Goal: Task Accomplishment & Management: Use online tool/utility

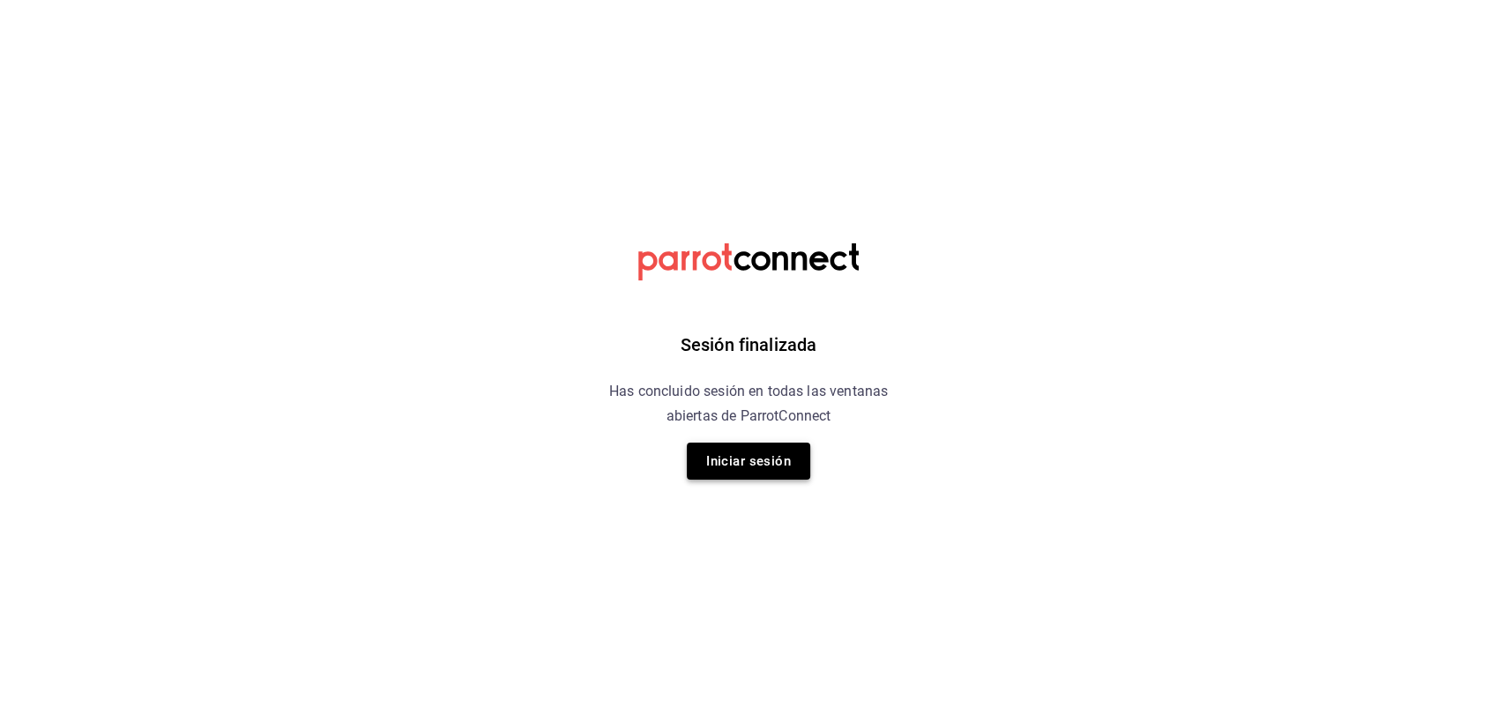
click at [775, 446] on button "Iniciar sesión" at bounding box center [748, 461] width 123 height 37
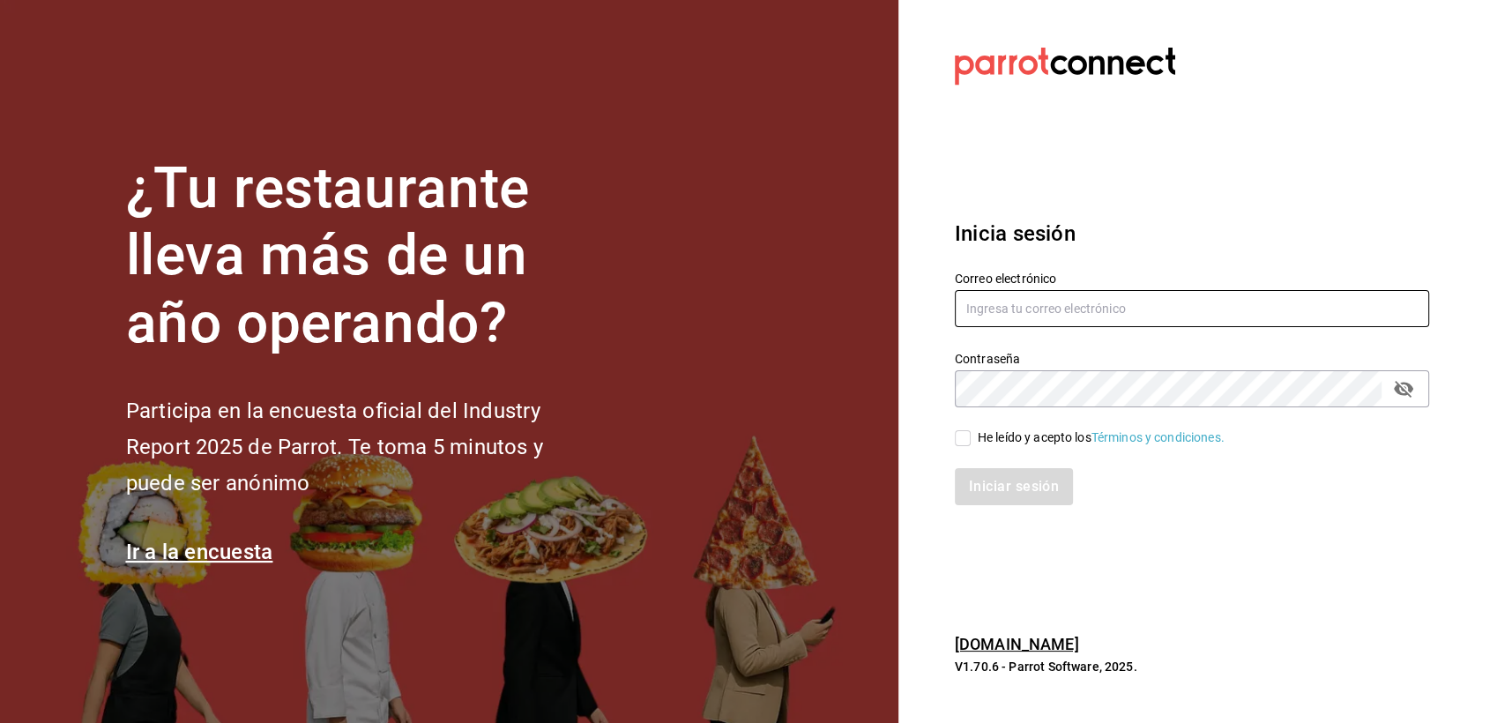
click at [1060, 303] on input "text" at bounding box center [1192, 308] width 474 height 37
type input "ericksaul.escaler@gmail.com"
click at [959, 446] on label "He leído y acepto los Términos y condiciones." at bounding box center [1090, 438] width 270 height 19
click at [959, 446] on input "He leído y acepto los Términos y condiciones." at bounding box center [963, 438] width 16 height 16
checkbox input "true"
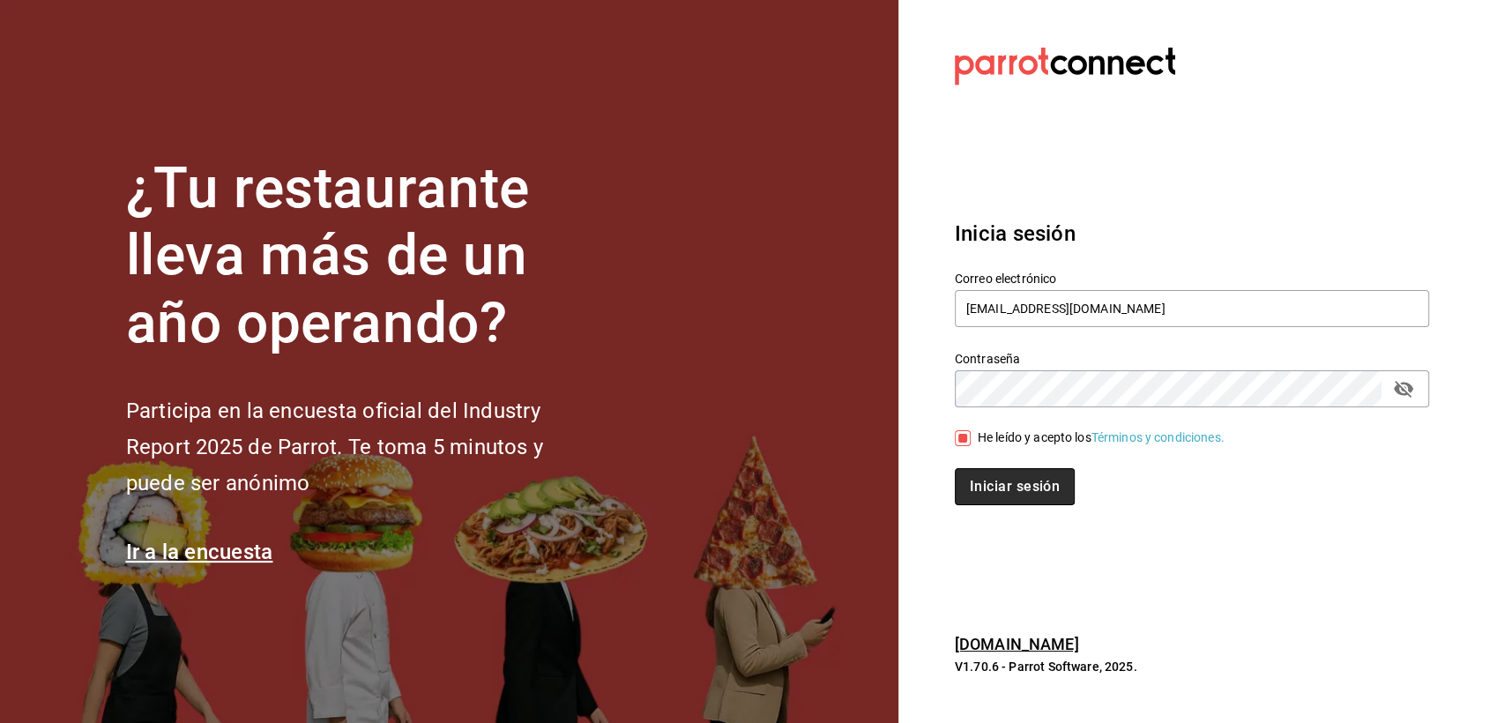
click at [984, 493] on button "Iniciar sesión" at bounding box center [1015, 486] width 120 height 37
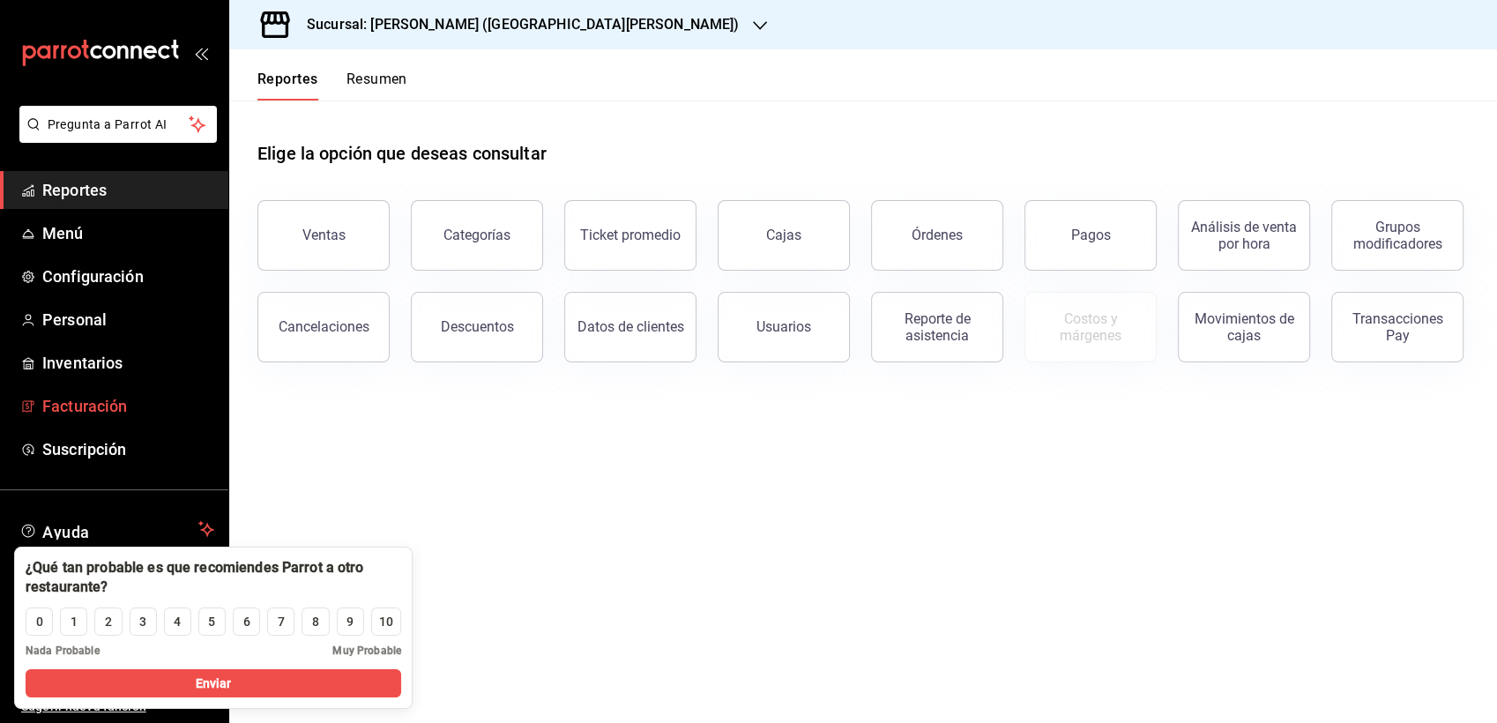
click at [97, 415] on span "Facturación" at bounding box center [128, 406] width 172 height 24
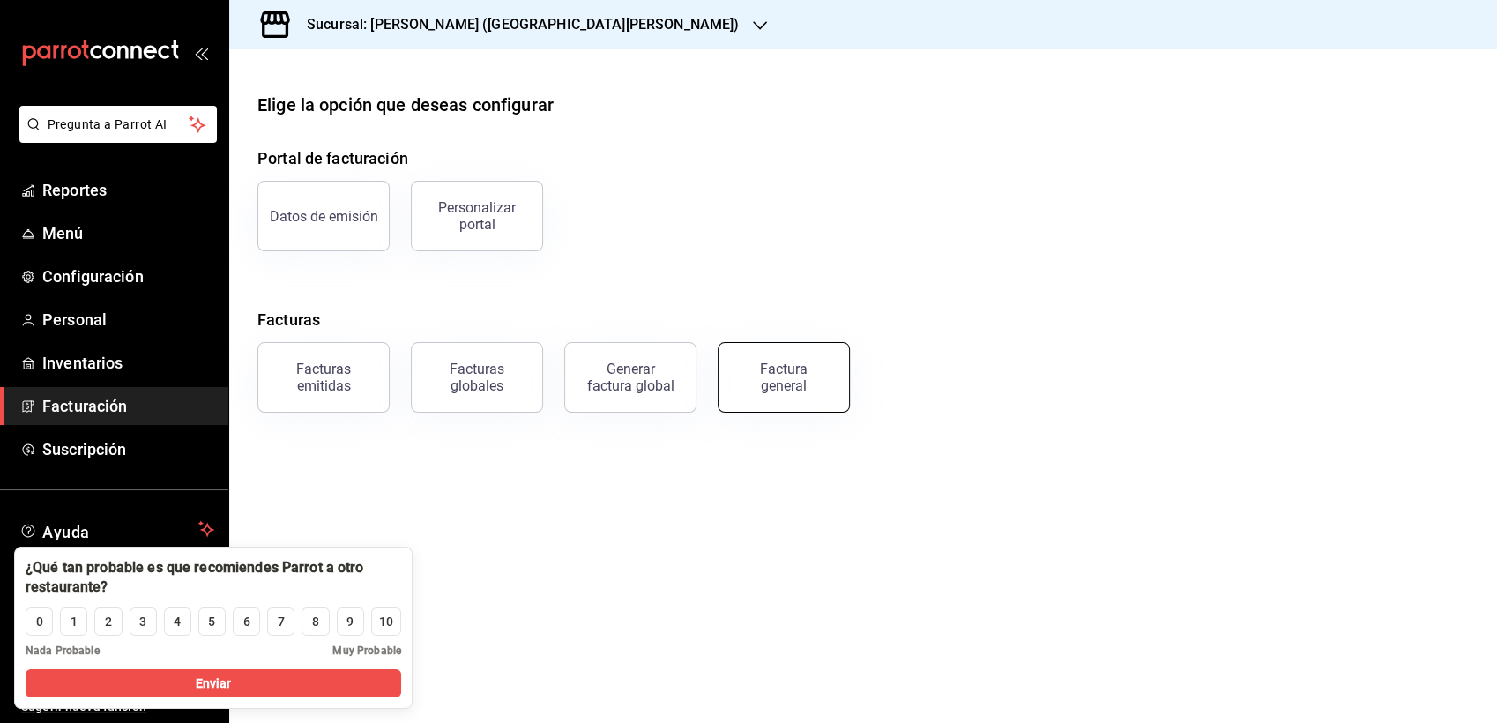
click at [770, 385] on div "Factura general" at bounding box center [784, 378] width 88 height 34
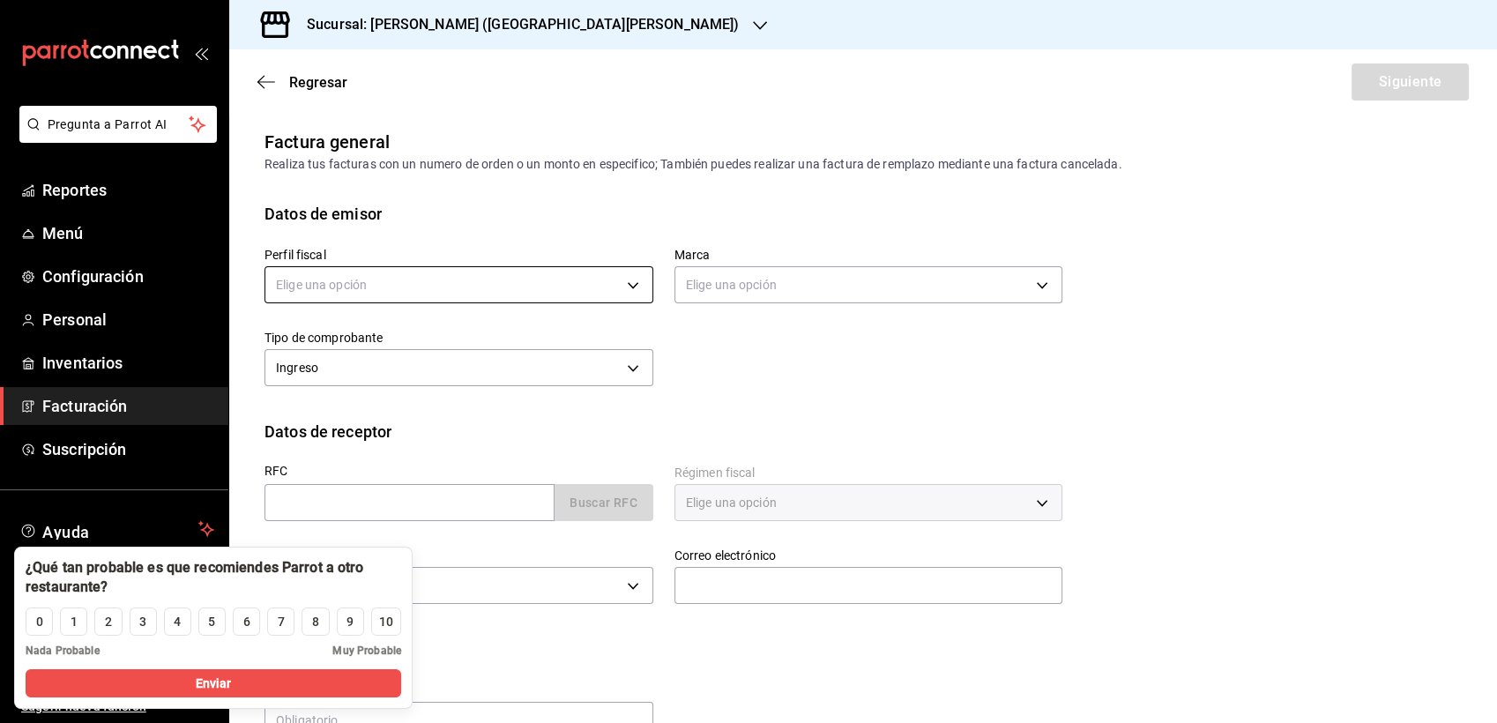
click at [600, 295] on body "Pregunta a Parrot AI Reportes Menú Configuración Personal Inventarios Facturaci…" at bounding box center [748, 361] width 1497 height 723
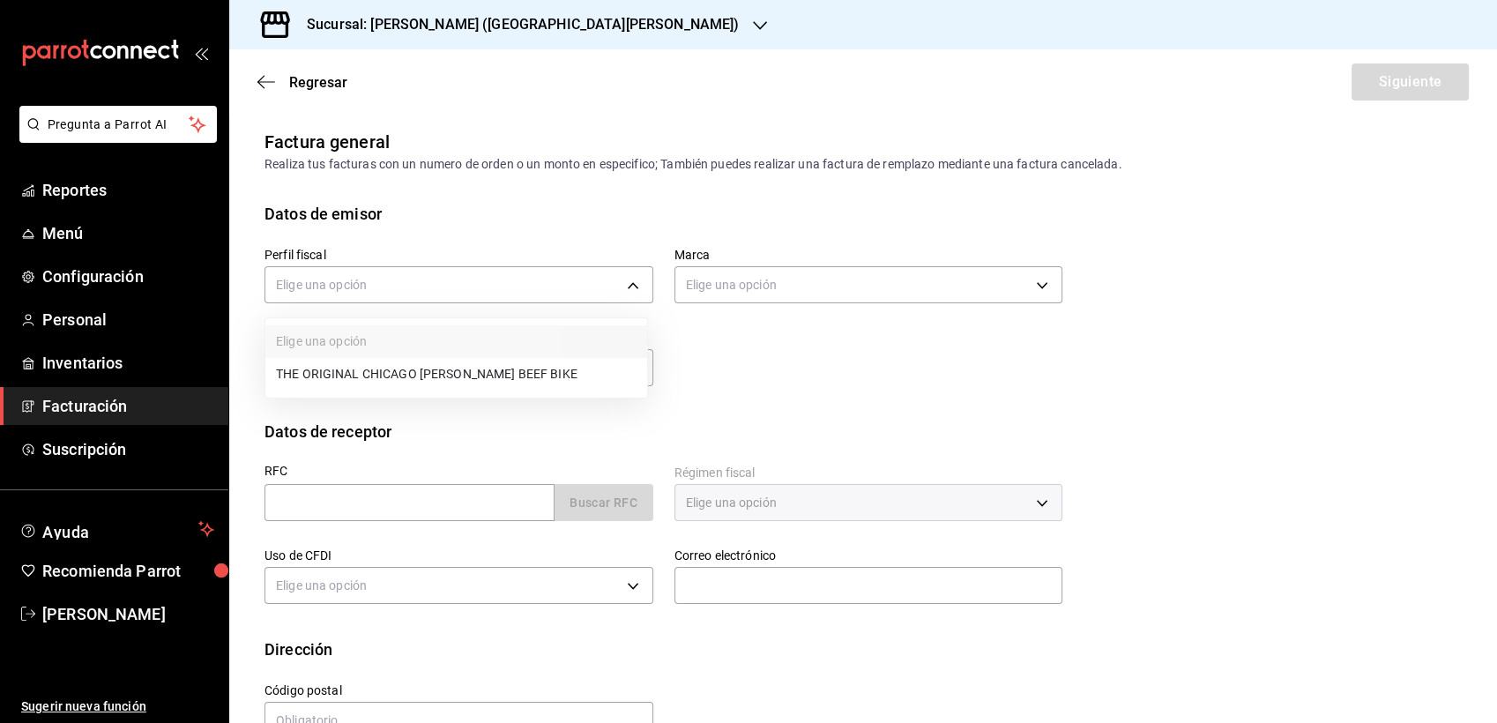
click at [569, 377] on li "THE ORIGINAL CHICAGO [PERSON_NAME] BEEF BIKE" at bounding box center [456, 374] width 382 height 33
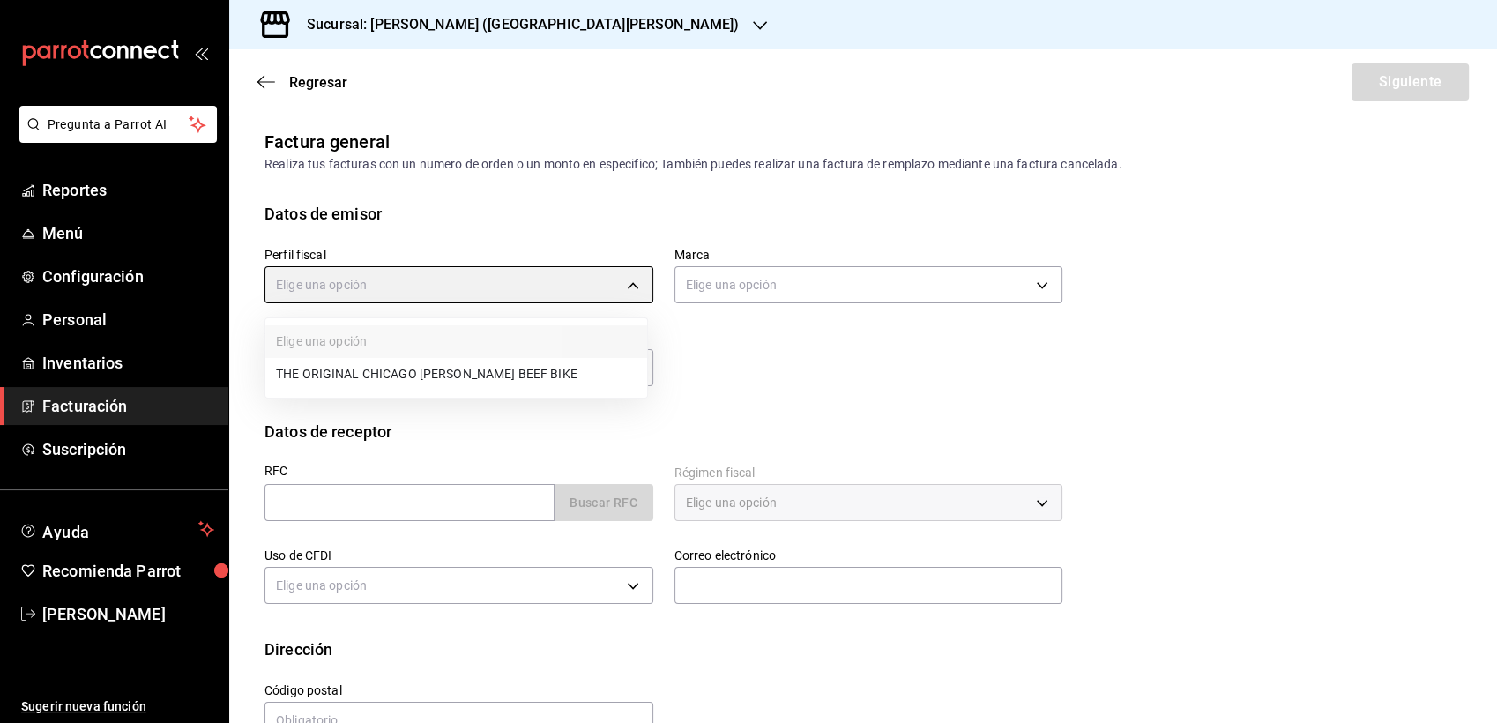
type input "cfa74156-61d7-4251-ac09-258f336e44f4"
type input "f3818cf0-4d96-4516-aad1-56fe7977b2b4"
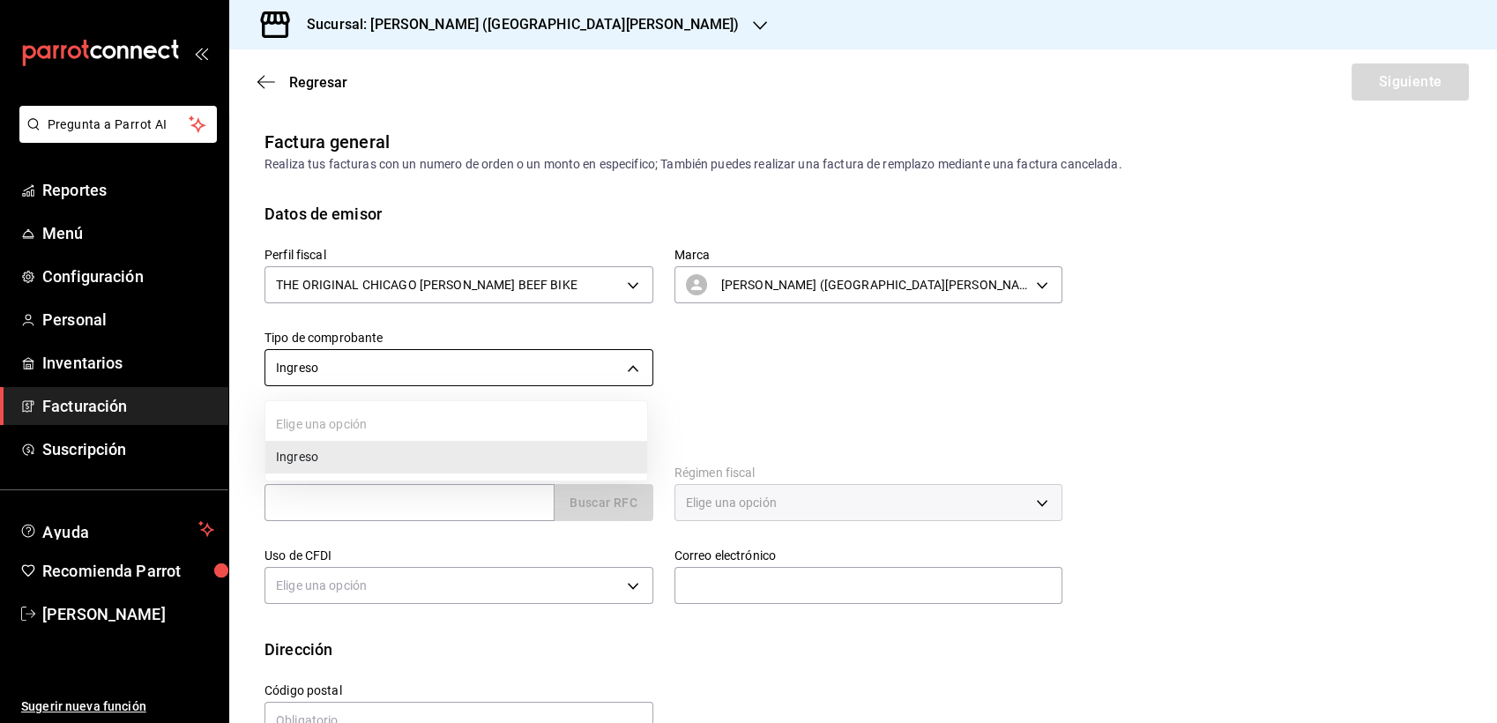
click at [491, 365] on body "Pregunta a Parrot AI Reportes Menú Configuración Personal Inventarios Facturaci…" at bounding box center [748, 361] width 1497 height 723
click at [491, 365] on div at bounding box center [748, 361] width 1497 height 723
click at [467, 362] on body "Pregunta a Parrot AI Reportes Menú Configuración Personal Inventarios Facturaci…" at bounding box center [748, 361] width 1497 height 723
click at [429, 459] on li "Ingreso" at bounding box center [456, 457] width 382 height 33
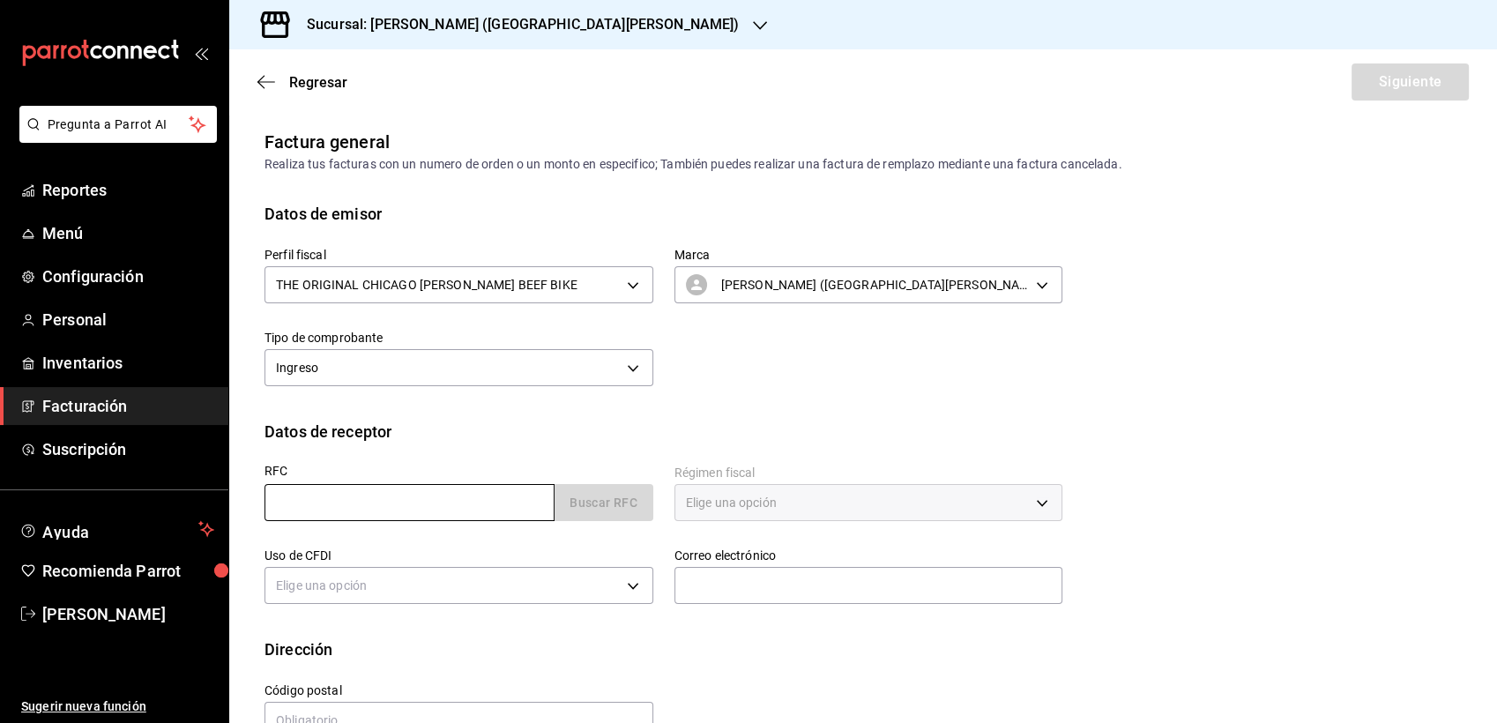
click at [395, 497] on input "text" at bounding box center [410, 502] width 290 height 37
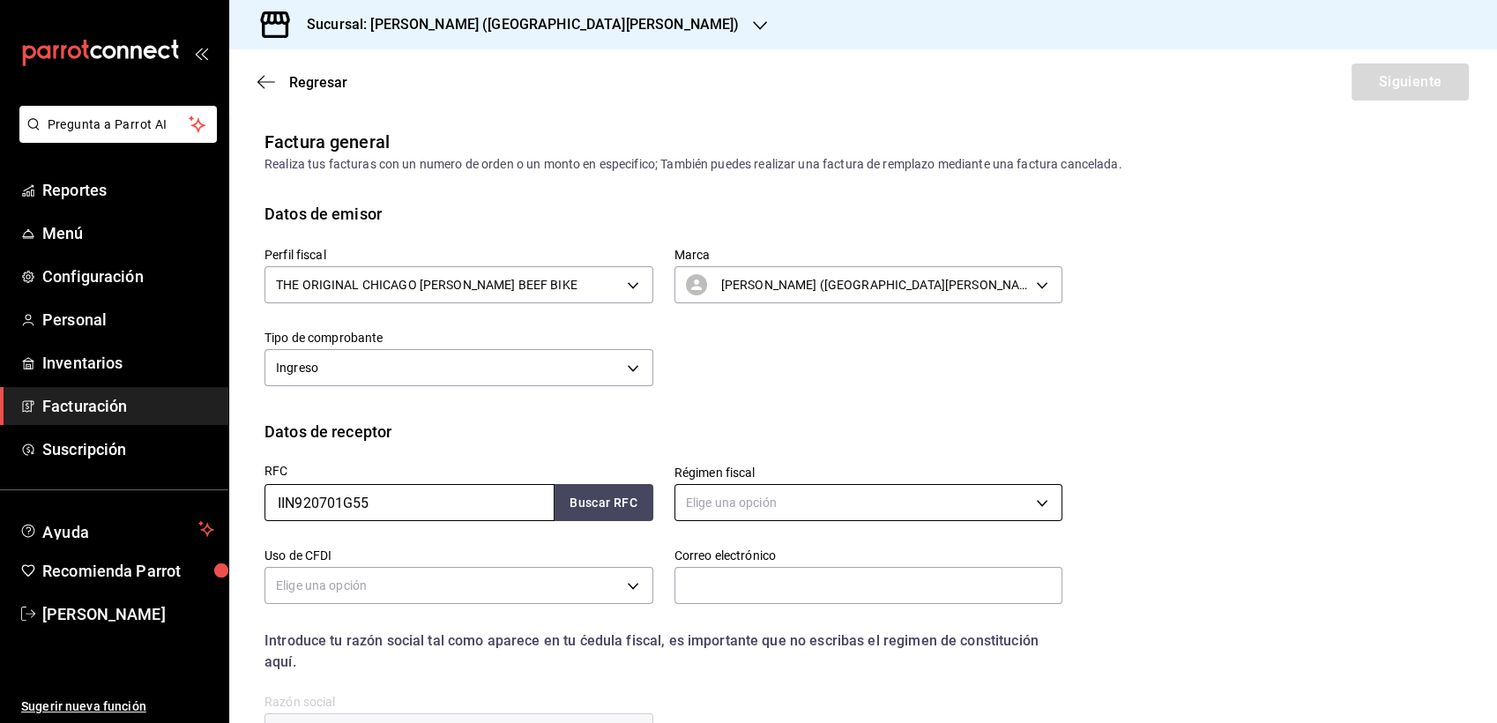
type input "IIN920701G55"
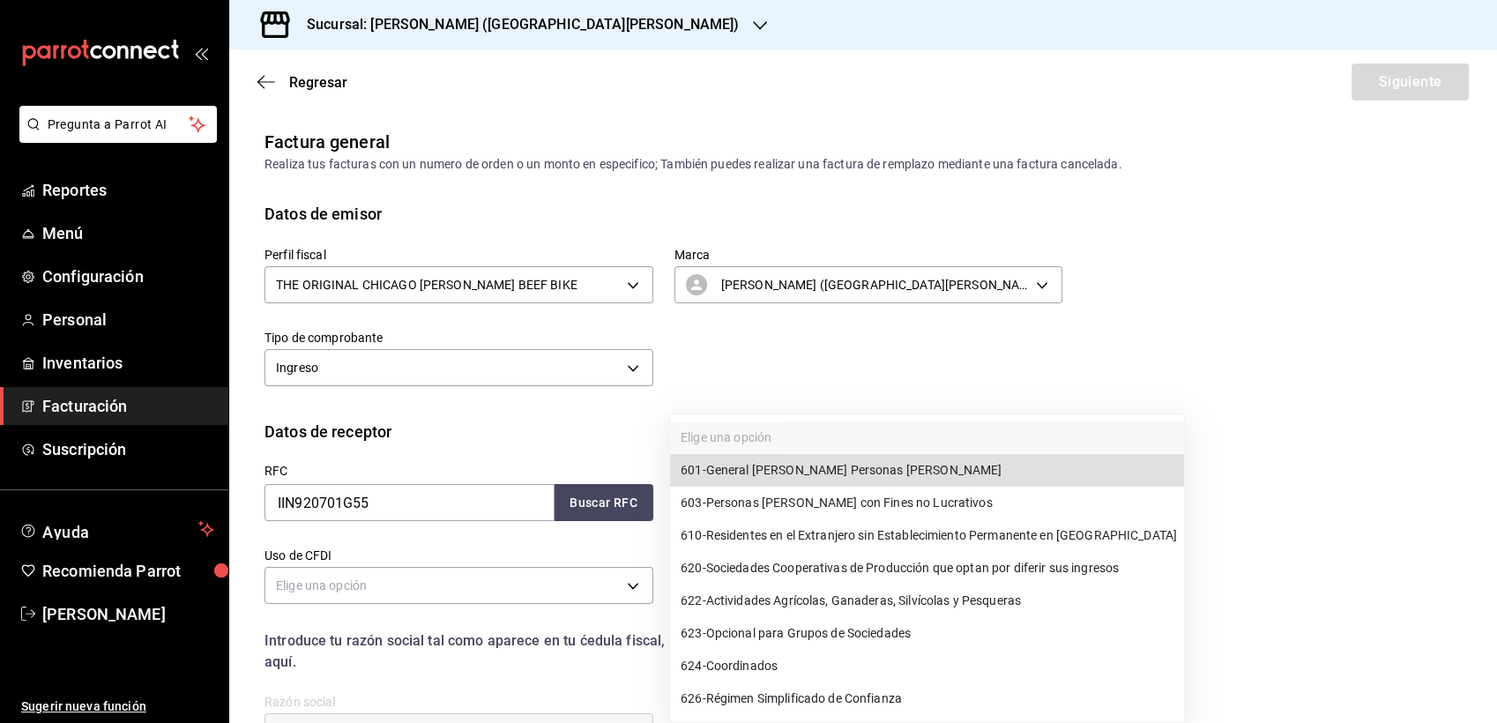
click at [798, 504] on body "Pregunta a Parrot AI Reportes Menú Configuración Personal Inventarios Facturaci…" at bounding box center [748, 361] width 1497 height 723
type input "601"
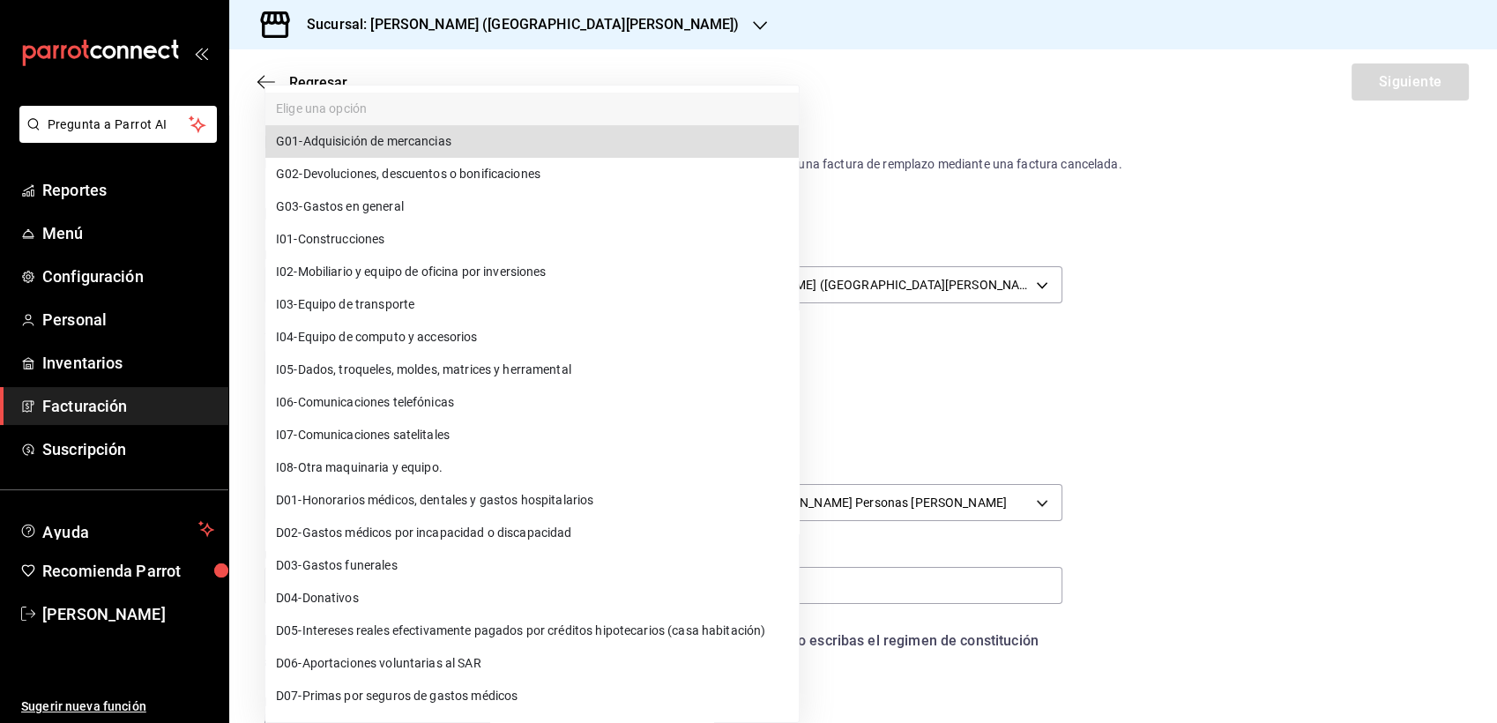
click at [399, 577] on body "Pregunta a Parrot AI Reportes Menú Configuración Personal Inventarios Facturaci…" at bounding box center [748, 361] width 1497 height 723
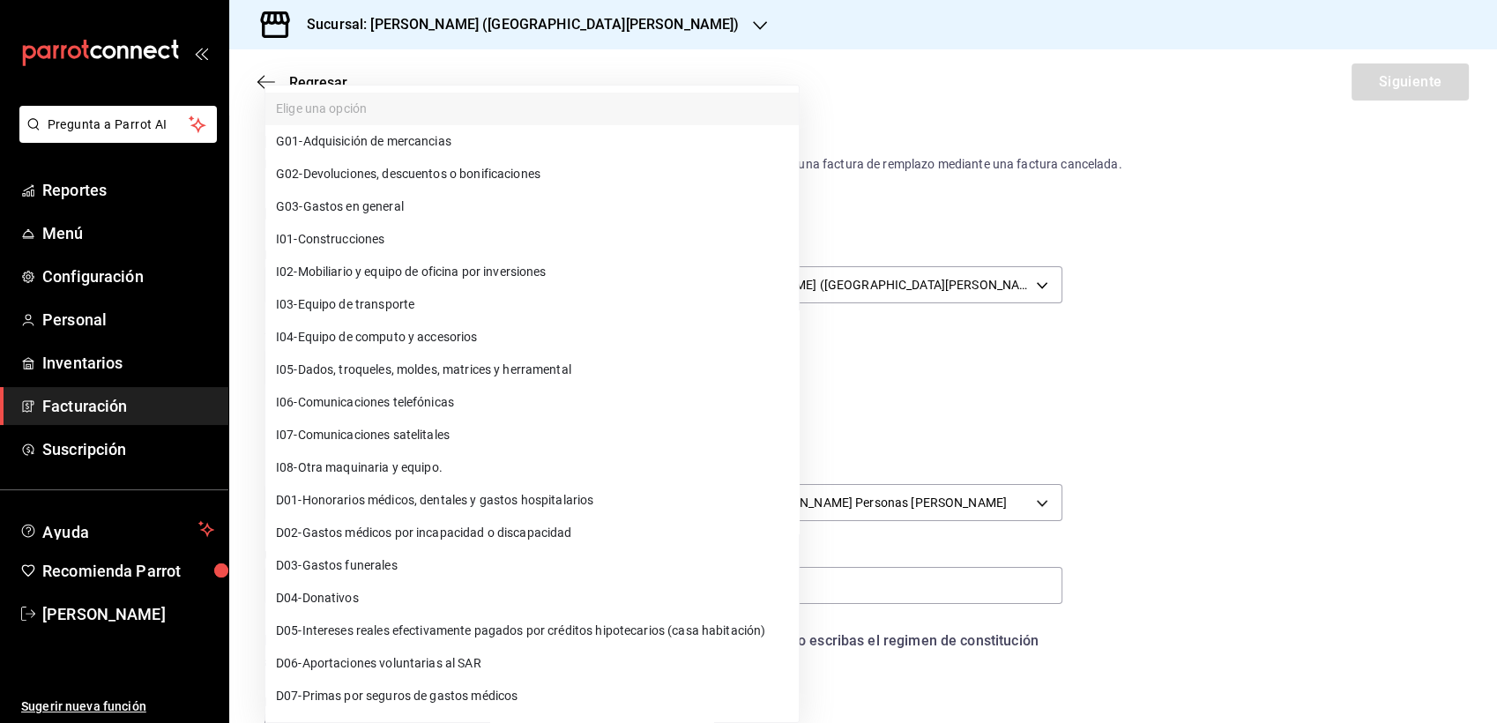
click at [372, 205] on span "G03 - Gastos en general" at bounding box center [340, 207] width 128 height 19
type input "G03"
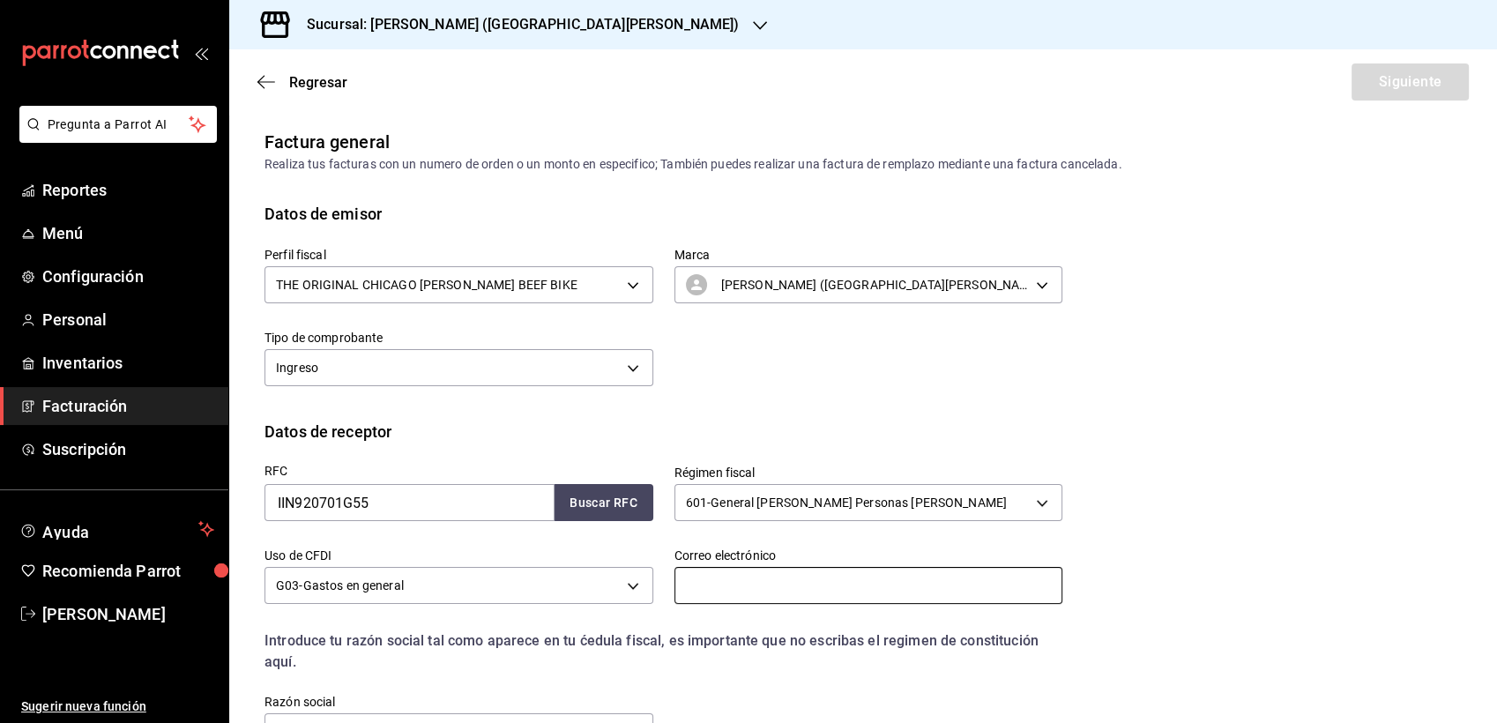
click at [825, 601] on input "text" at bounding box center [869, 585] width 389 height 37
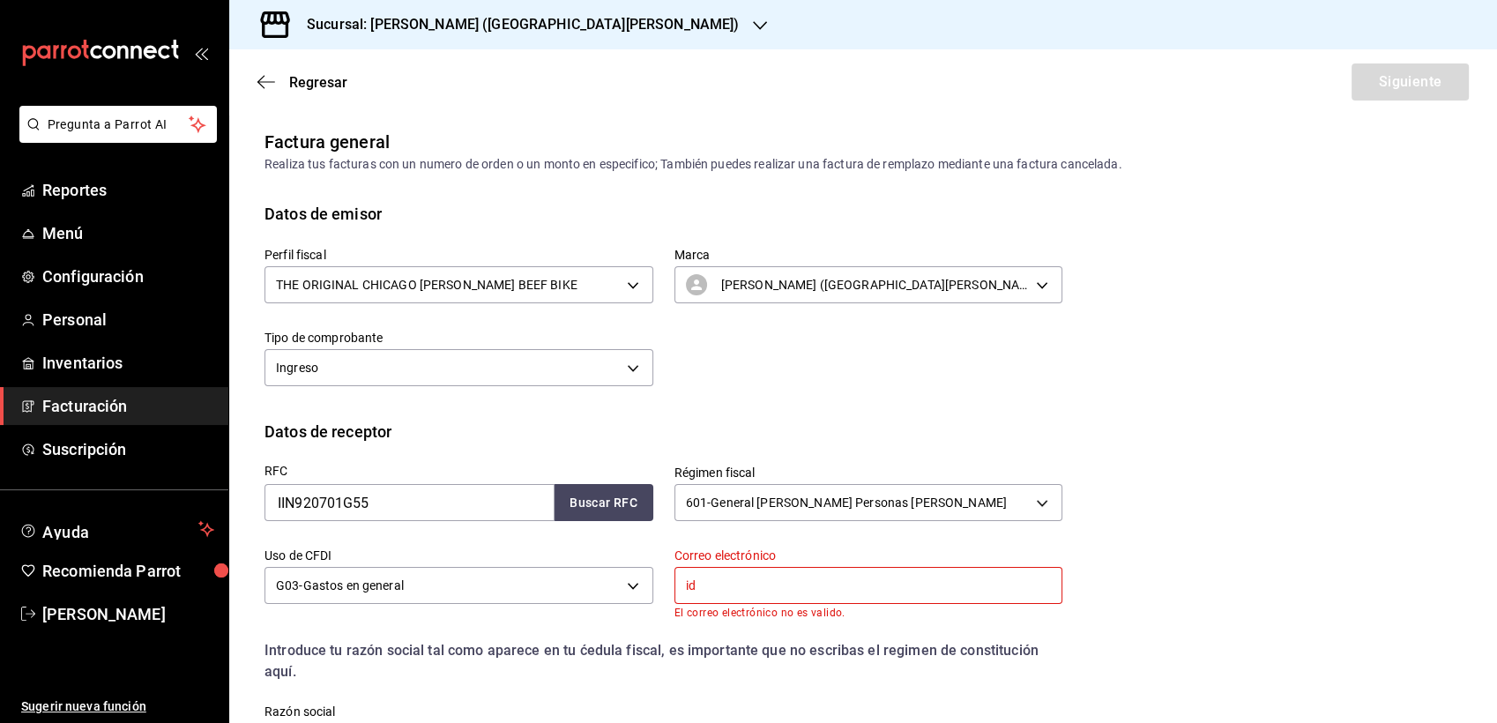
type input "i"
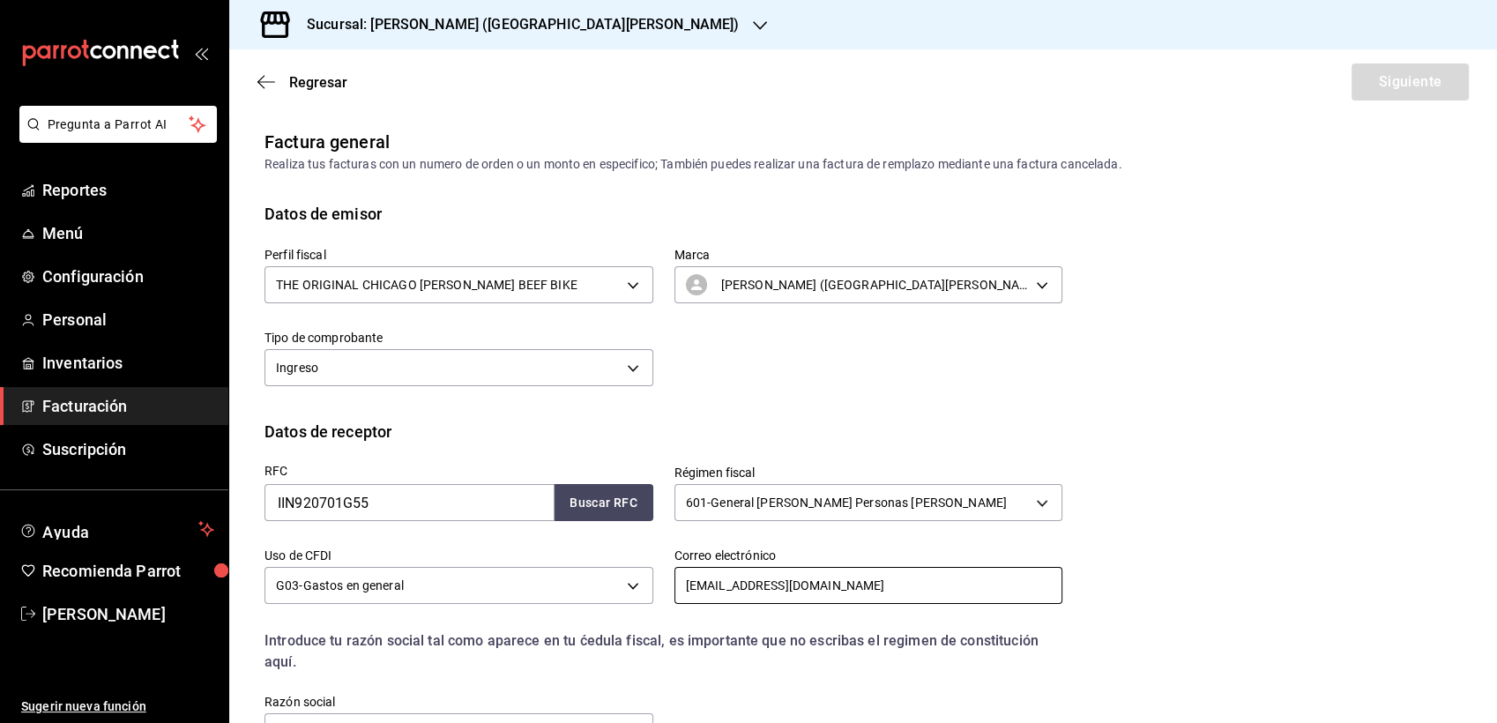
type input "[EMAIL_ADDRESS][DOMAIN_NAME]"
click at [1229, 580] on div "RFC IIN920701G55 Buscar RFC Régimen fiscal 601 - General [PERSON_NAME] Personas…" at bounding box center [863, 613] width 1197 height 338
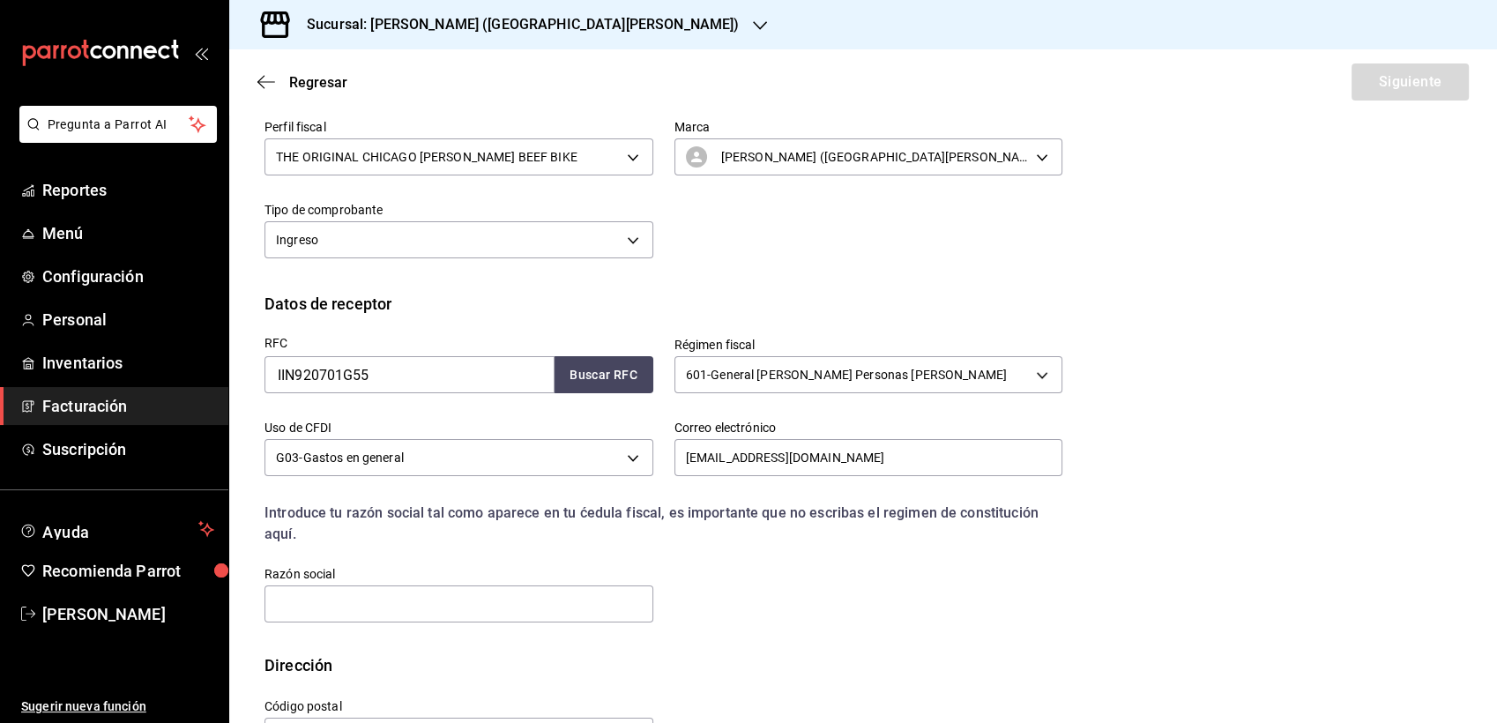
scroll to position [190, 0]
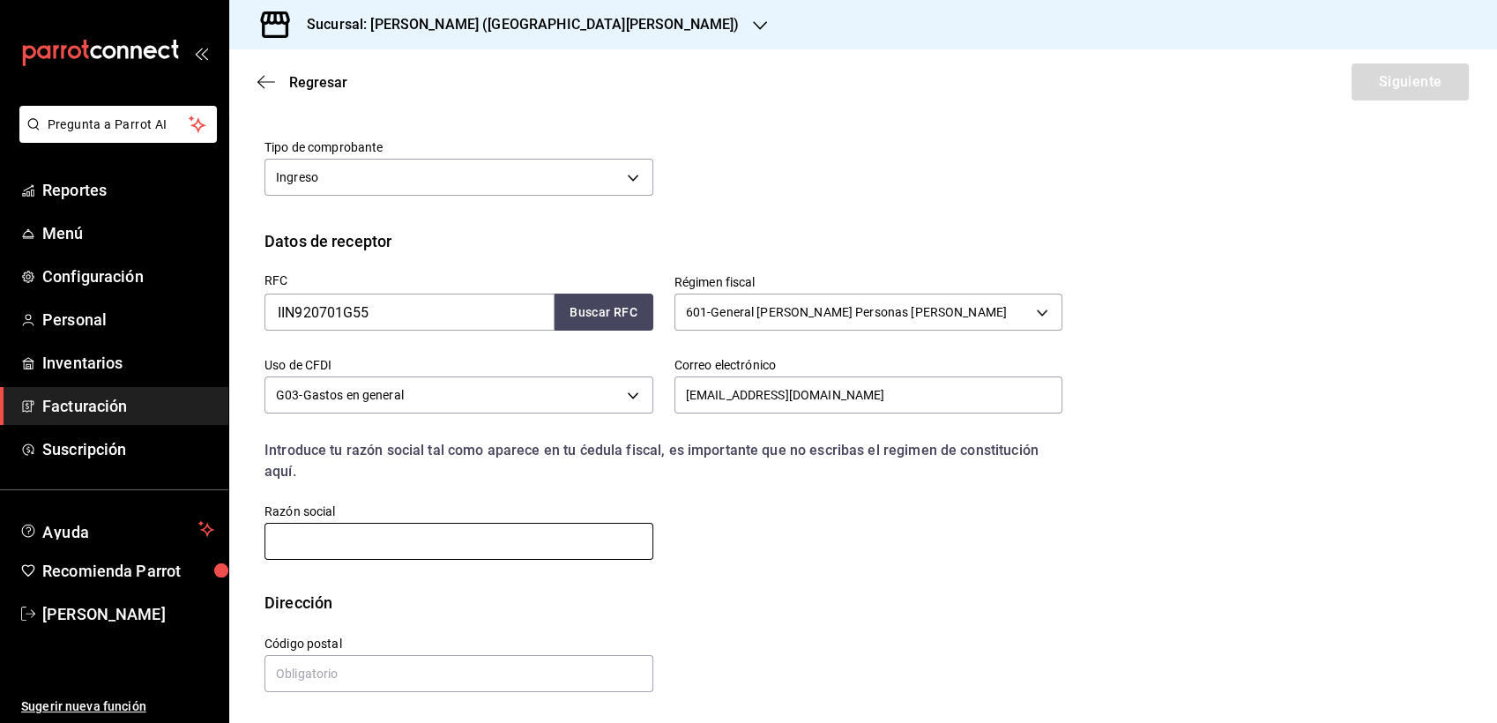
click at [487, 547] on input "text" at bounding box center [459, 541] width 389 height 37
type input "IDOM"
click at [712, 670] on div "Calle # exterior # interior Código postal Estado ​ Municipio ​ [GEOGRAPHIC_DATA…" at bounding box center [652, 655] width 819 height 80
click at [588, 668] on input "text" at bounding box center [459, 673] width 389 height 37
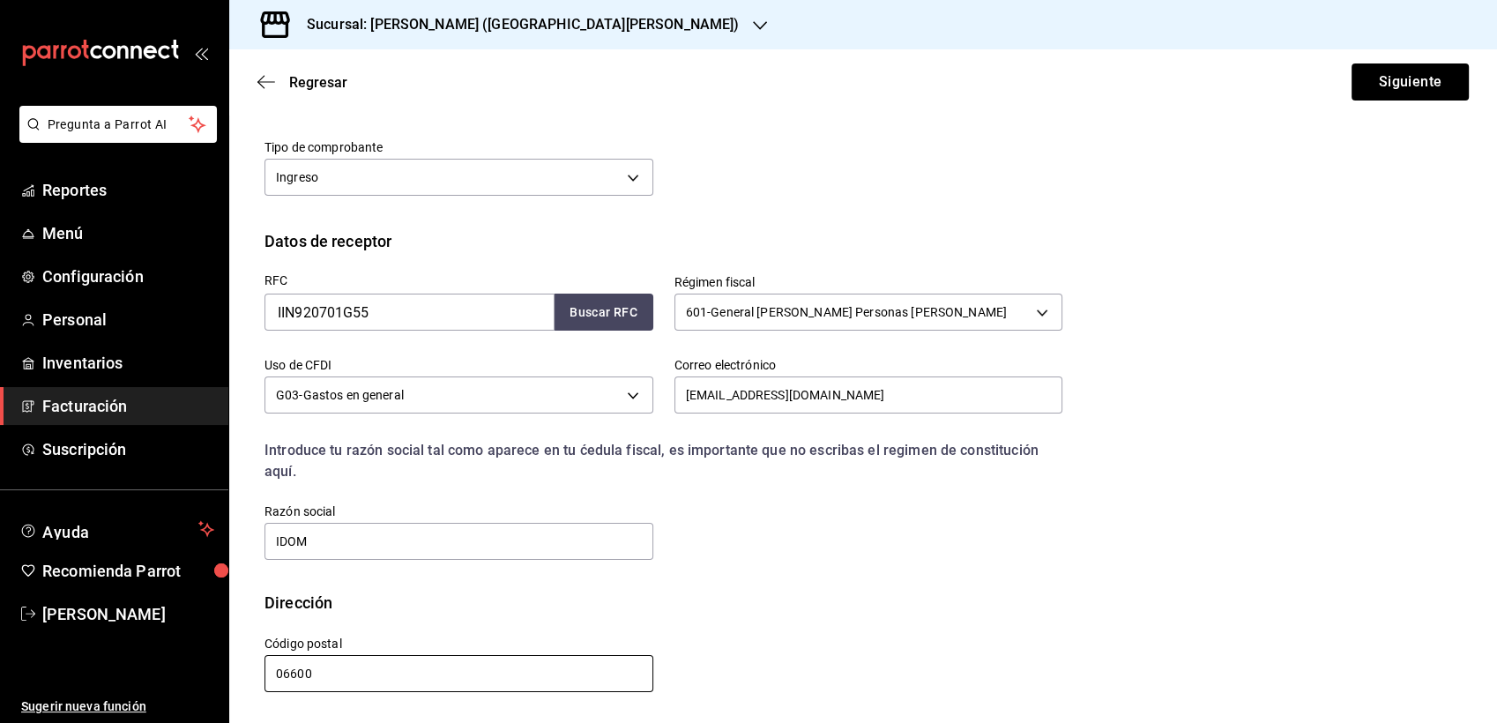
type input "06600"
click at [958, 638] on div "Calle # exterior # interior Código postal 06600 Estado ​ Municipio ​ [GEOGRAPHI…" at bounding box center [652, 655] width 819 height 80
click at [1369, 79] on button "Siguiente" at bounding box center [1410, 81] width 117 height 37
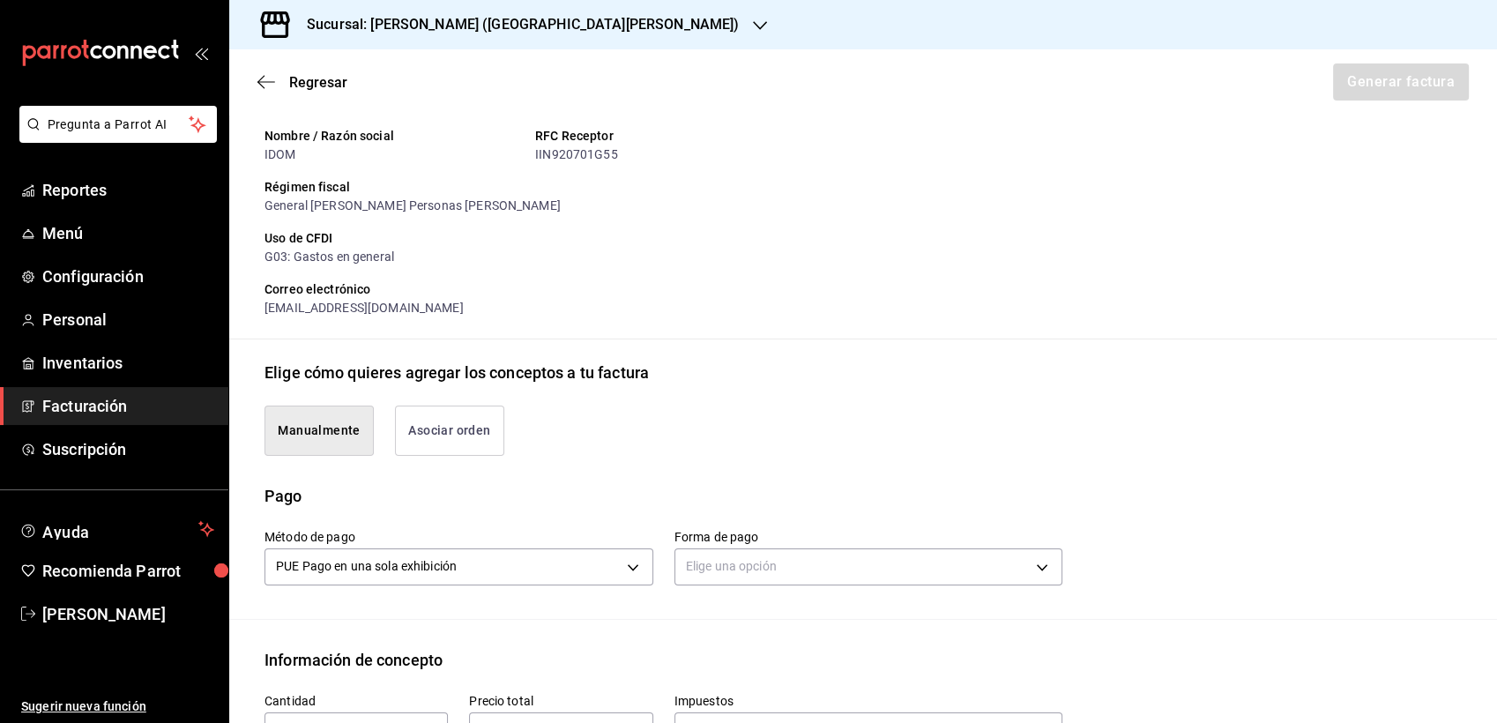
type input "90101500 - Establecimientos para comer y beber"
type input "E48 - Unidad de Servicio"
click at [447, 430] on button "Asociar orden" at bounding box center [449, 431] width 109 height 50
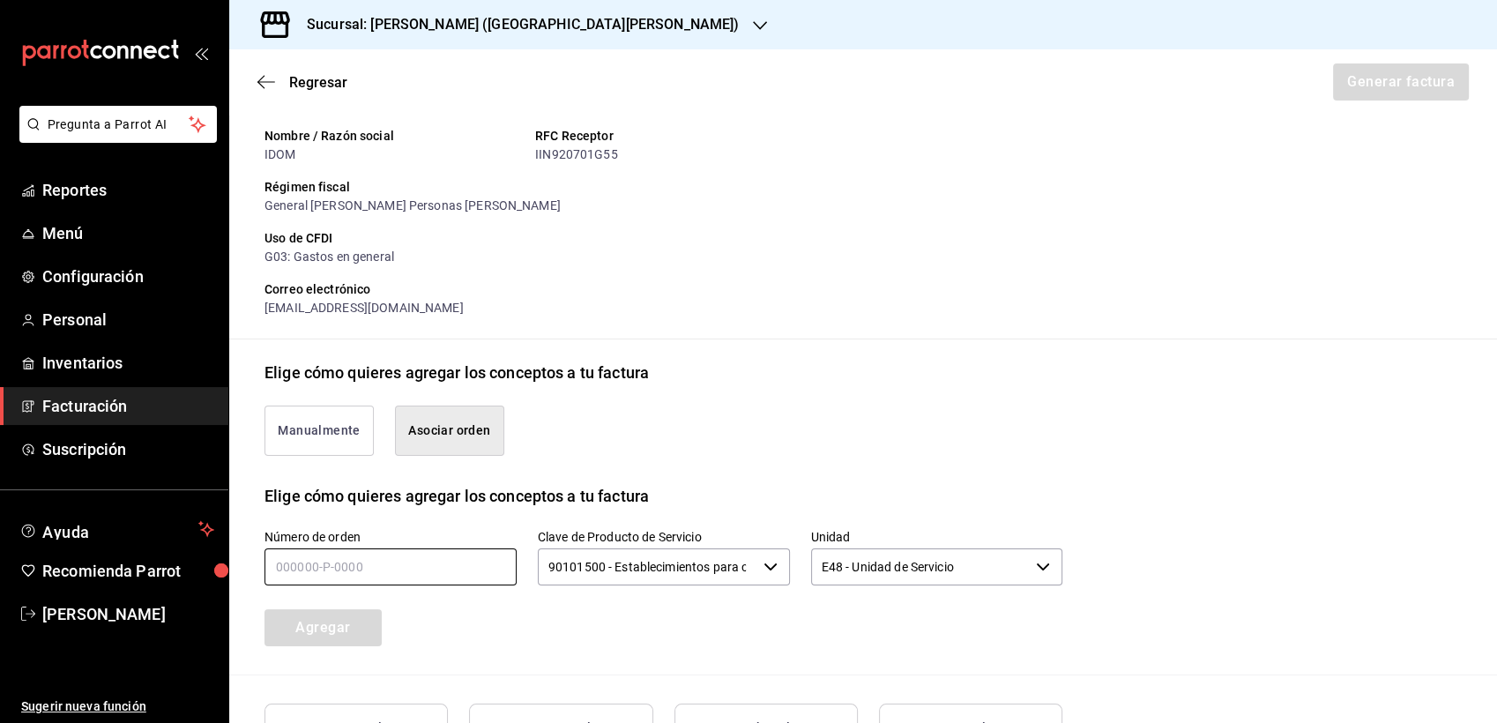
click at [465, 568] on input "text" at bounding box center [391, 566] width 252 height 37
type input "9491__-_-____"
click at [659, 610] on div "Número de orden 9491__-_-____ Clave de Producto de Servicio 90101500 - Establec…" at bounding box center [642, 567] width 840 height 160
click at [315, 625] on button "Agregar" at bounding box center [323, 627] width 117 height 37
click at [329, 570] on input "text" at bounding box center [391, 566] width 252 height 37
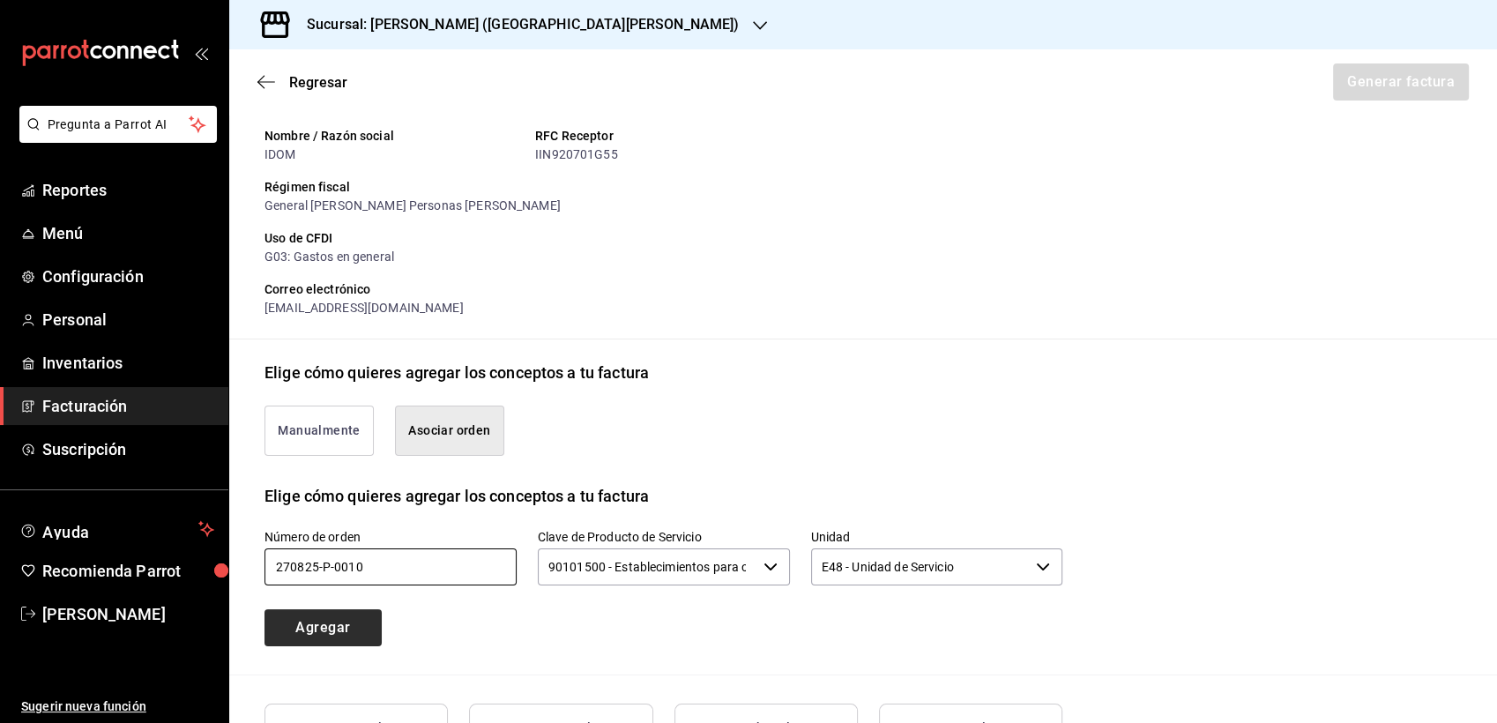
type input "270825-p-0010"
click at [332, 638] on button "Agregar" at bounding box center [323, 627] width 117 height 37
click at [332, 638] on div "Agregar" at bounding box center [345, 617] width 205 height 58
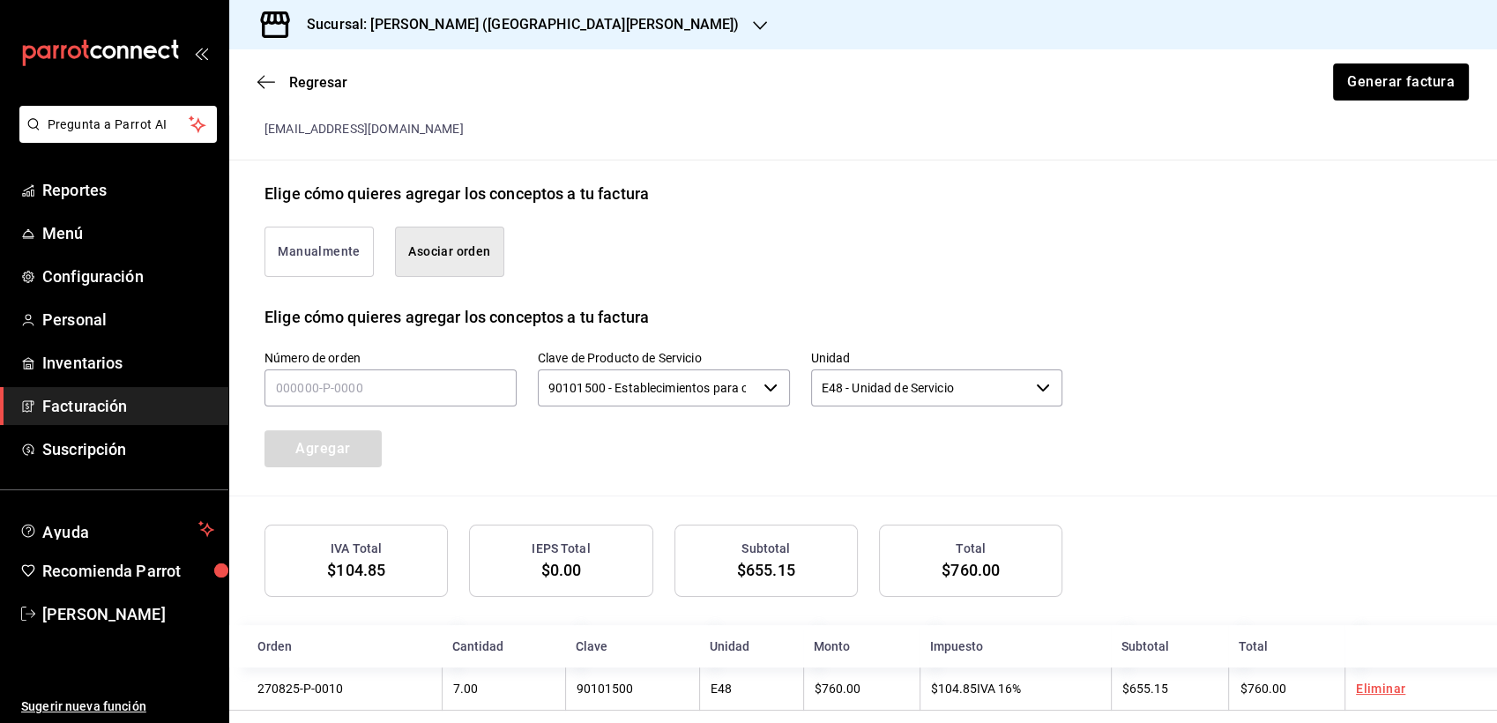
scroll to position [392, 0]
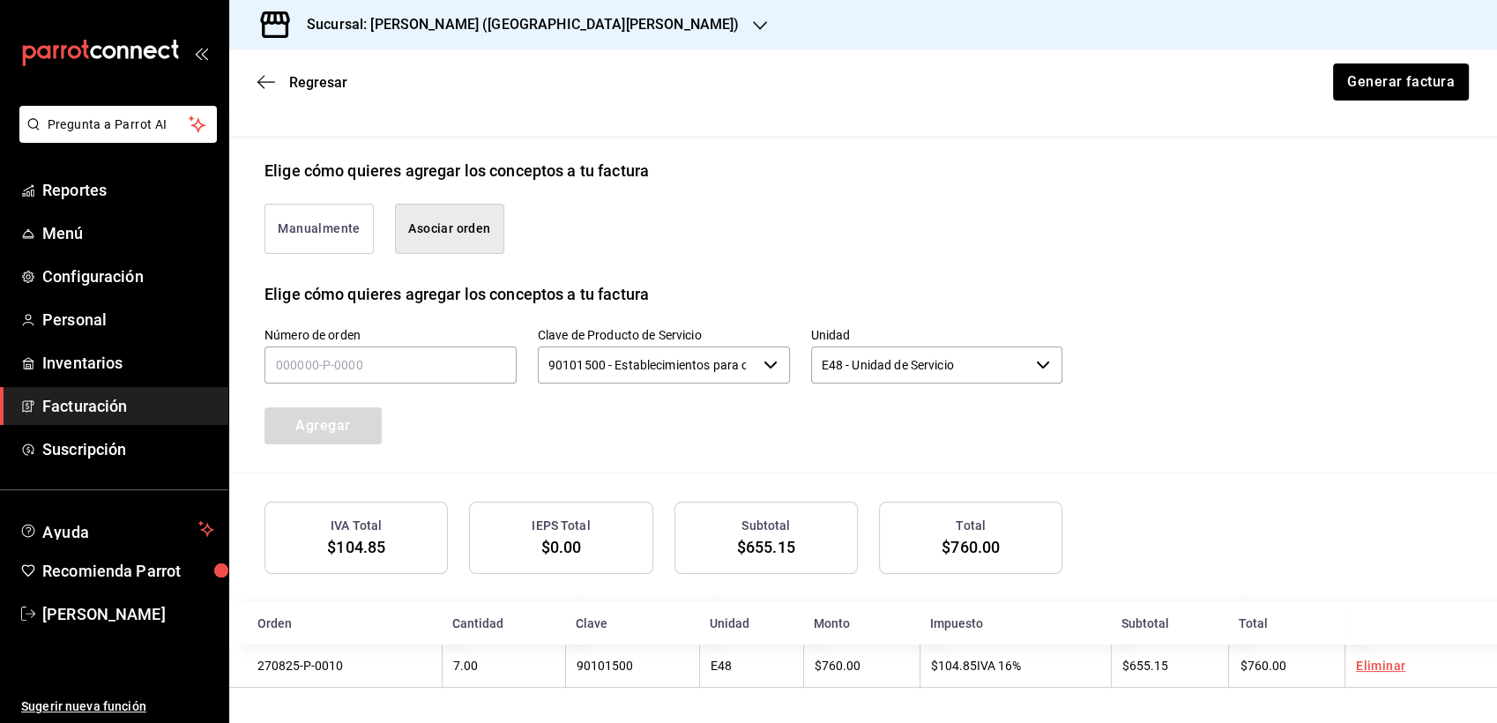
click at [321, 231] on button "Manualmente" at bounding box center [319, 229] width 109 height 50
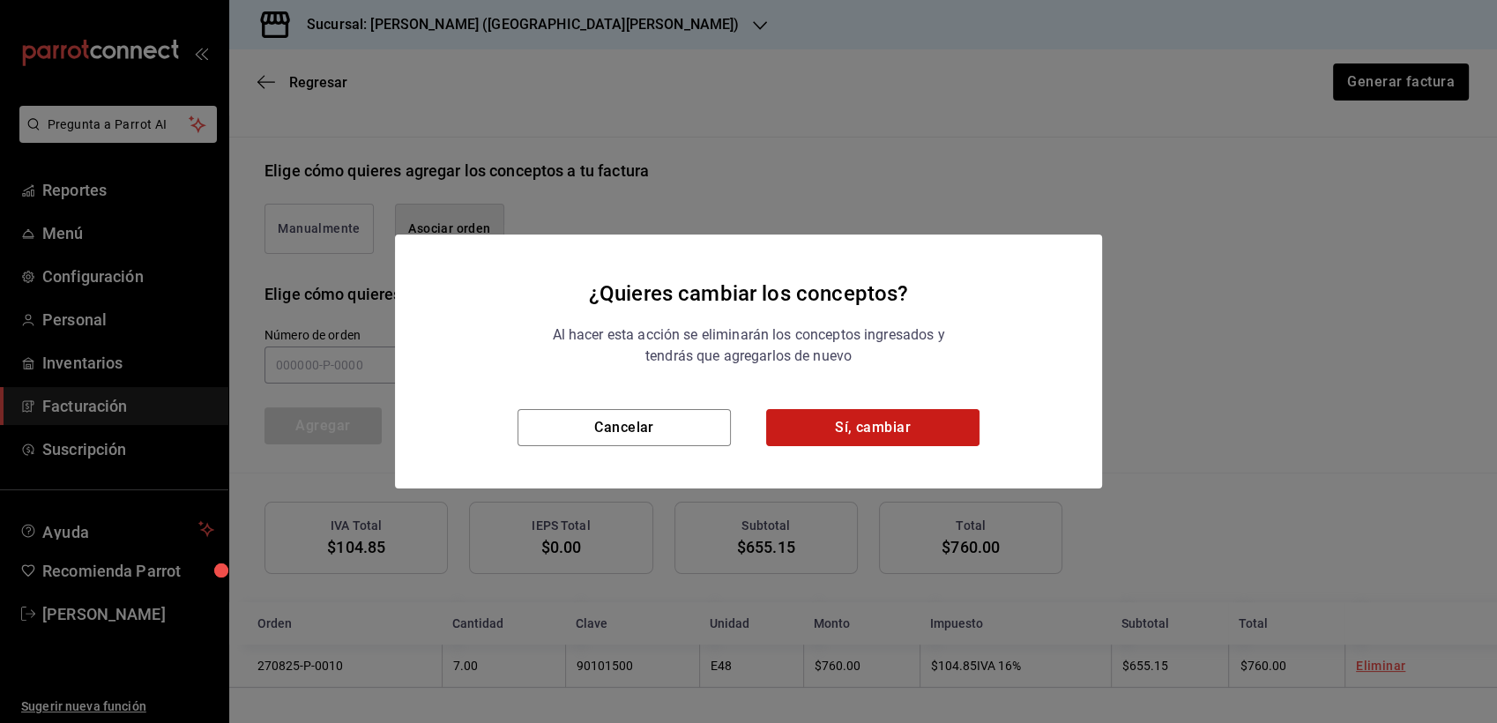
click at [829, 426] on button "Sí, cambiar" at bounding box center [872, 427] width 213 height 37
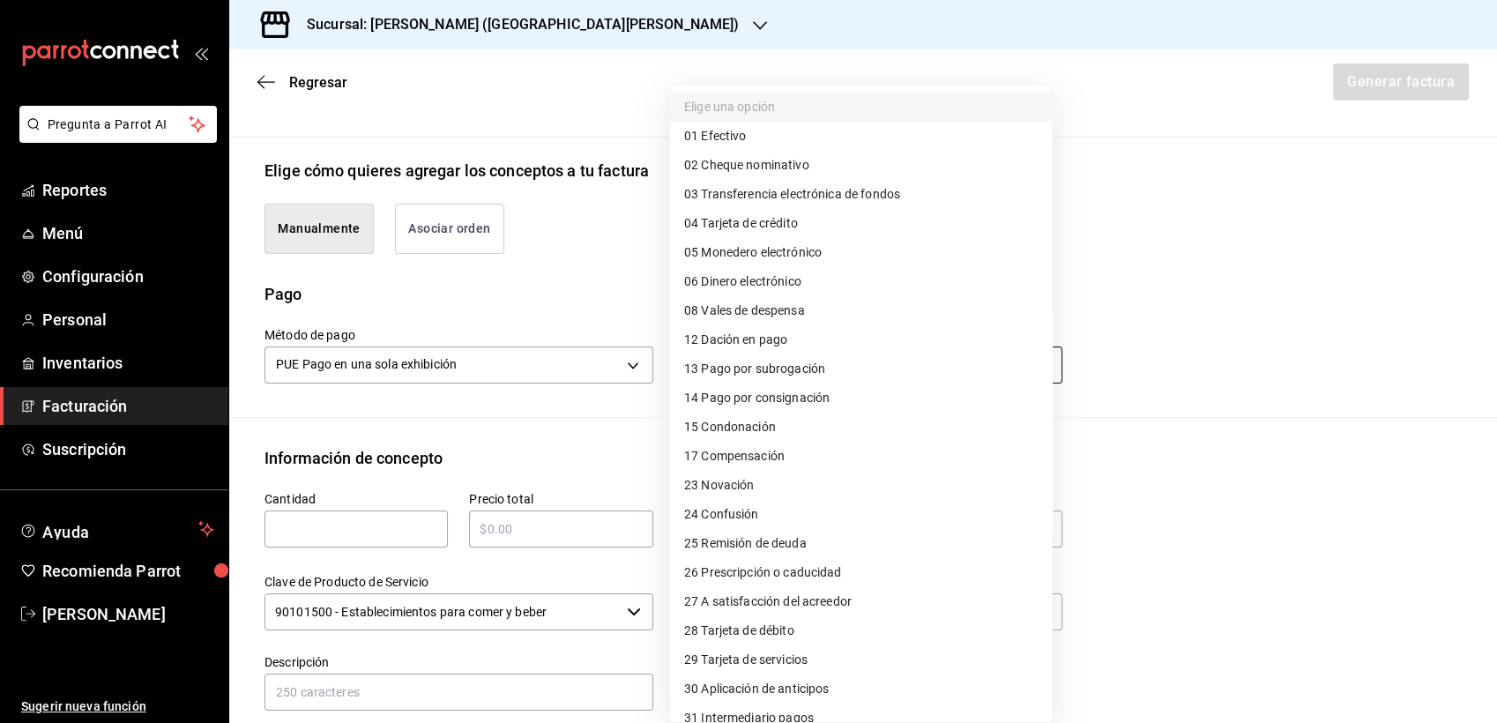
click at [762, 367] on body "Pregunta a Parrot AI Reportes Menú Configuración Personal Inventarios Facturaci…" at bounding box center [748, 361] width 1497 height 723
click at [791, 635] on span "28 Tarjeta de débito" at bounding box center [739, 631] width 110 height 19
type input "28"
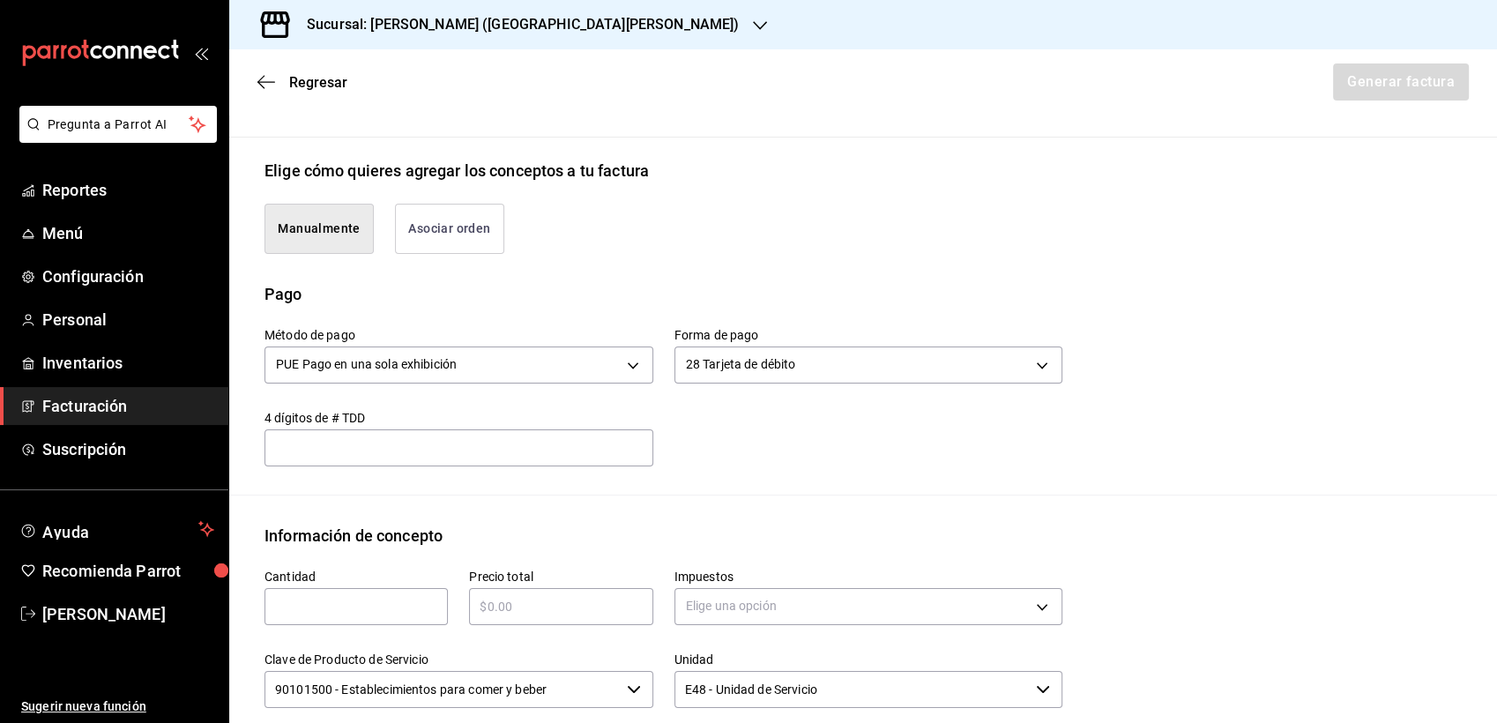
click at [757, 448] on div "Método de pago PUE Pago en una sola exhibición PUE Forma de pago 28 Tarjeta de …" at bounding box center [652, 386] width 819 height 160
click at [455, 448] on input "text" at bounding box center [459, 447] width 389 height 21
click at [380, 20] on h3 "Sucursal: [PERSON_NAME] ([GEOGRAPHIC_DATA][PERSON_NAME])" at bounding box center [516, 24] width 446 height 21
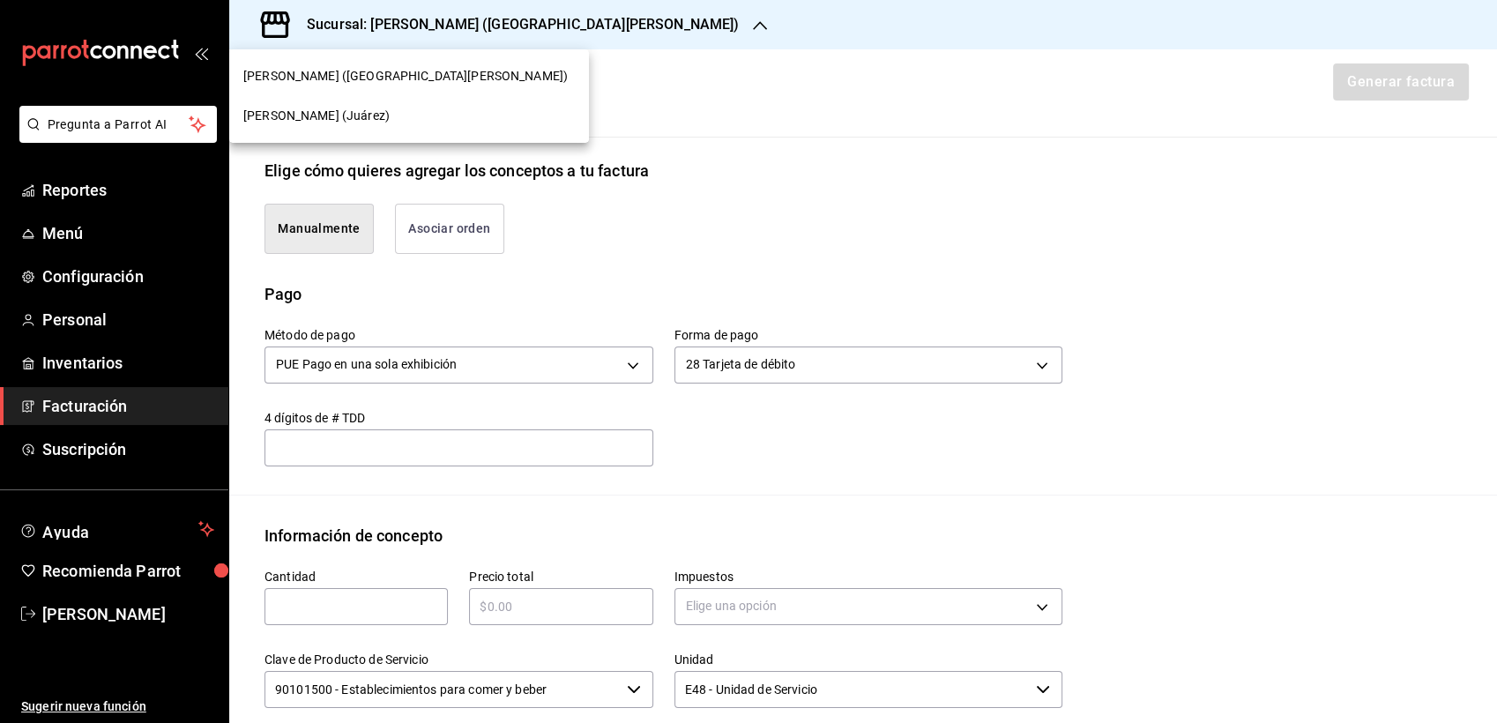
click at [304, 87] on div "[PERSON_NAME] ([GEOGRAPHIC_DATA][PERSON_NAME])" at bounding box center [409, 76] width 360 height 40
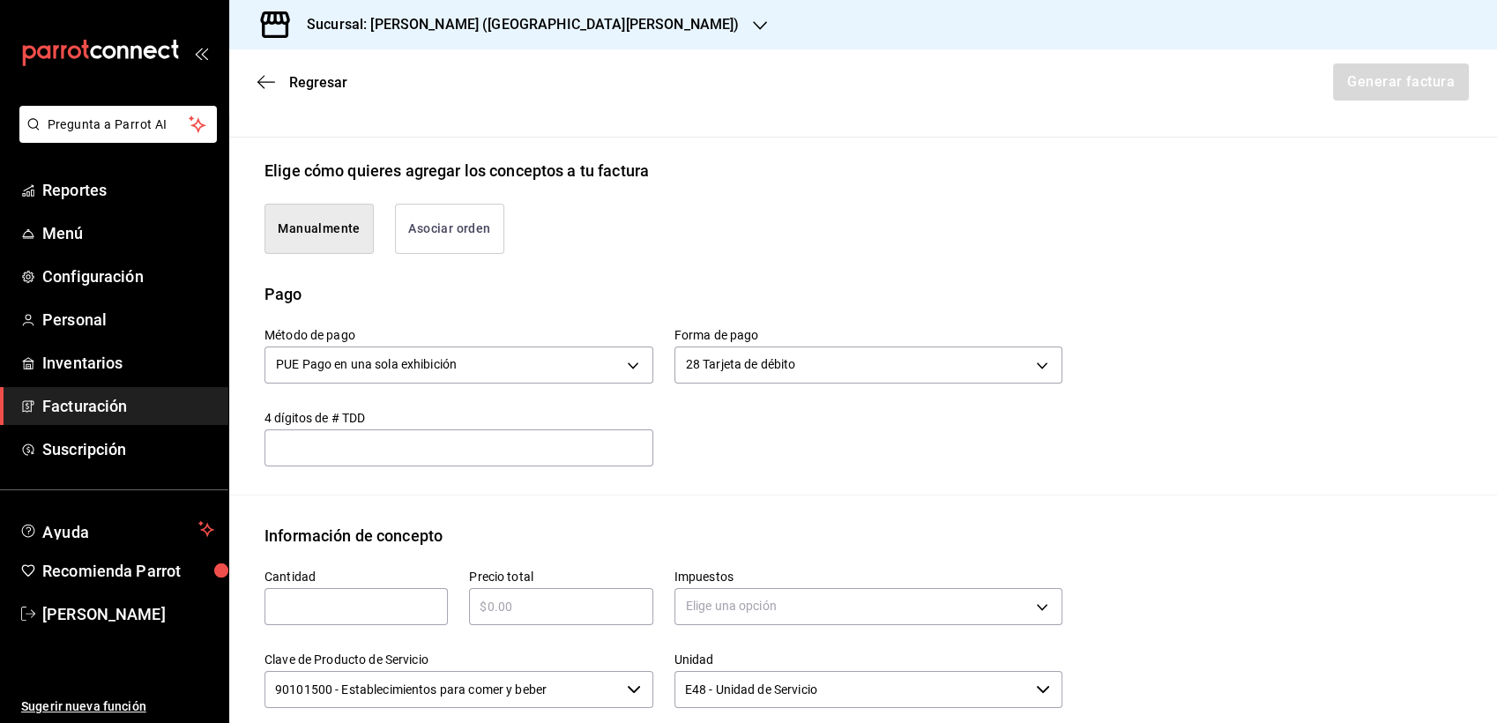
click at [382, 31] on h3 "Sucursal: [PERSON_NAME] ([GEOGRAPHIC_DATA][PERSON_NAME])" at bounding box center [516, 24] width 446 height 21
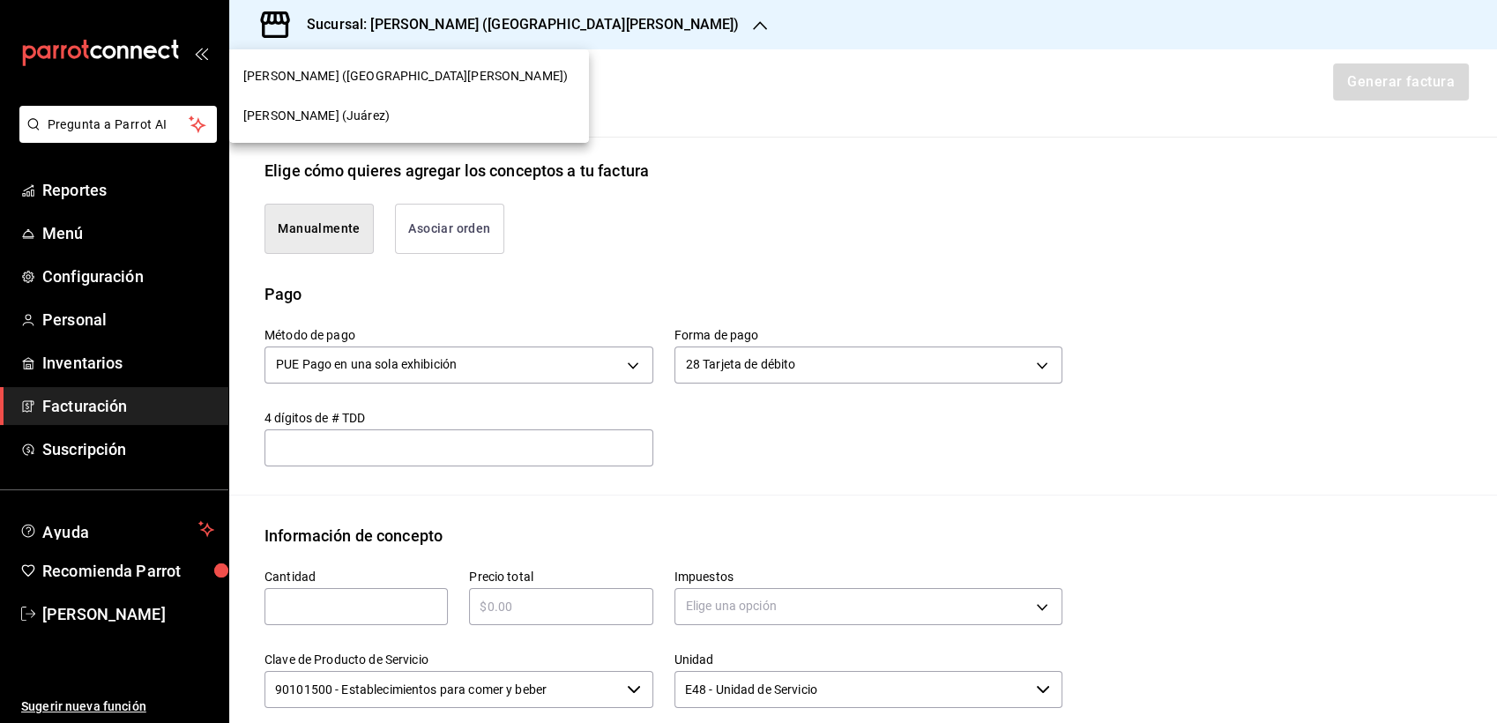
click at [312, 115] on span "[PERSON_NAME] (Juárez)" at bounding box center [316, 116] width 146 height 19
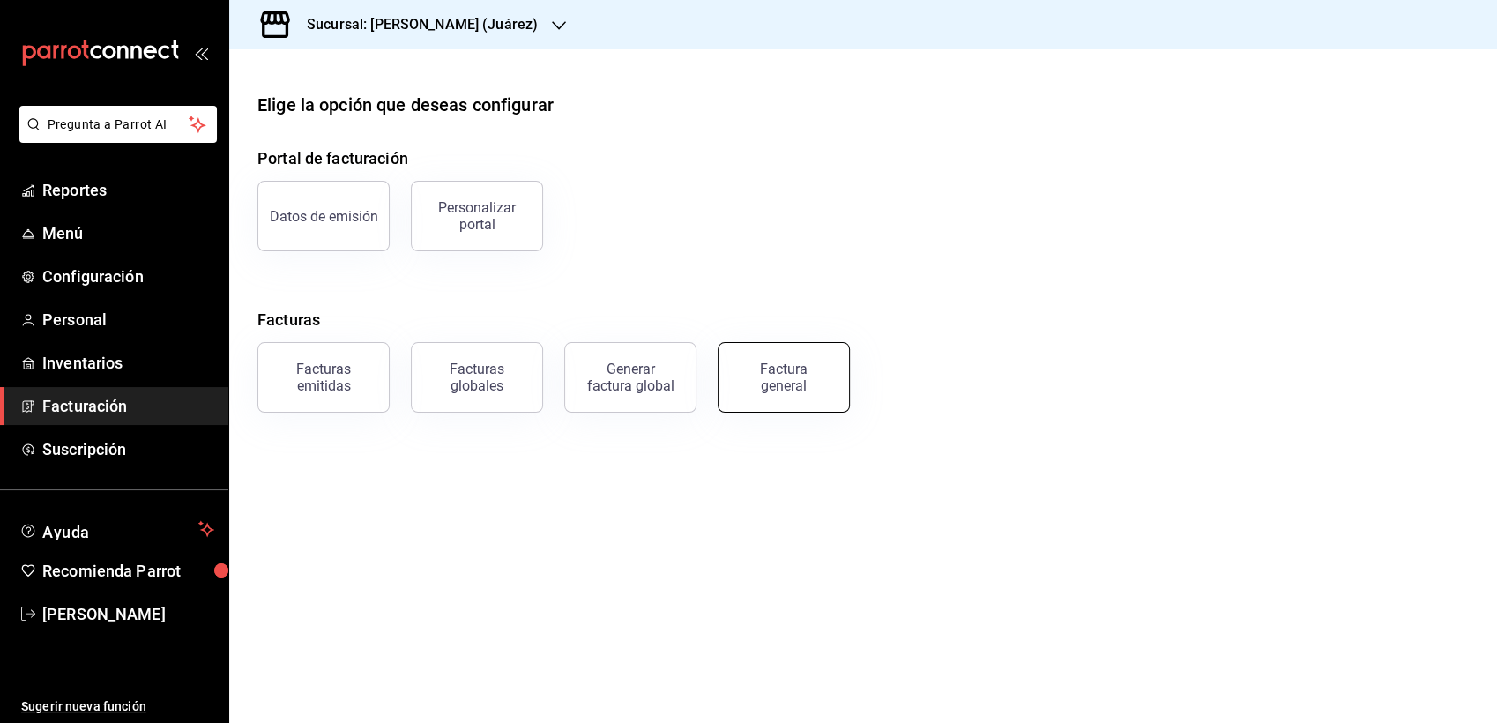
click at [740, 393] on button "Factura general" at bounding box center [784, 377] width 132 height 71
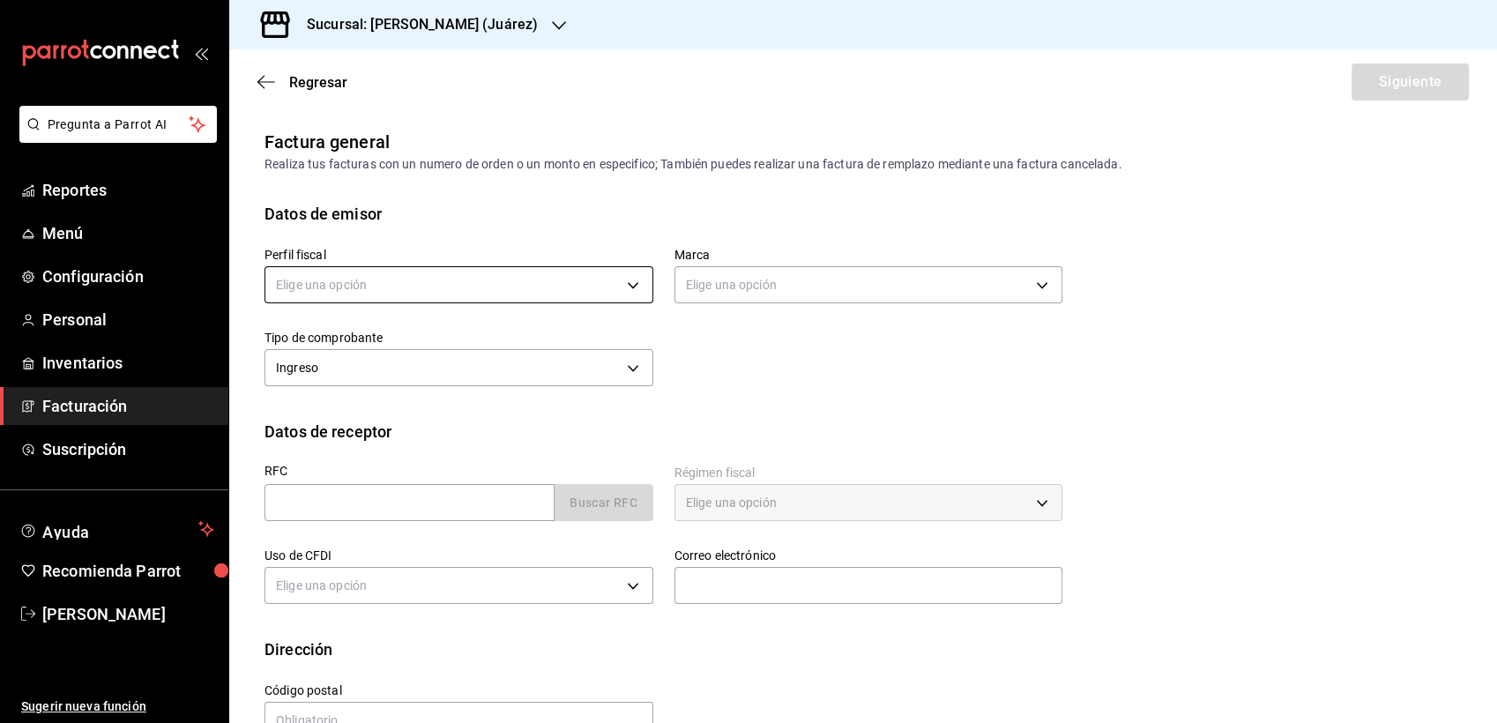
click at [385, 293] on body "Pregunta a Parrot AI Reportes Menú Configuración Personal Inventarios Facturaci…" at bounding box center [748, 361] width 1497 height 723
click at [452, 376] on li "THE ORIGINAL CHICAGO [PERSON_NAME] BEEF BIKE" at bounding box center [456, 374] width 382 height 33
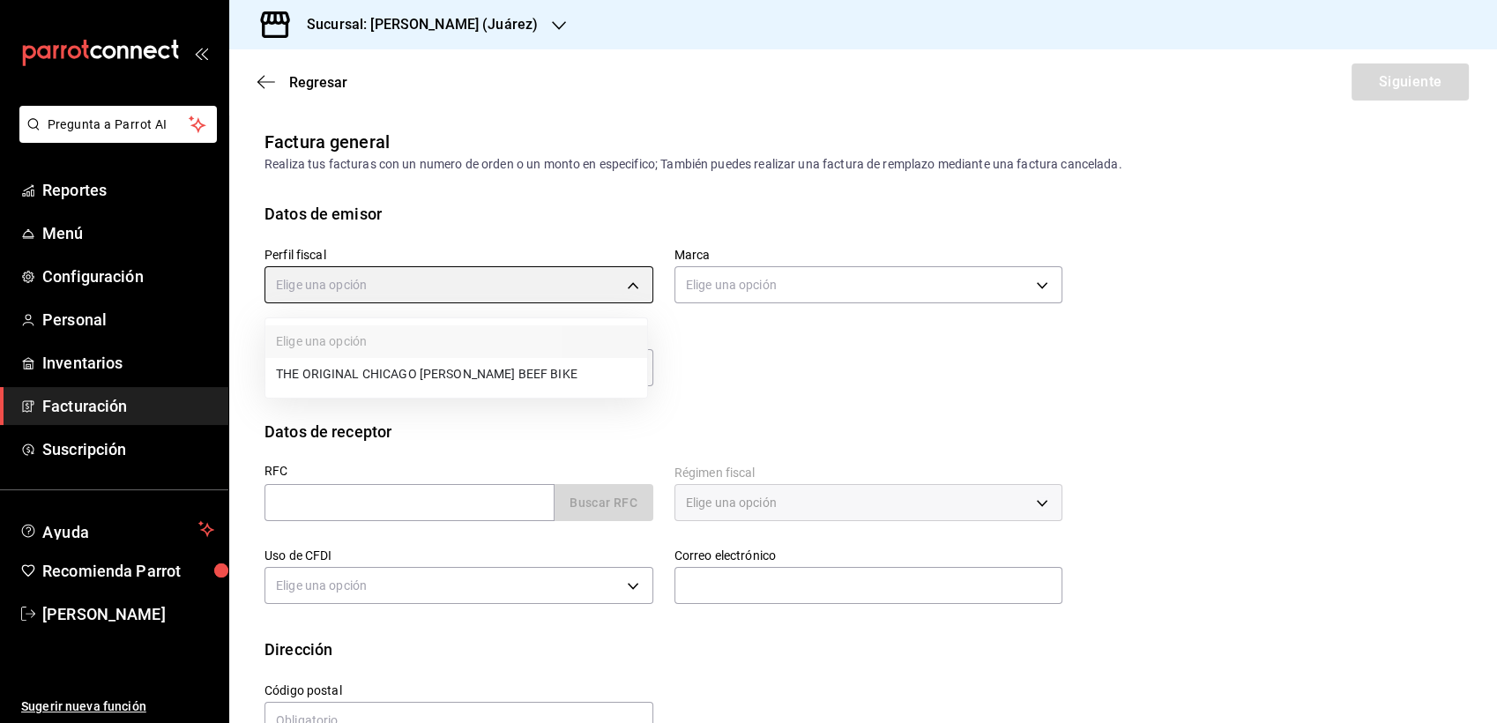
type input "bb5c8fe2-eb30-4257-923e-73a41f5d7c09"
type input "74fe4a7b-5a09-4bff-a4b5-948db05375b9"
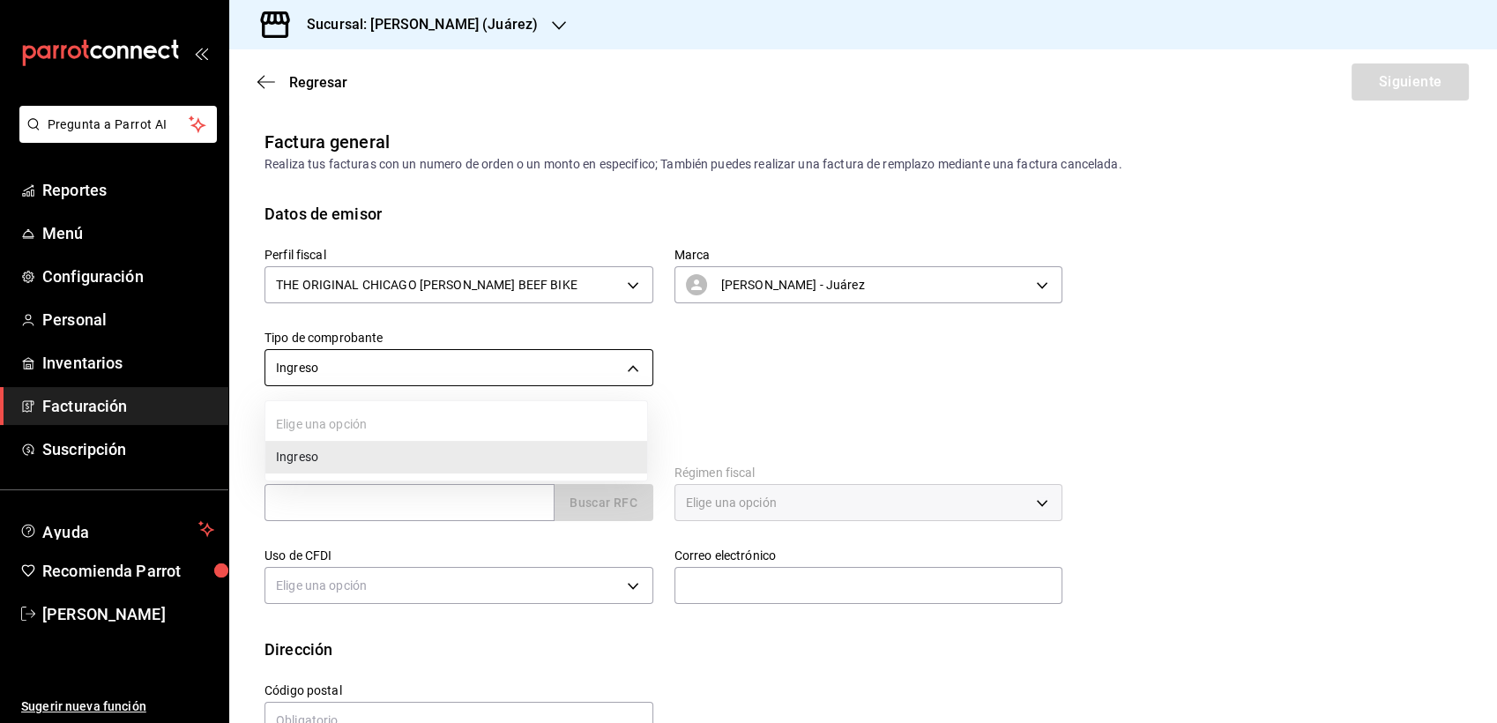
click at [401, 357] on body "Pregunta a Parrot AI Reportes Menú Configuración Personal Inventarios Facturaci…" at bounding box center [748, 361] width 1497 height 723
click at [350, 449] on li "Ingreso" at bounding box center [456, 457] width 382 height 33
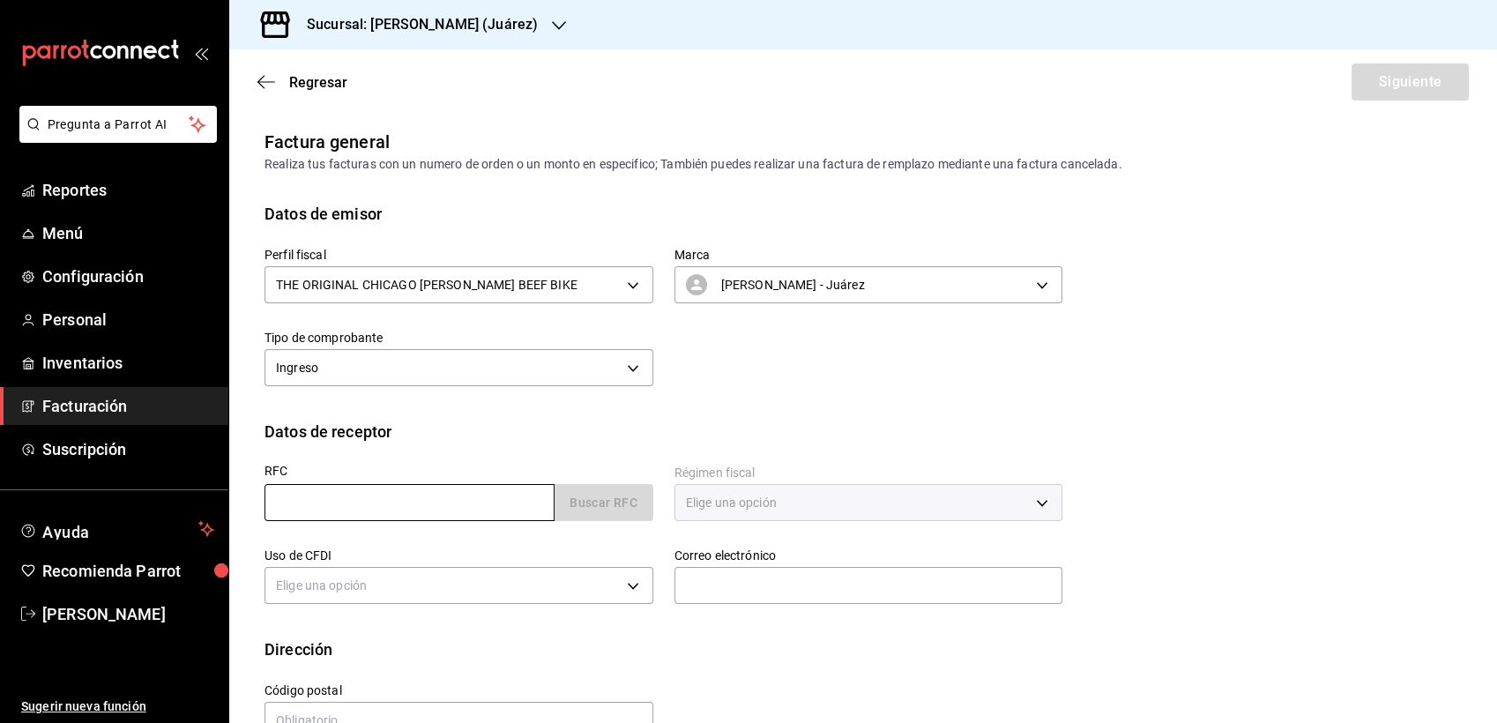
click at [354, 497] on input "text" at bounding box center [410, 502] width 290 height 37
type input "IIN920701G55"
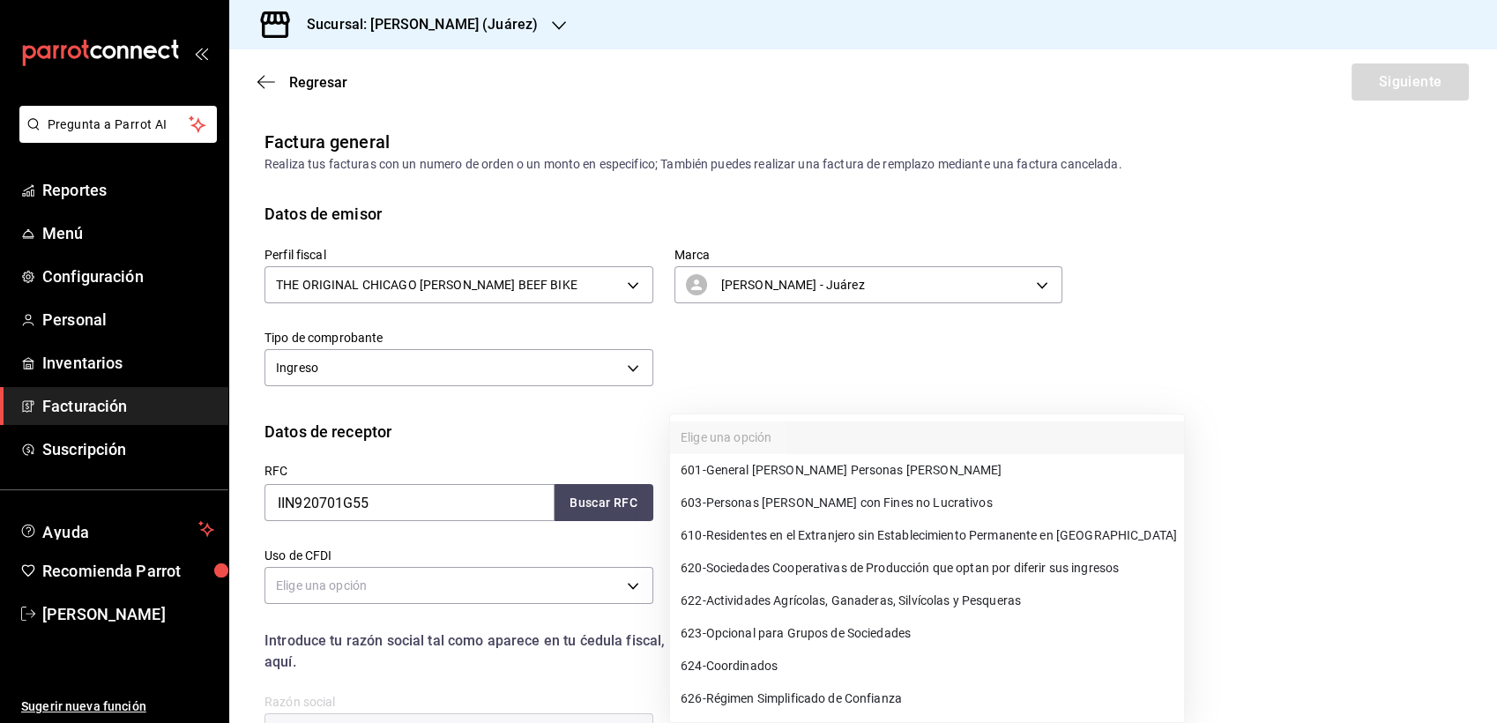
click at [705, 504] on body "Pregunta a Parrot AI Reportes Menú Configuración Personal Inventarios Facturaci…" at bounding box center [748, 361] width 1497 height 723
click at [775, 462] on span "601 - General [PERSON_NAME] Personas [PERSON_NAME]" at bounding box center [841, 470] width 321 height 19
type input "601"
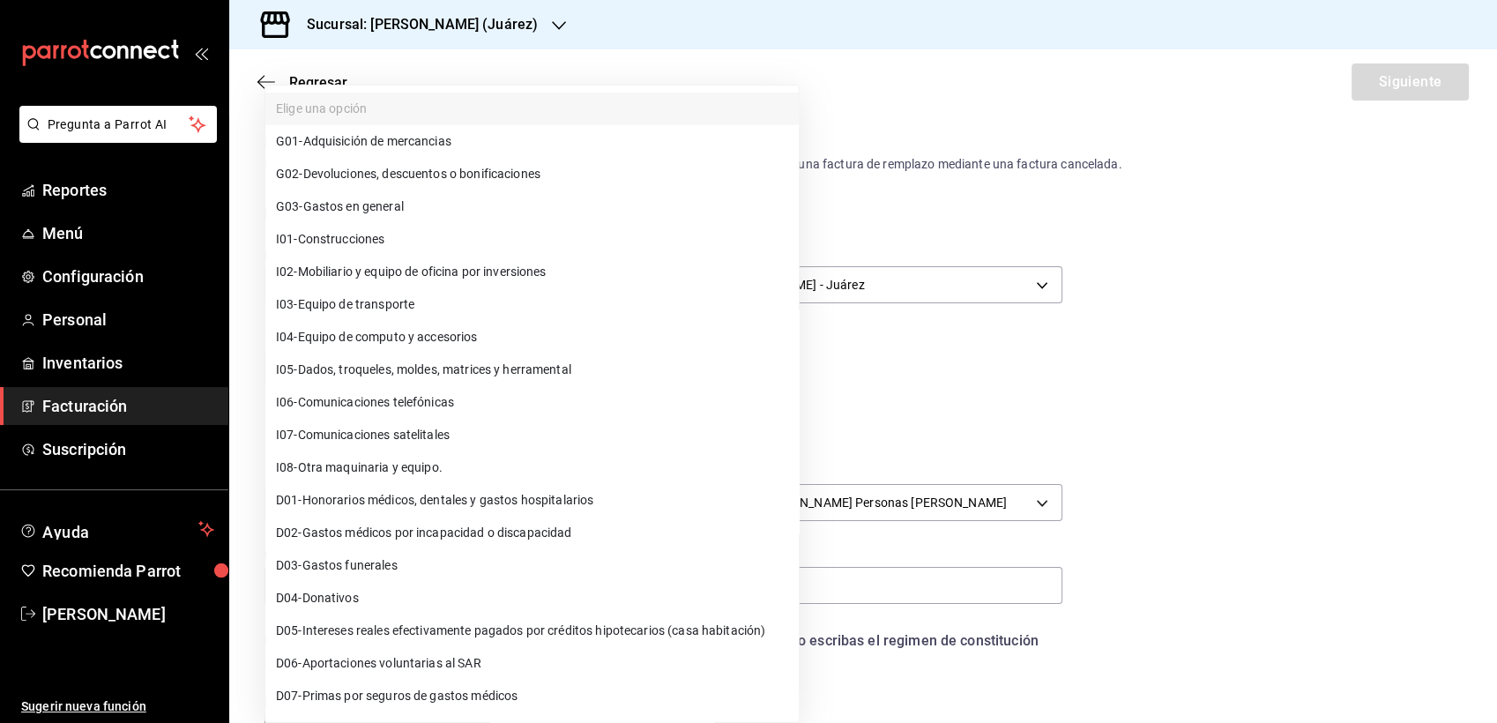
click at [399, 580] on body "Pregunta a Parrot AI Reportes Menú Configuración Personal Inventarios Facturaci…" at bounding box center [748, 361] width 1497 height 723
click at [365, 201] on span "G03 - Gastos en general" at bounding box center [340, 207] width 128 height 19
type input "G03"
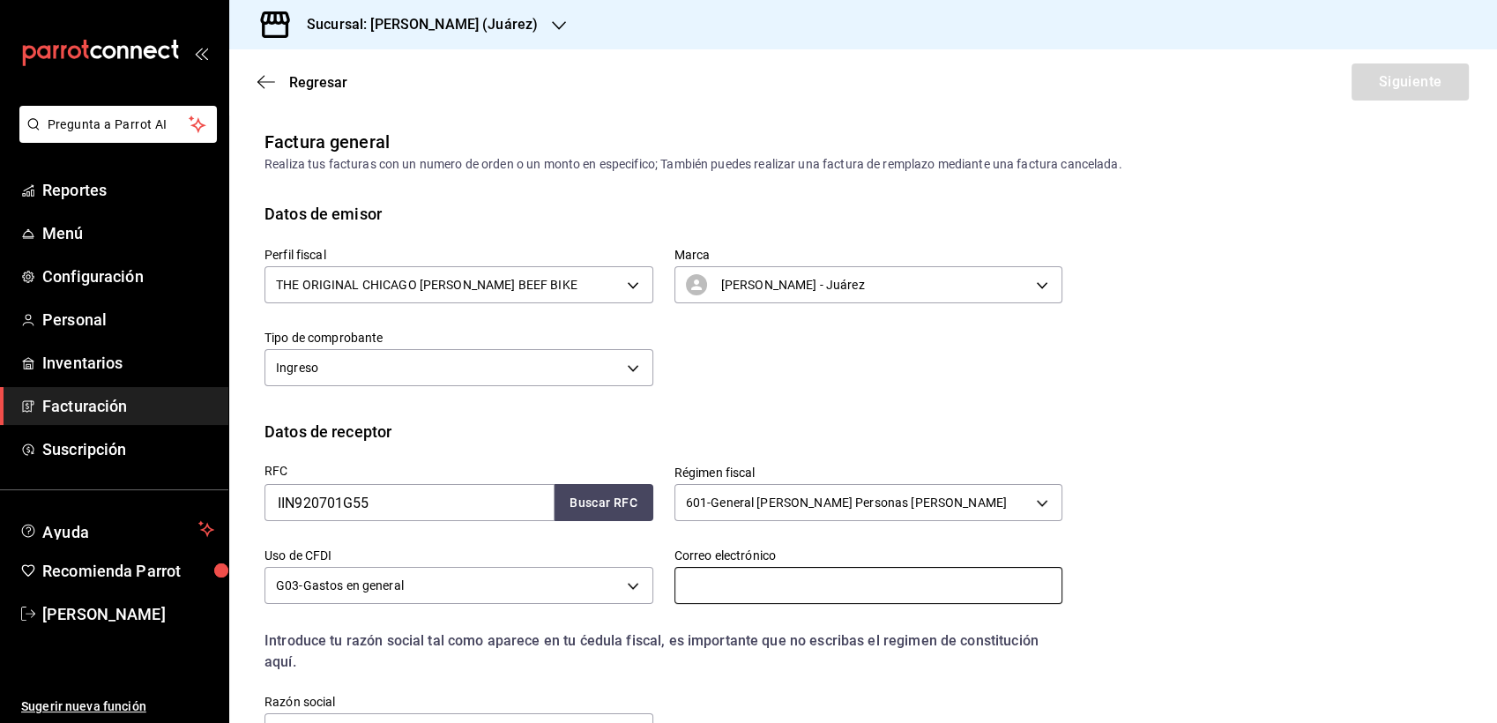
click at [760, 585] on input "text" at bounding box center [869, 585] width 389 height 37
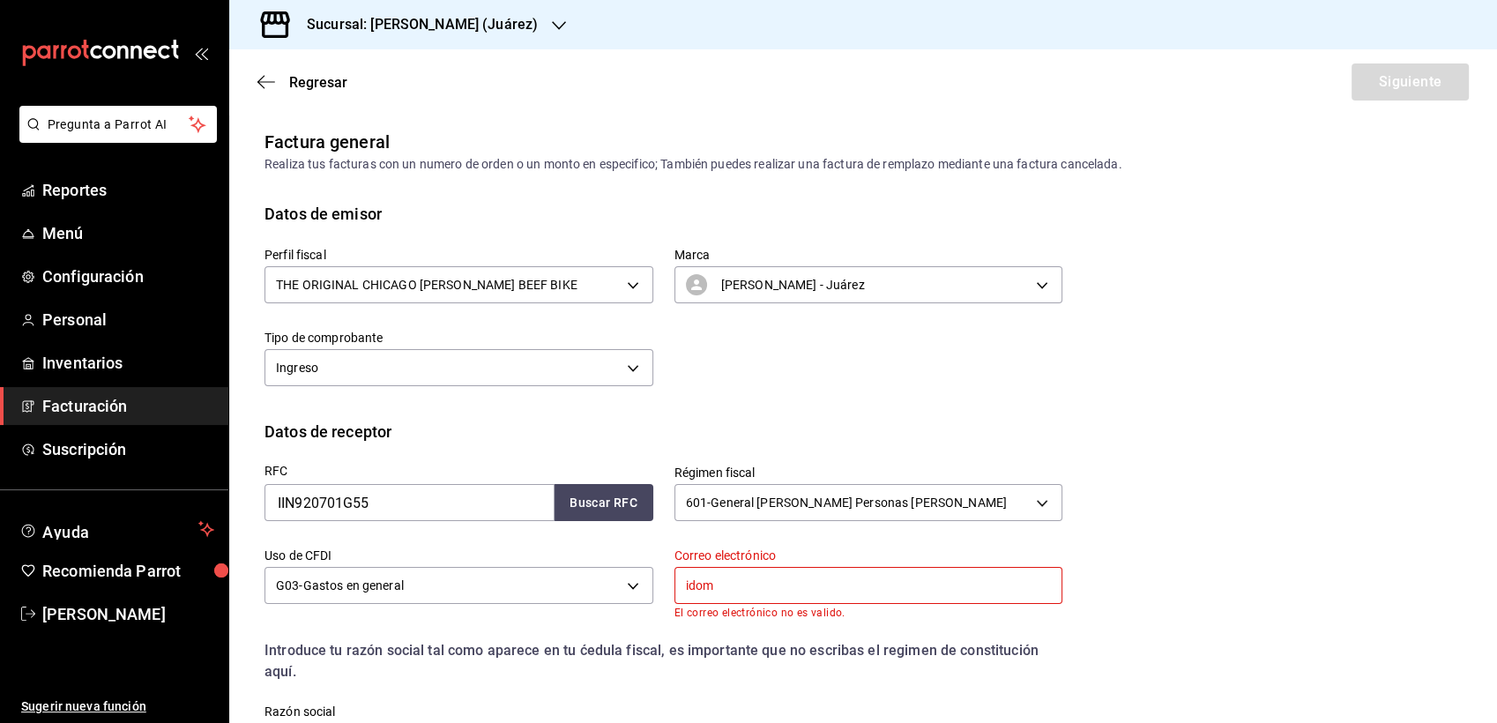
type input "[EMAIL_ADDRESS][DOMAIN_NAME]"
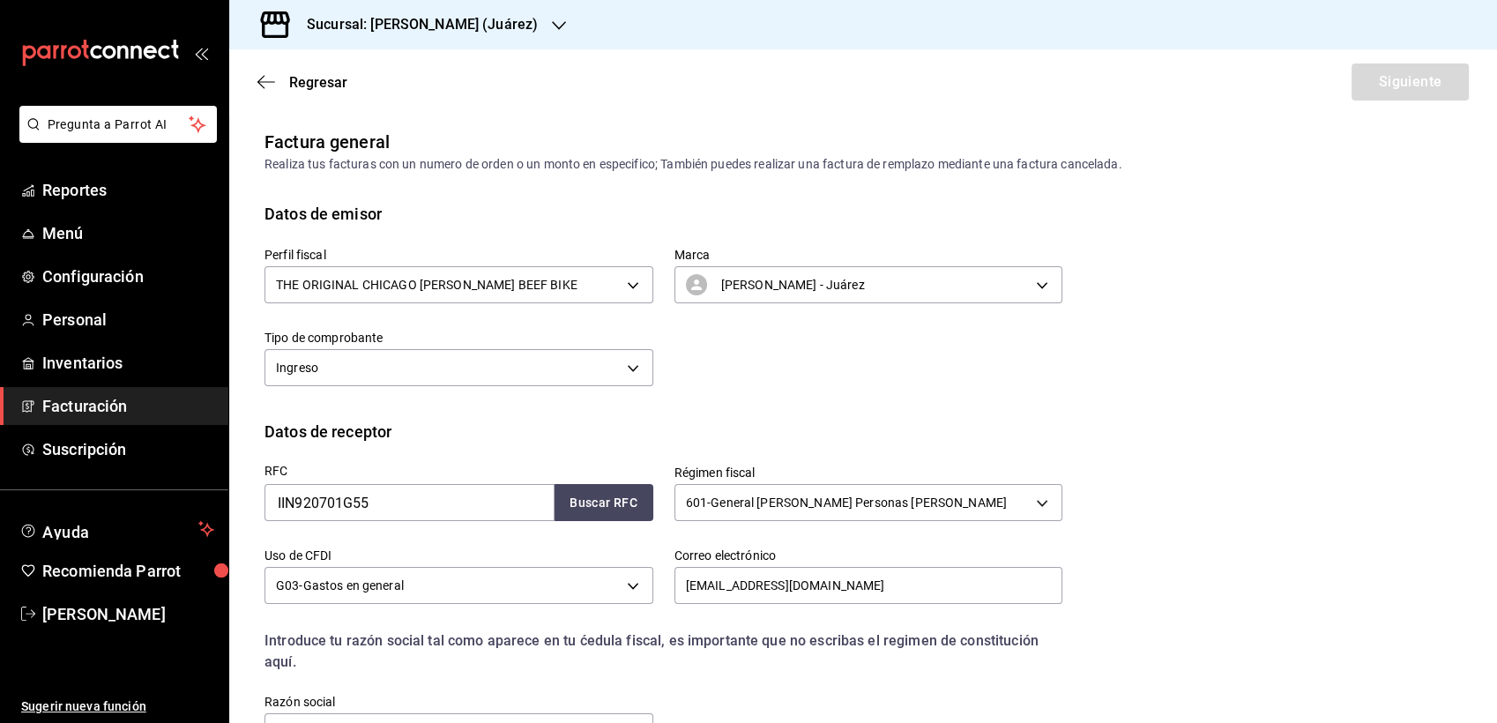
click at [1201, 575] on div "RFC IIN920701G55 Buscar RFC Régimen fiscal 601 - General [PERSON_NAME] Personas…" at bounding box center [863, 613] width 1197 height 338
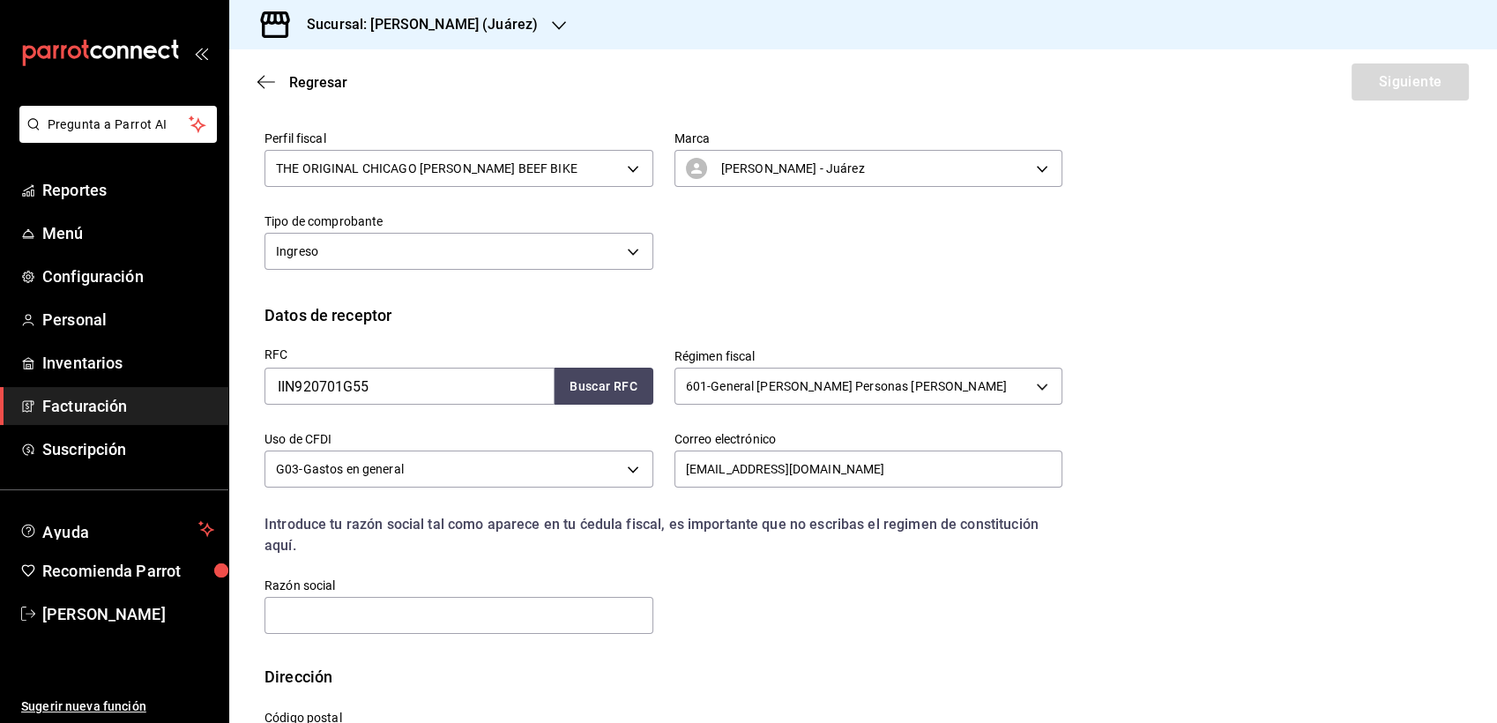
scroll to position [117, 0]
click at [414, 603] on input "text" at bounding box center [459, 614] width 389 height 37
type input "IDOM"
click at [497, 678] on div "Dirección" at bounding box center [863, 676] width 1197 height 24
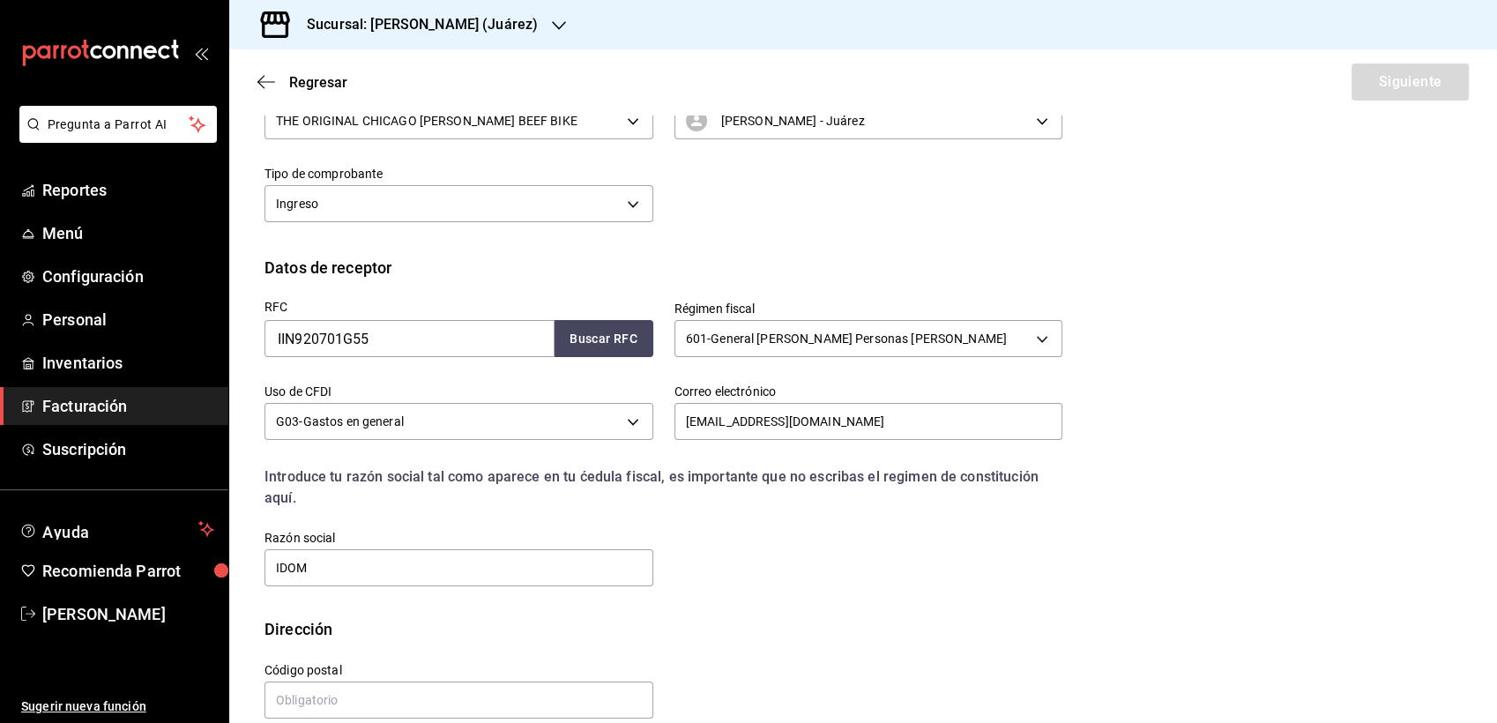
scroll to position [190, 0]
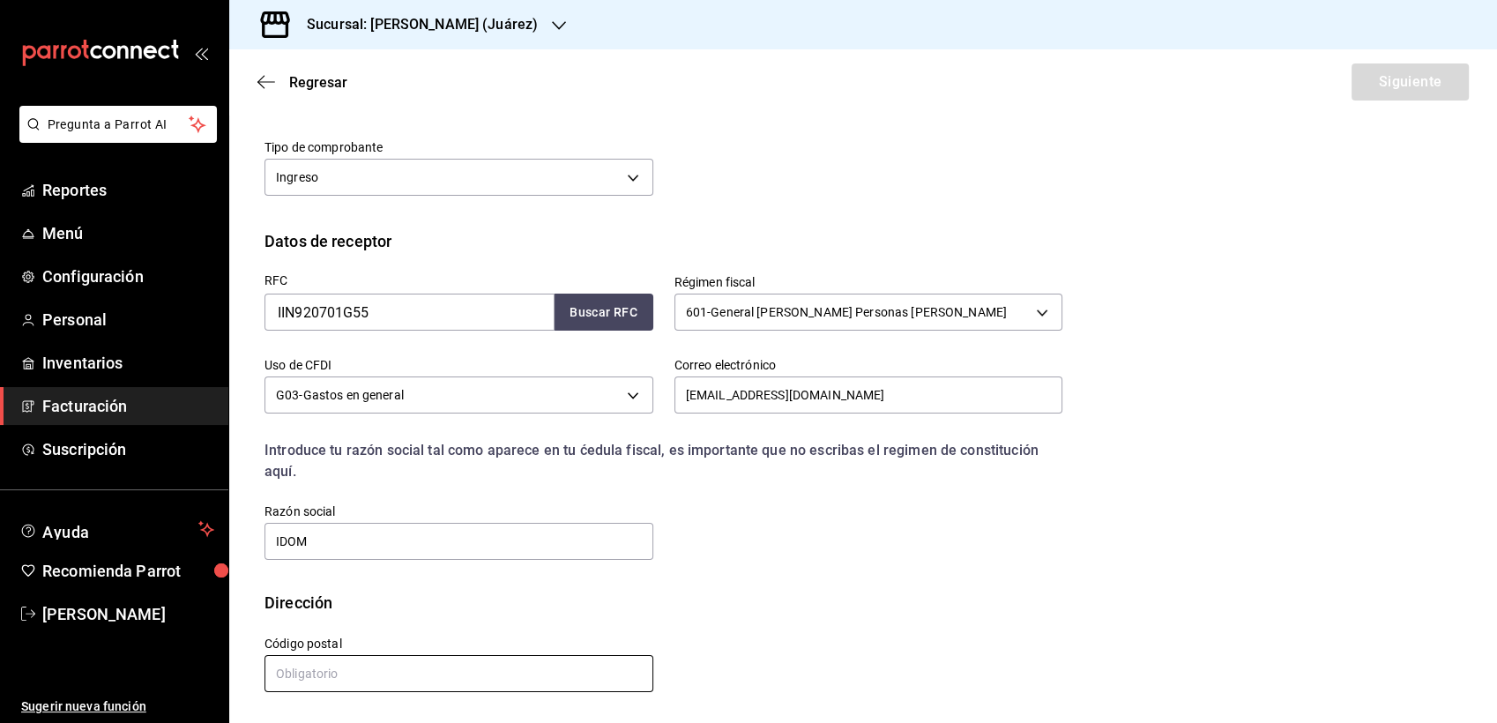
click at [432, 673] on input "text" at bounding box center [459, 673] width 389 height 37
type input "06600"
click at [891, 627] on div "Calle # exterior # interior Código postal 06600 Estado ​ Municipio ​ [GEOGRAPHI…" at bounding box center [652, 655] width 819 height 80
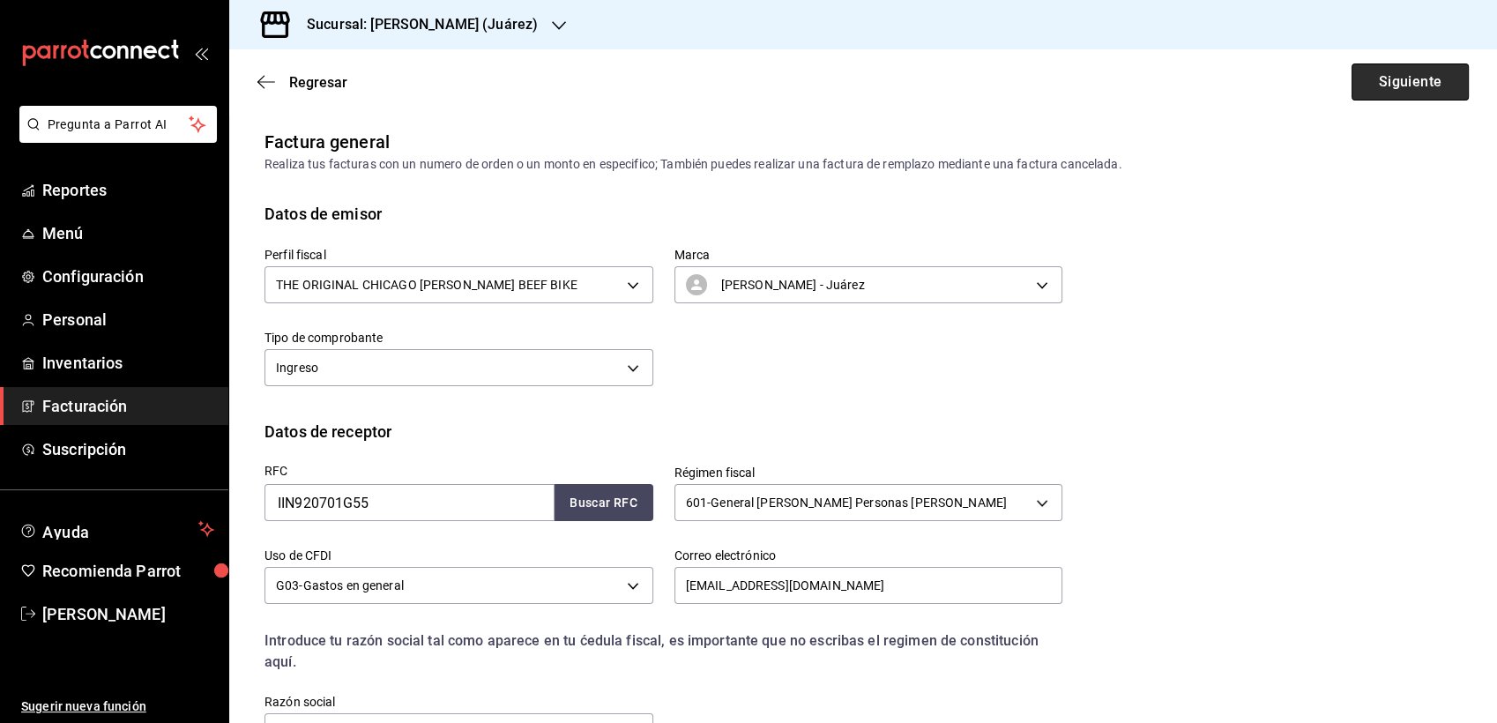
click at [1352, 93] on button "Siguiente" at bounding box center [1410, 81] width 117 height 37
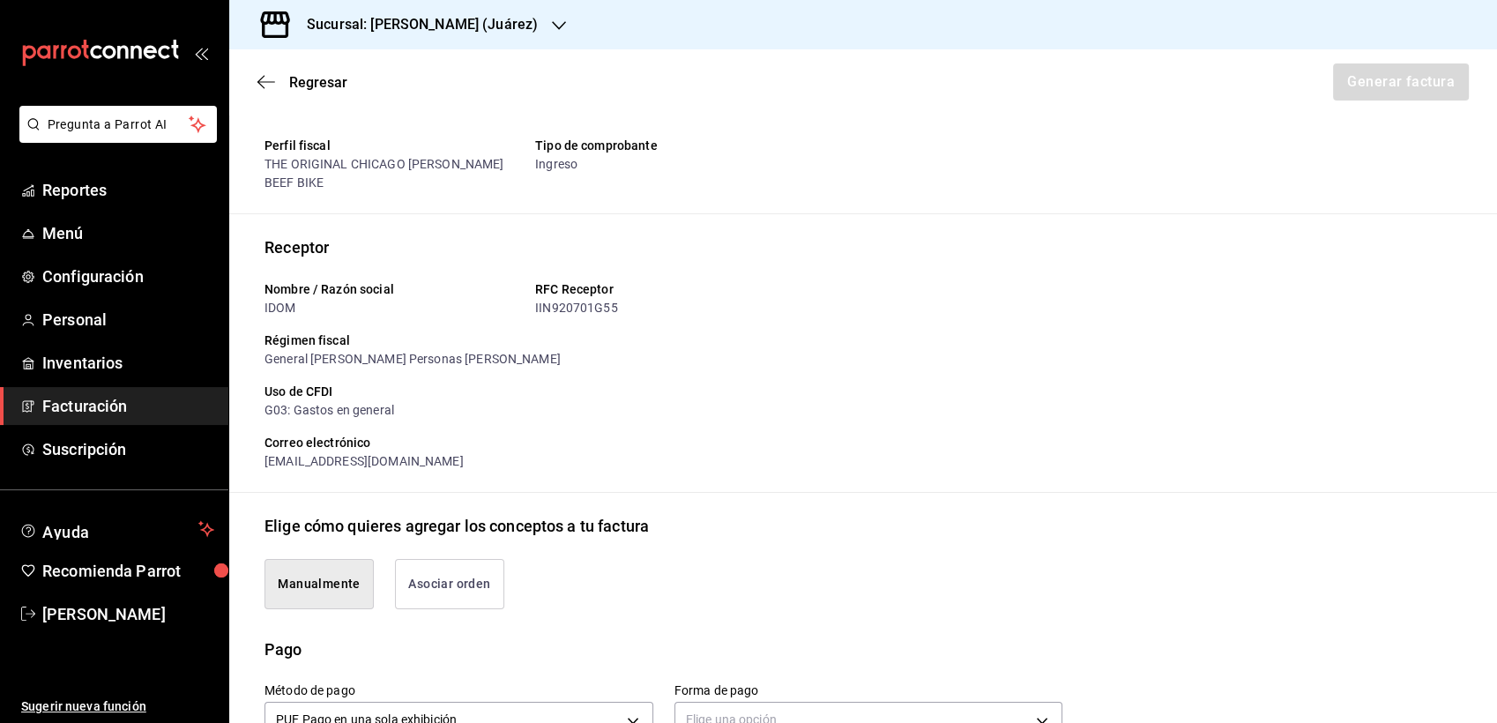
scroll to position [39, 0]
click at [449, 593] on button "Asociar orden" at bounding box center [449, 582] width 109 height 50
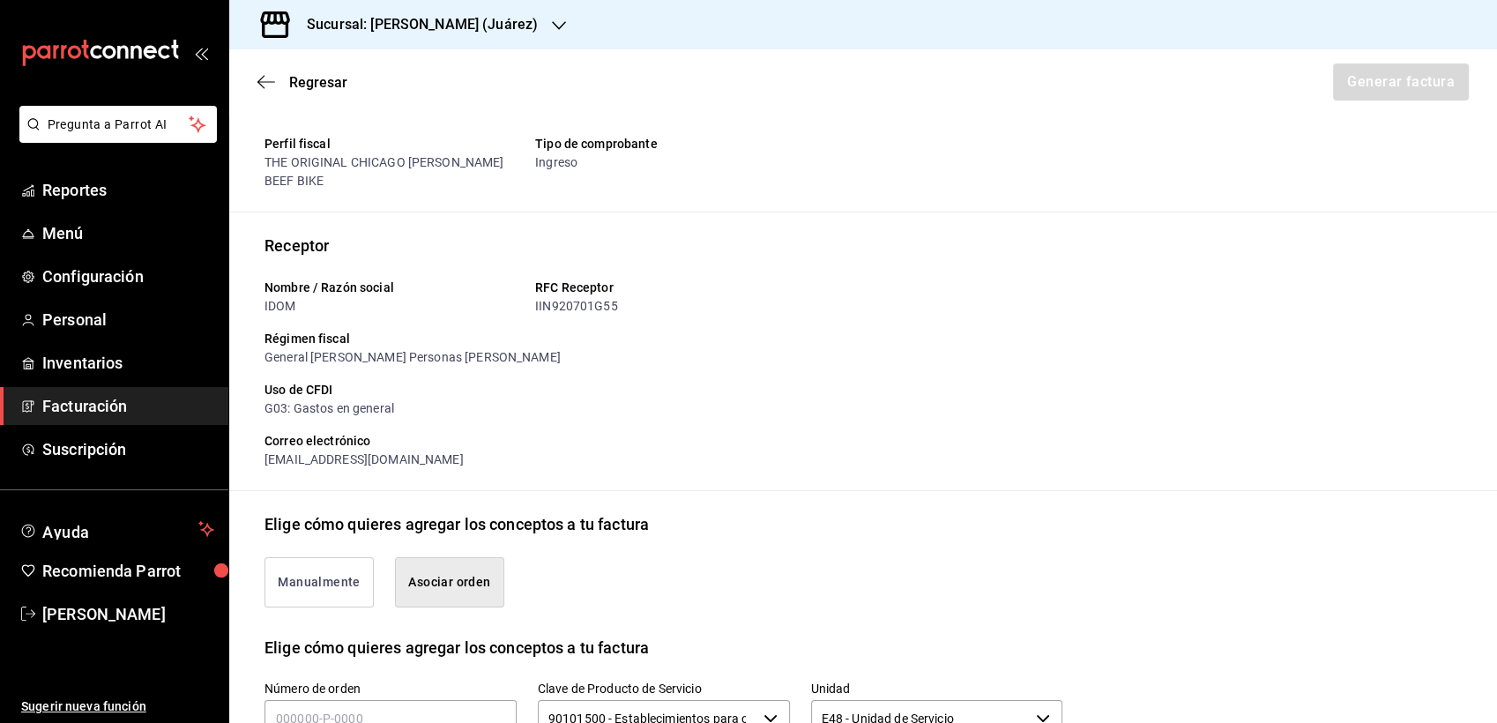
type button "associate"
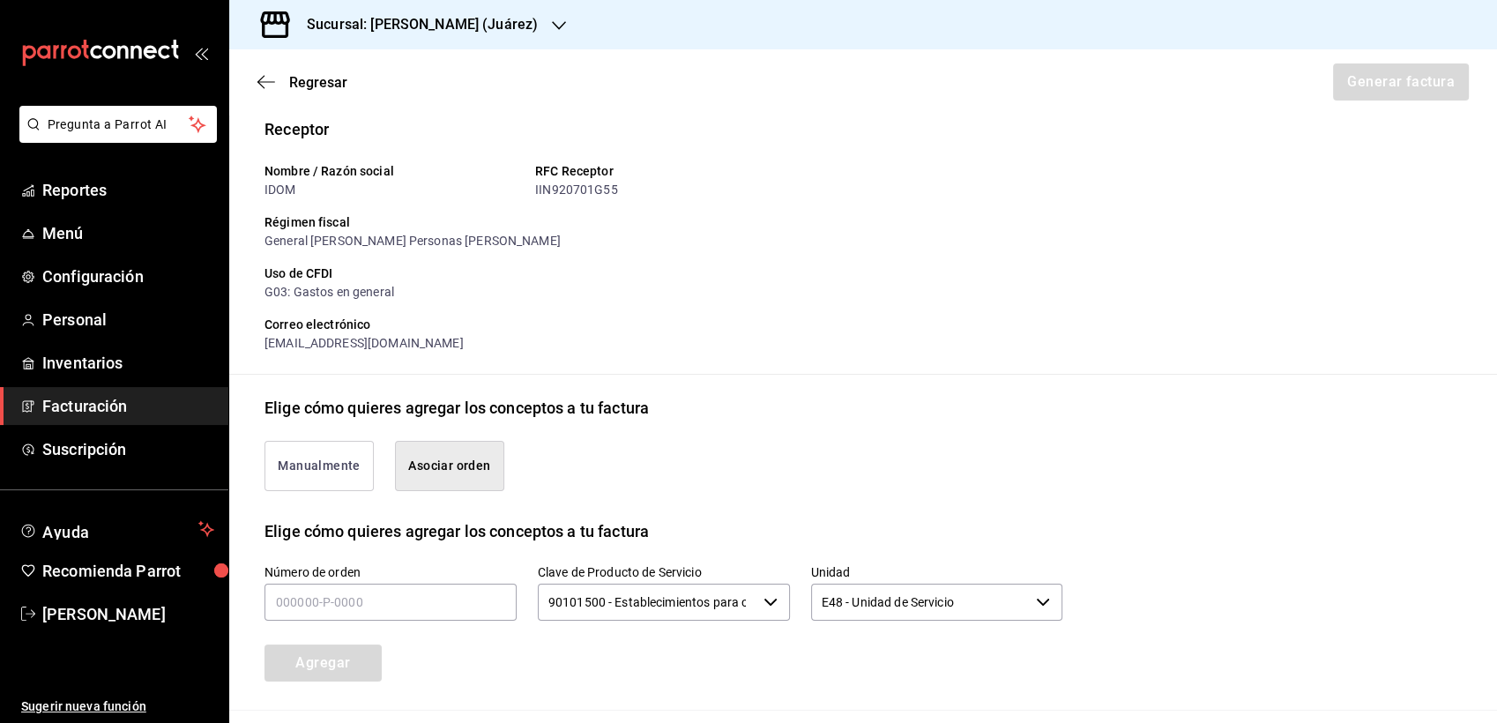
scroll to position [156, 0]
click at [410, 589] on input "text" at bounding box center [391, 601] width 252 height 37
type input "270825-p-0010"
click at [296, 655] on button "Agregar" at bounding box center [323, 662] width 117 height 37
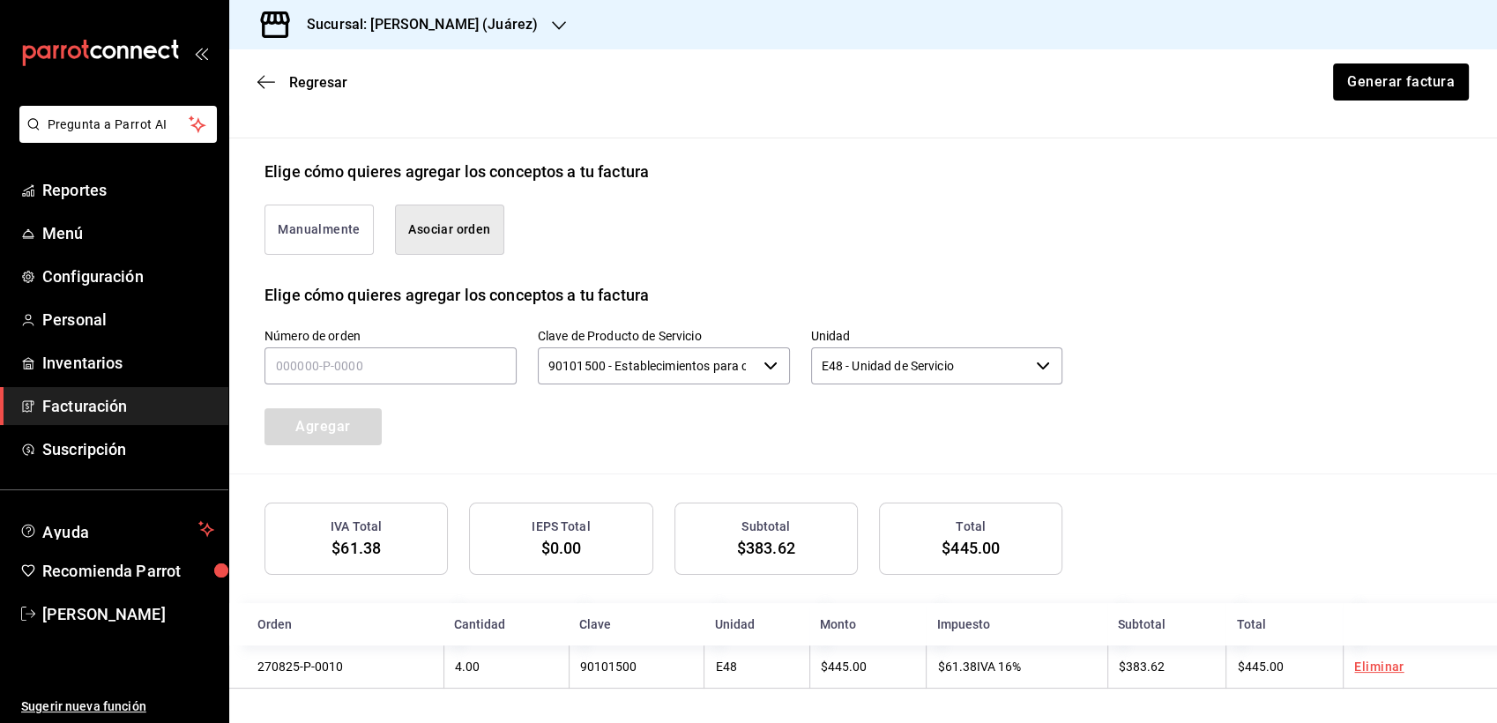
scroll to position [392, 0]
click at [1397, 77] on button "Generar factura" at bounding box center [1401, 81] width 138 height 37
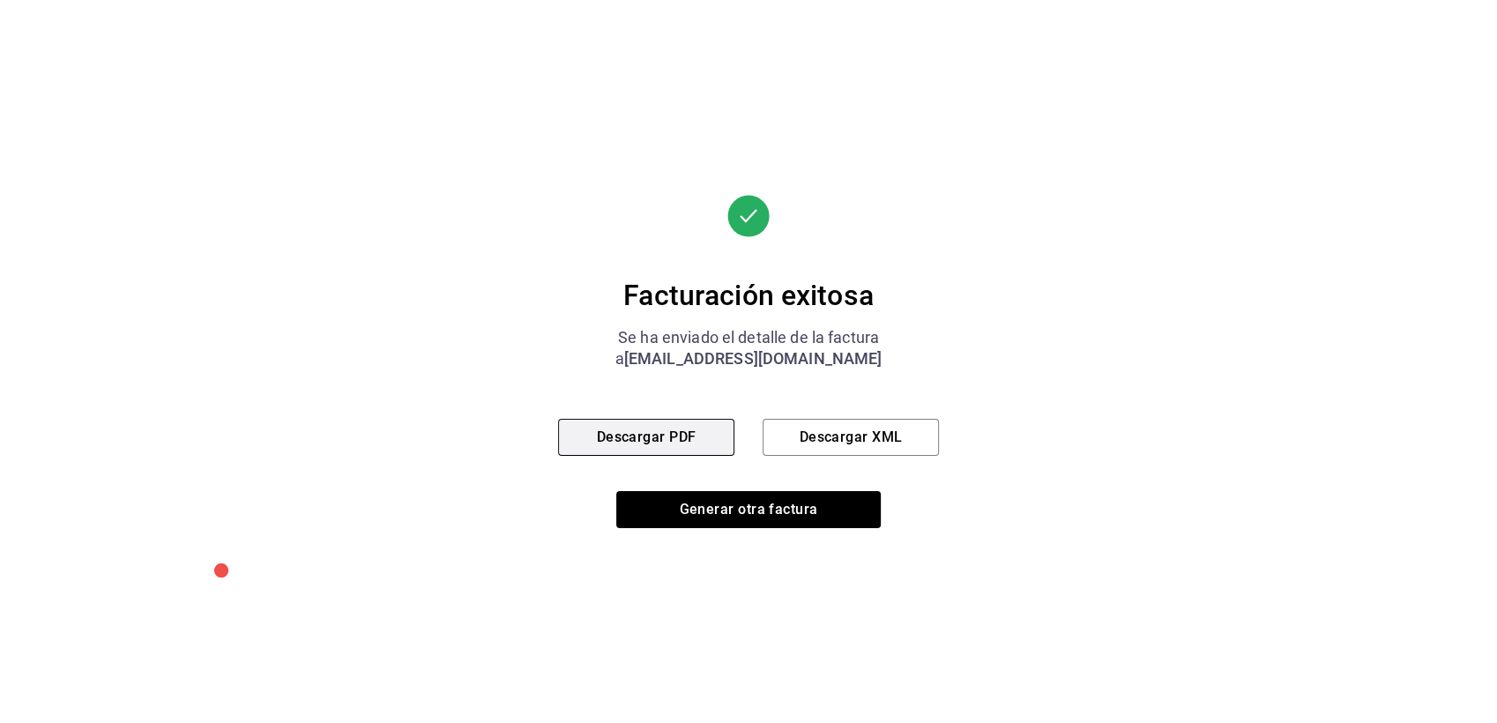
click at [656, 434] on button "Descargar PDF" at bounding box center [646, 437] width 176 height 37
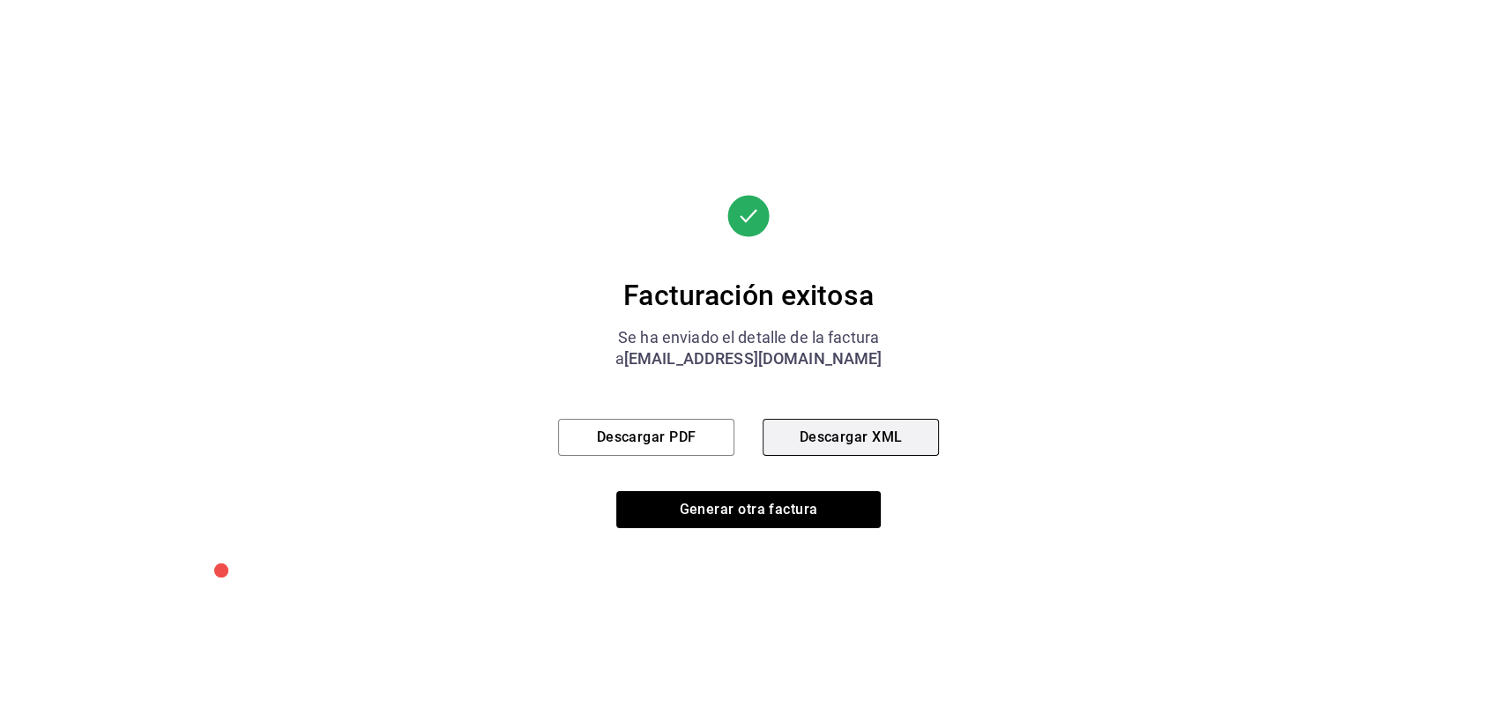
click at [803, 429] on button "Descargar XML" at bounding box center [851, 437] width 176 height 37
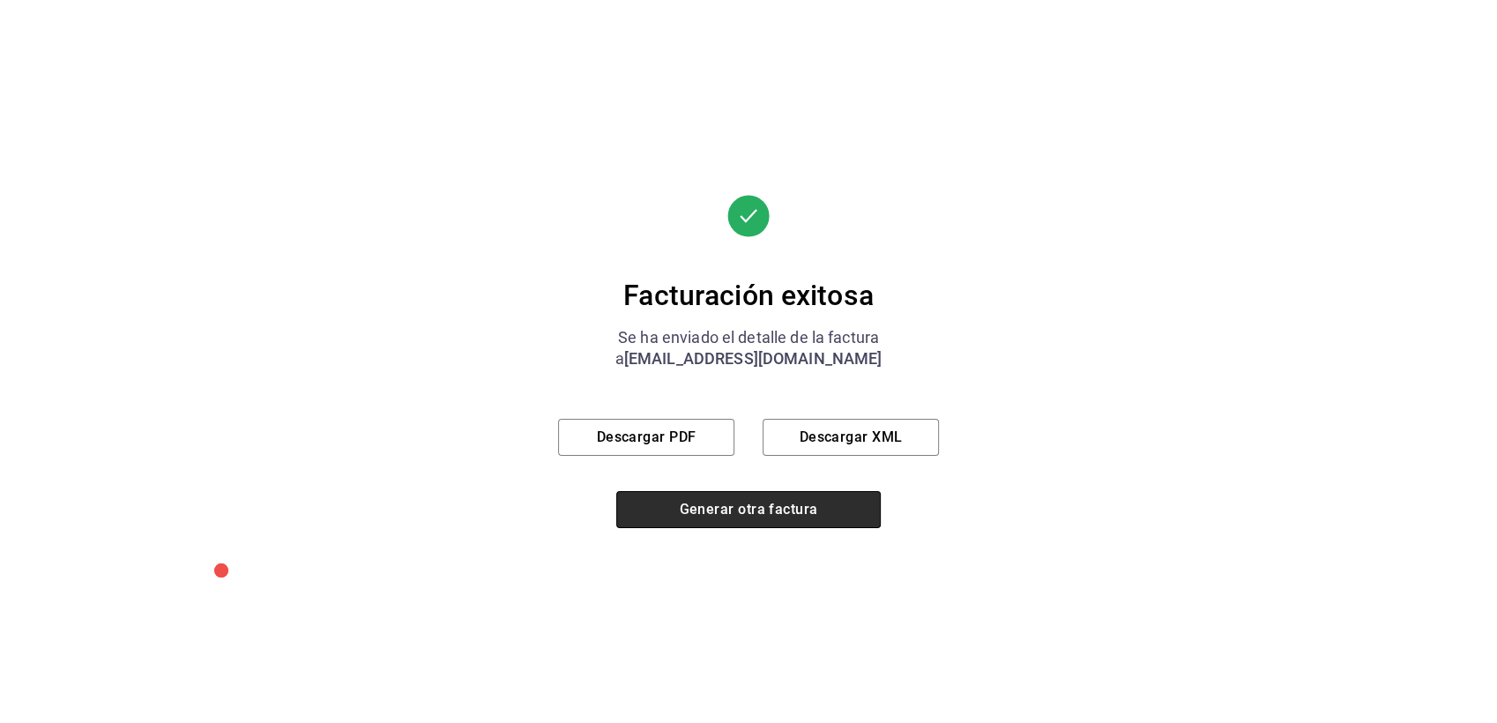
click at [742, 505] on button "Generar otra factura" at bounding box center [748, 509] width 265 height 37
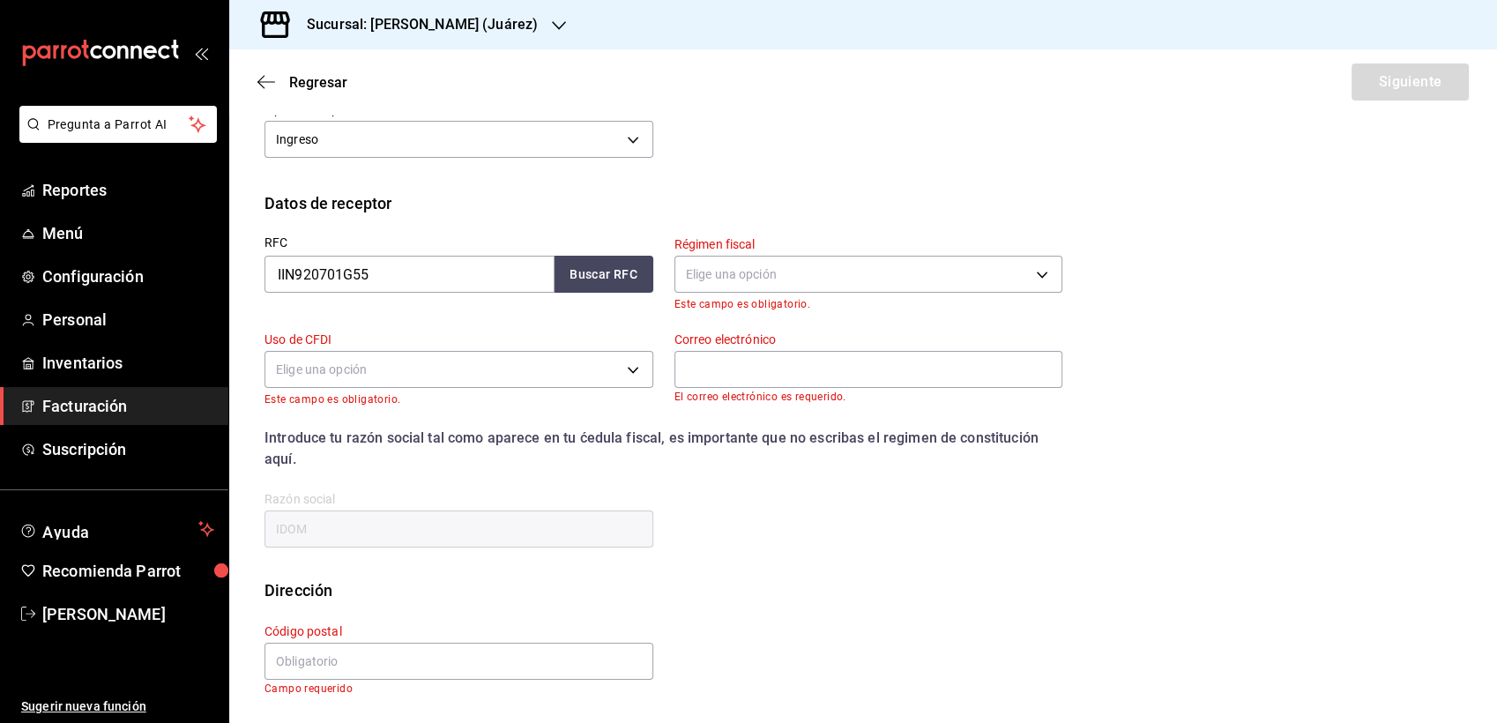
scroll to position [46, 0]
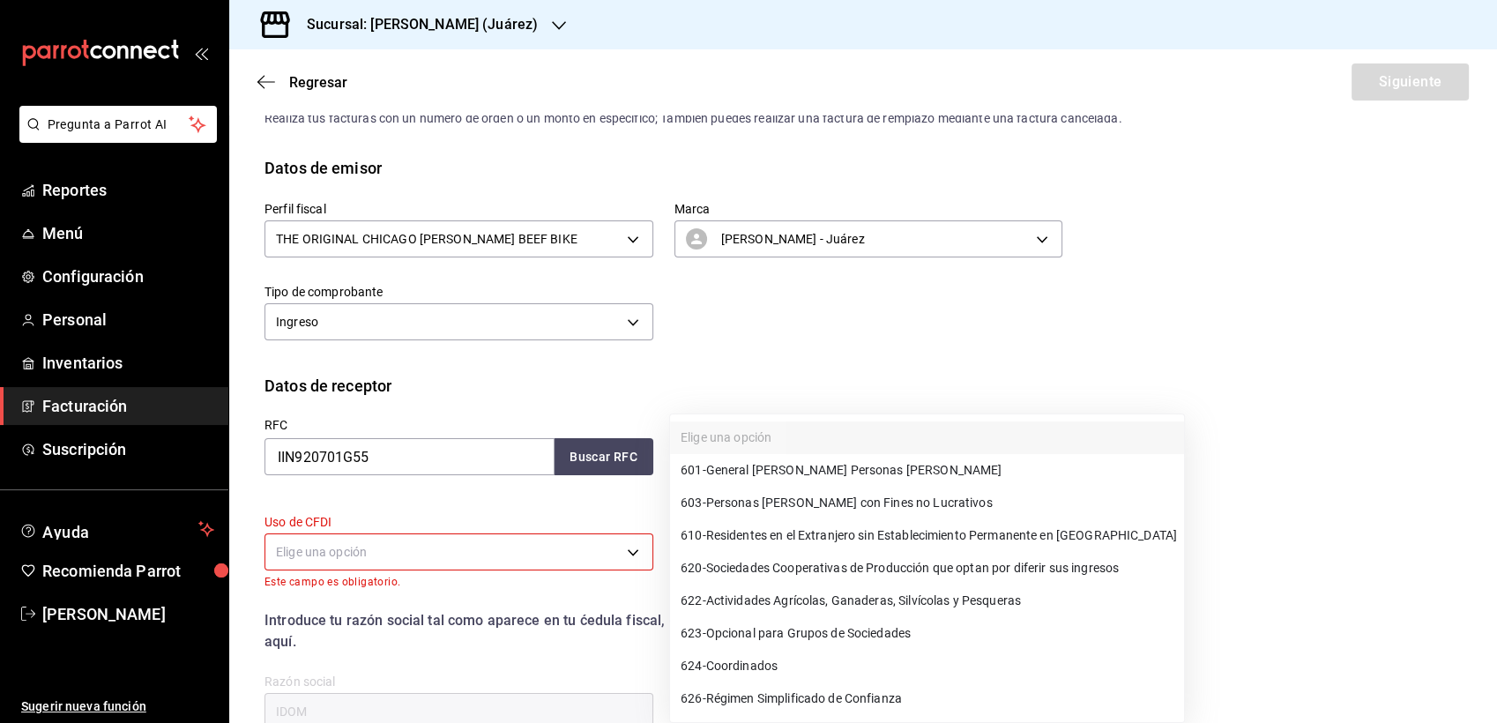
click at [711, 459] on body "Pregunta a Parrot AI Reportes Menú Configuración Personal Inventarios Facturaci…" at bounding box center [748, 361] width 1497 height 723
click at [750, 473] on span "601 - General [PERSON_NAME] Personas [PERSON_NAME]" at bounding box center [841, 470] width 321 height 19
type input "601"
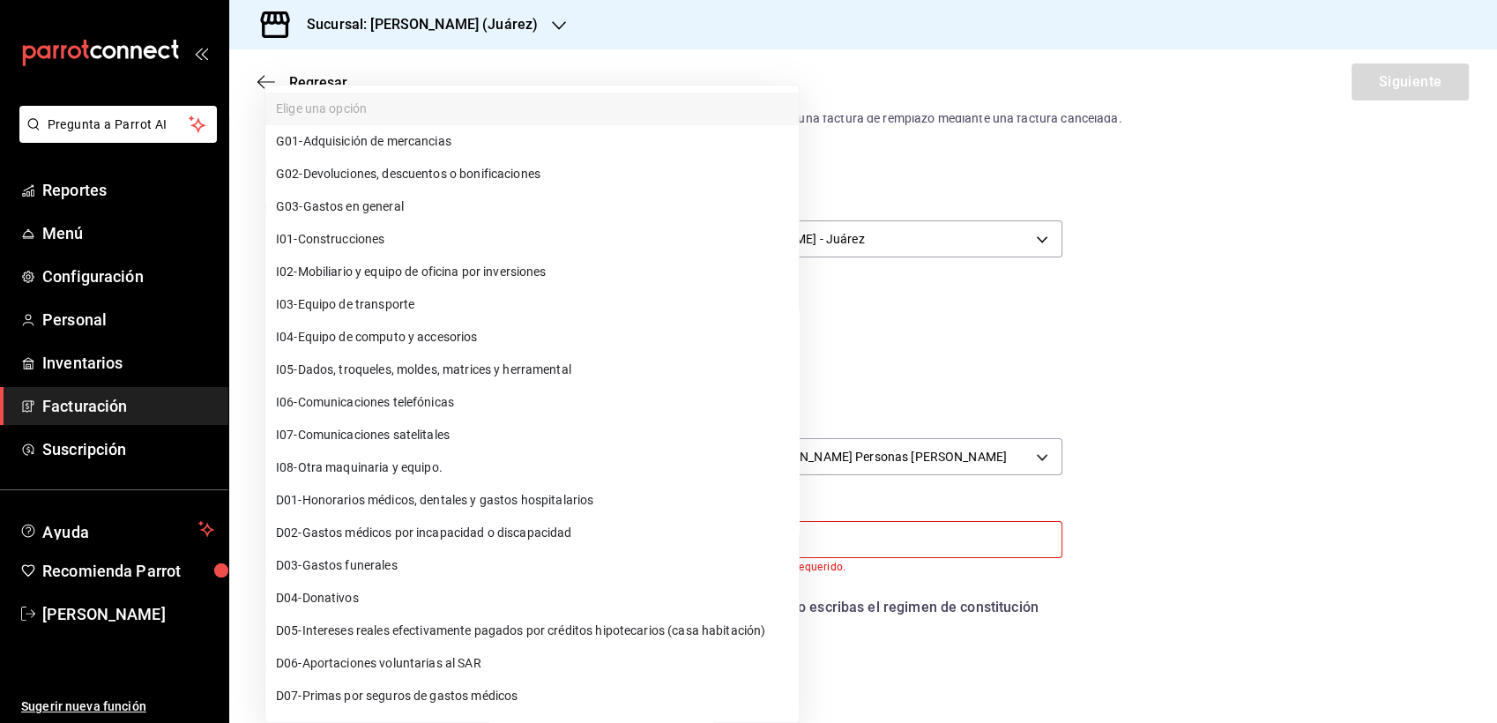
click at [462, 540] on body "Pregunta a Parrot AI Reportes Menú Configuración Personal Inventarios Facturaci…" at bounding box center [748, 361] width 1497 height 723
click at [430, 215] on li "G03 - Gastos en general" at bounding box center [531, 206] width 533 height 33
type input "G03"
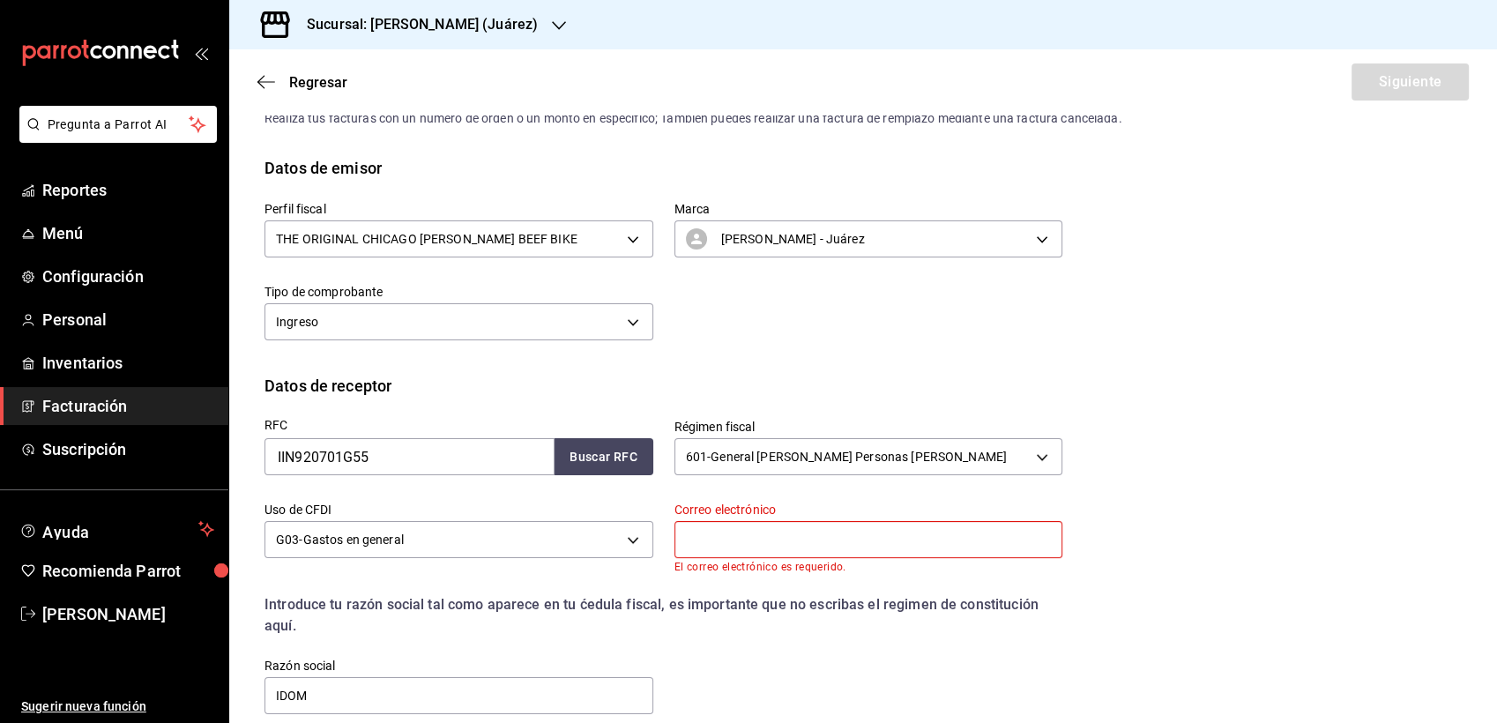
click at [727, 532] on input "text" at bounding box center [869, 539] width 389 height 37
type input "[EMAIL_ADDRESS][DOMAIN_NAME]"
type input "06600"
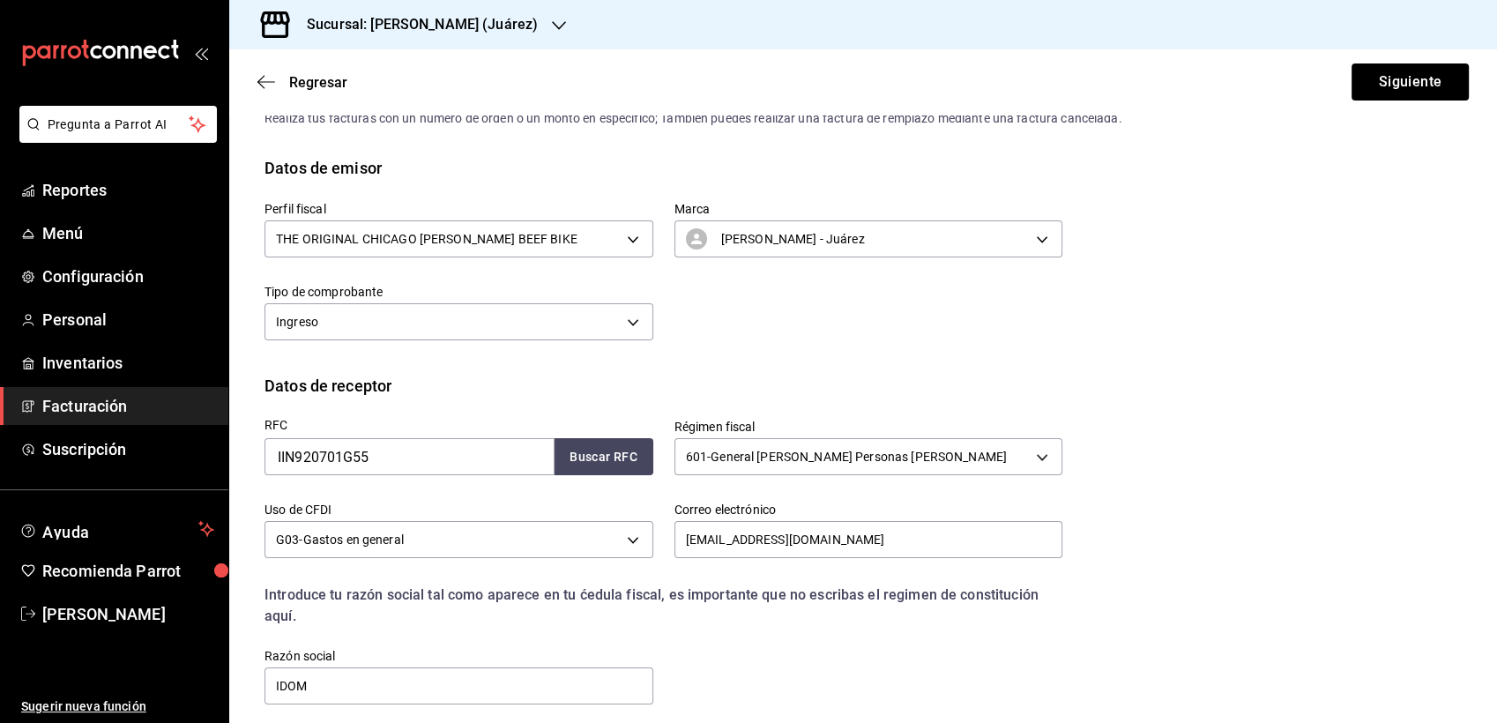
click at [1323, 540] on div "RFC IIN920701G55 Buscar RFC Régimen fiscal 601 - General [PERSON_NAME] Personas…" at bounding box center [863, 567] width 1197 height 338
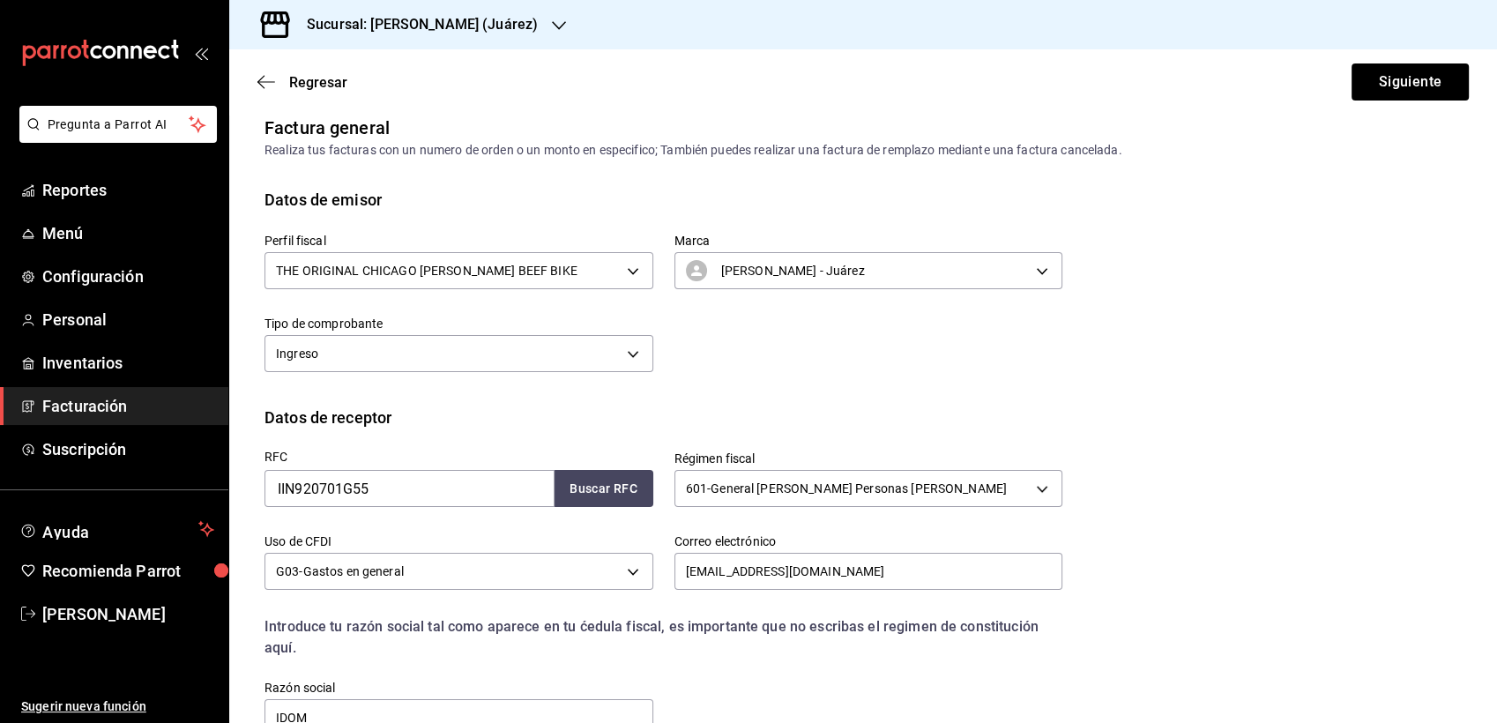
scroll to position [0, 0]
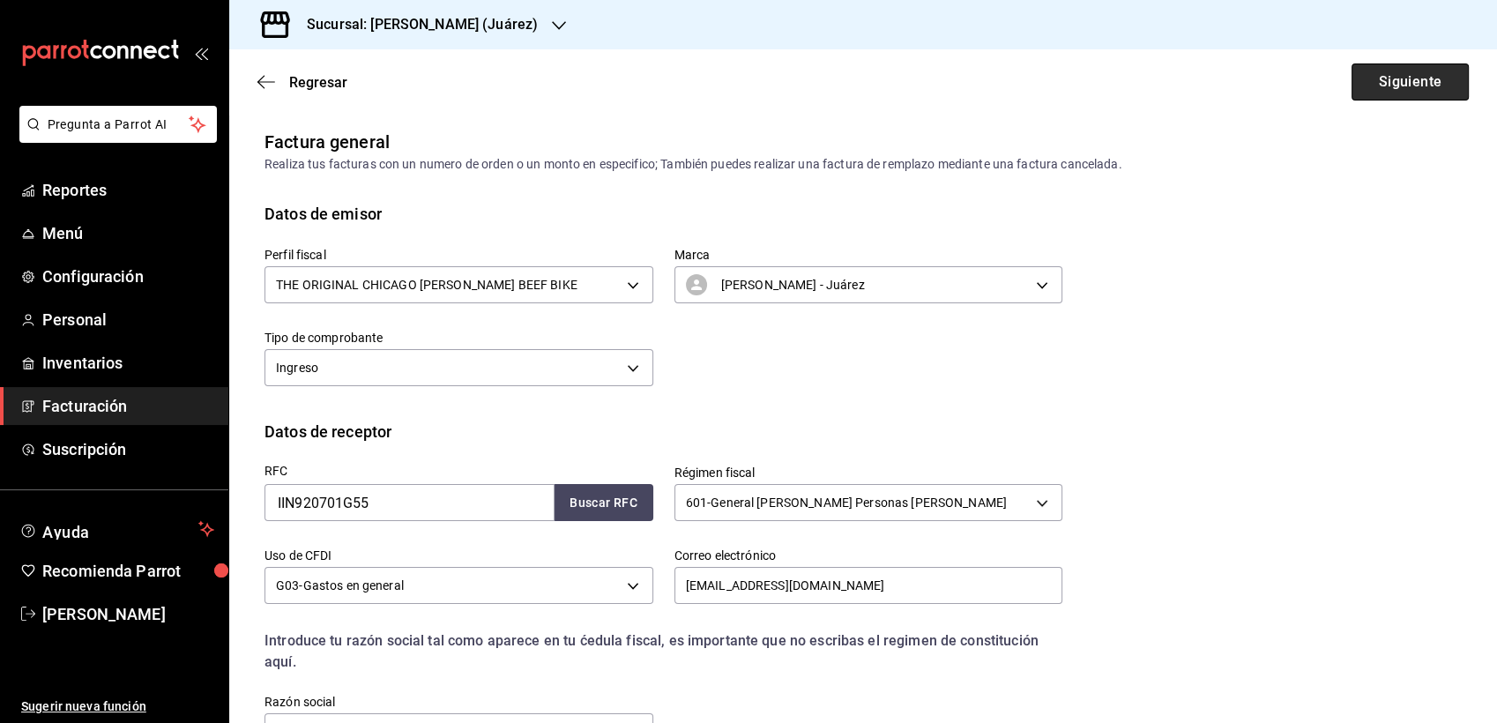
click at [1383, 92] on button "Siguiente" at bounding box center [1410, 81] width 117 height 37
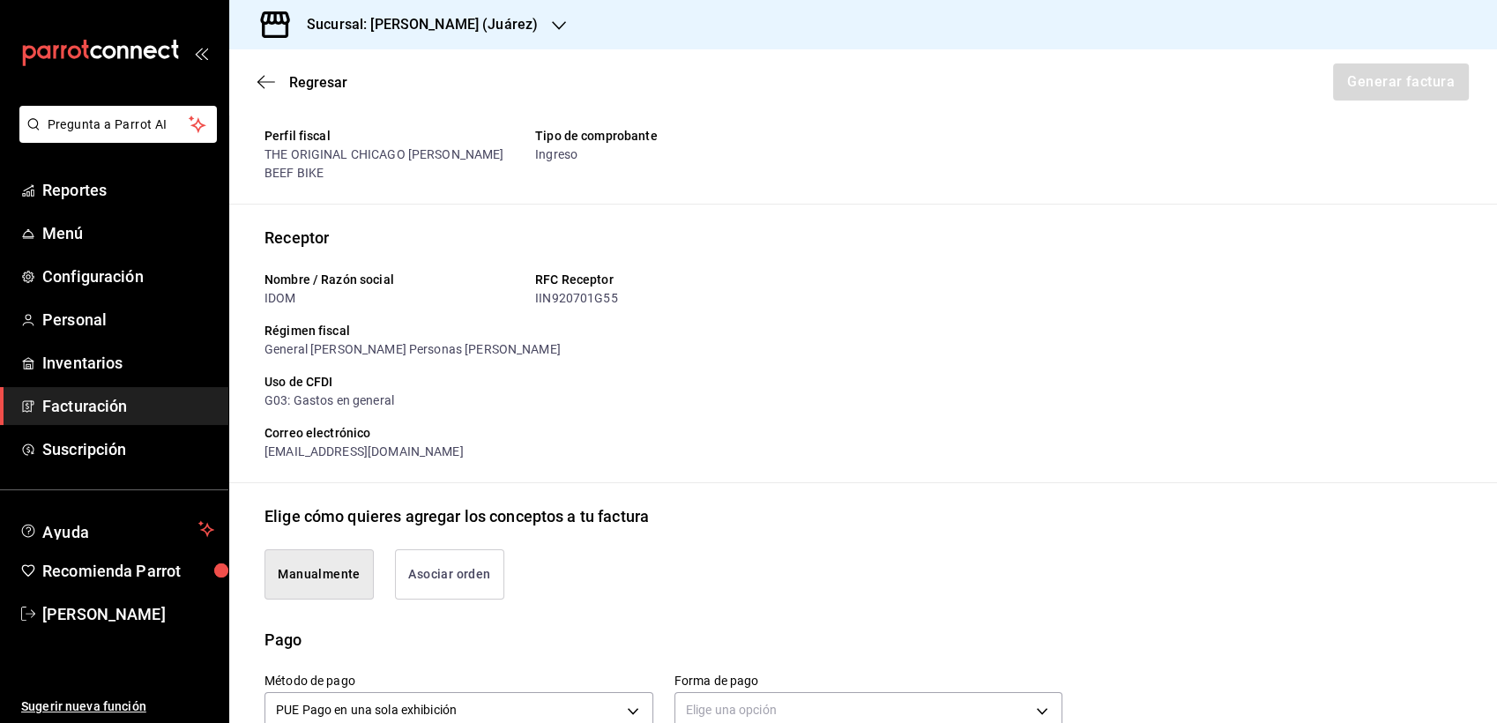
scroll to position [117, 0]
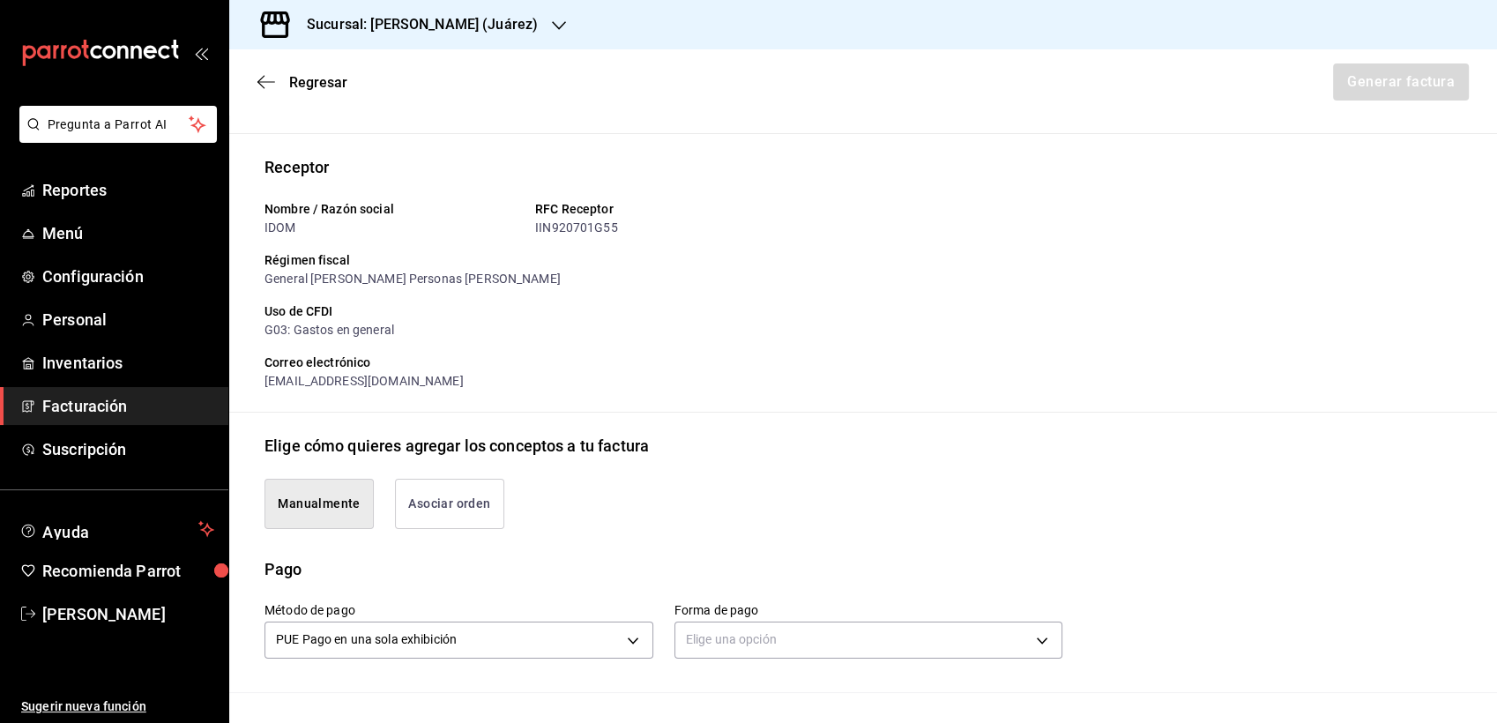
click at [435, 497] on button "Asociar orden" at bounding box center [449, 504] width 109 height 50
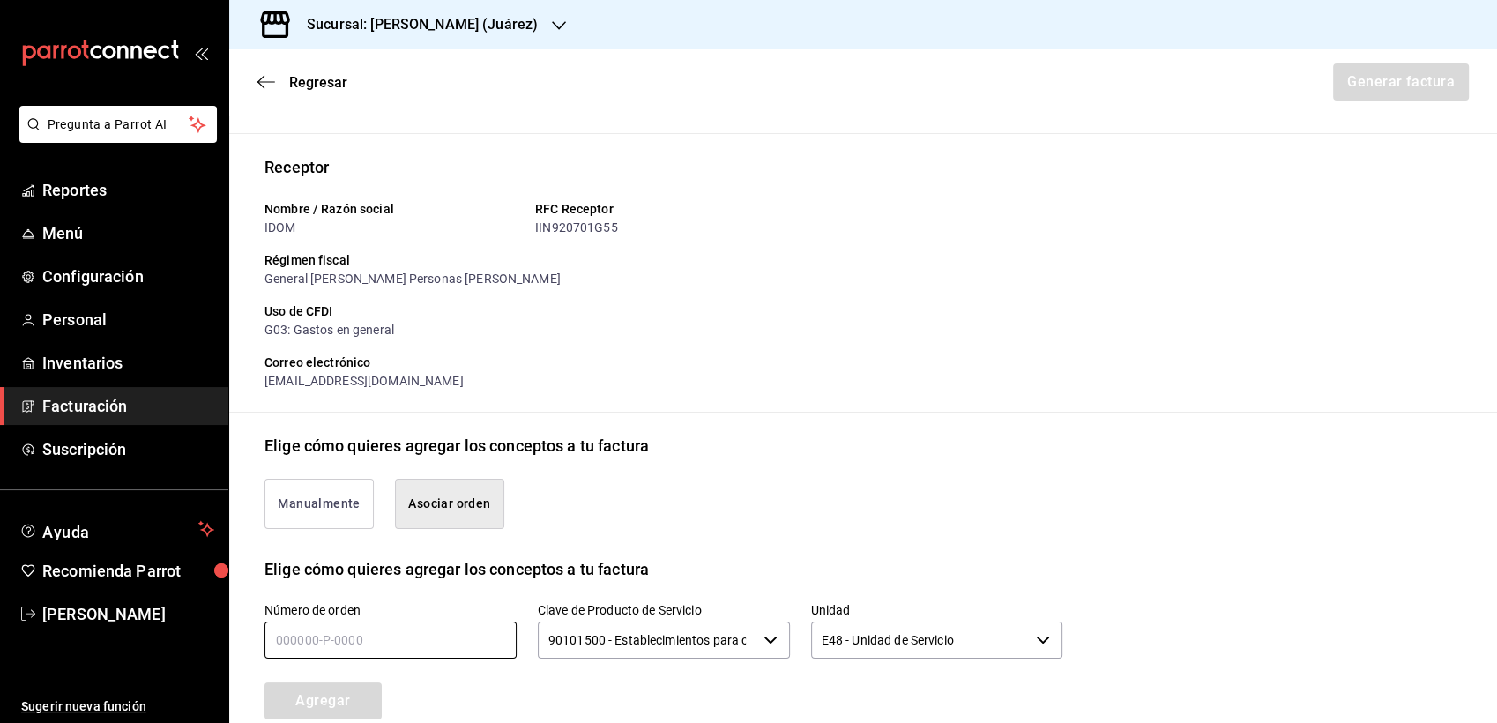
click at [325, 630] on input "text" at bounding box center [391, 640] width 252 height 37
type input "250825-p-0026"
click at [335, 707] on button "Agregar" at bounding box center [323, 701] width 117 height 37
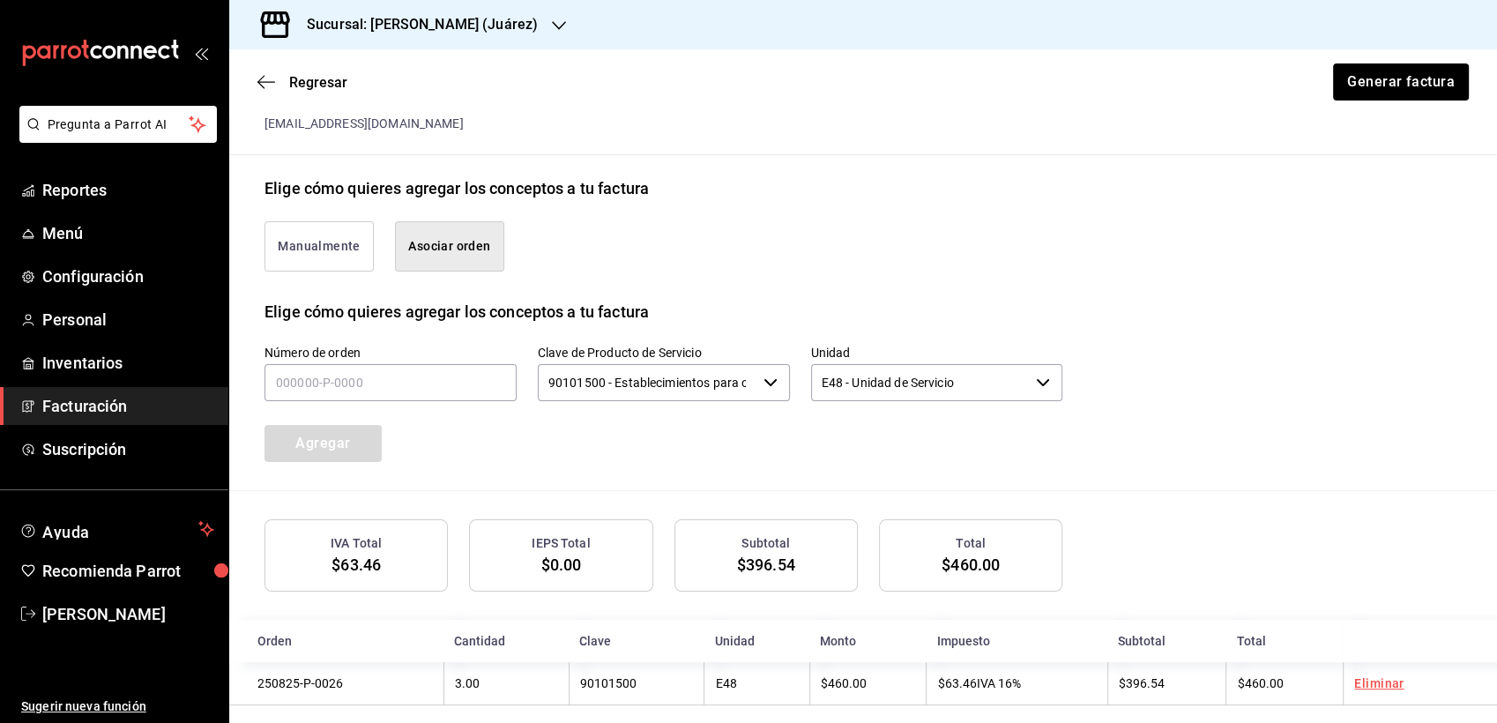
scroll to position [392, 0]
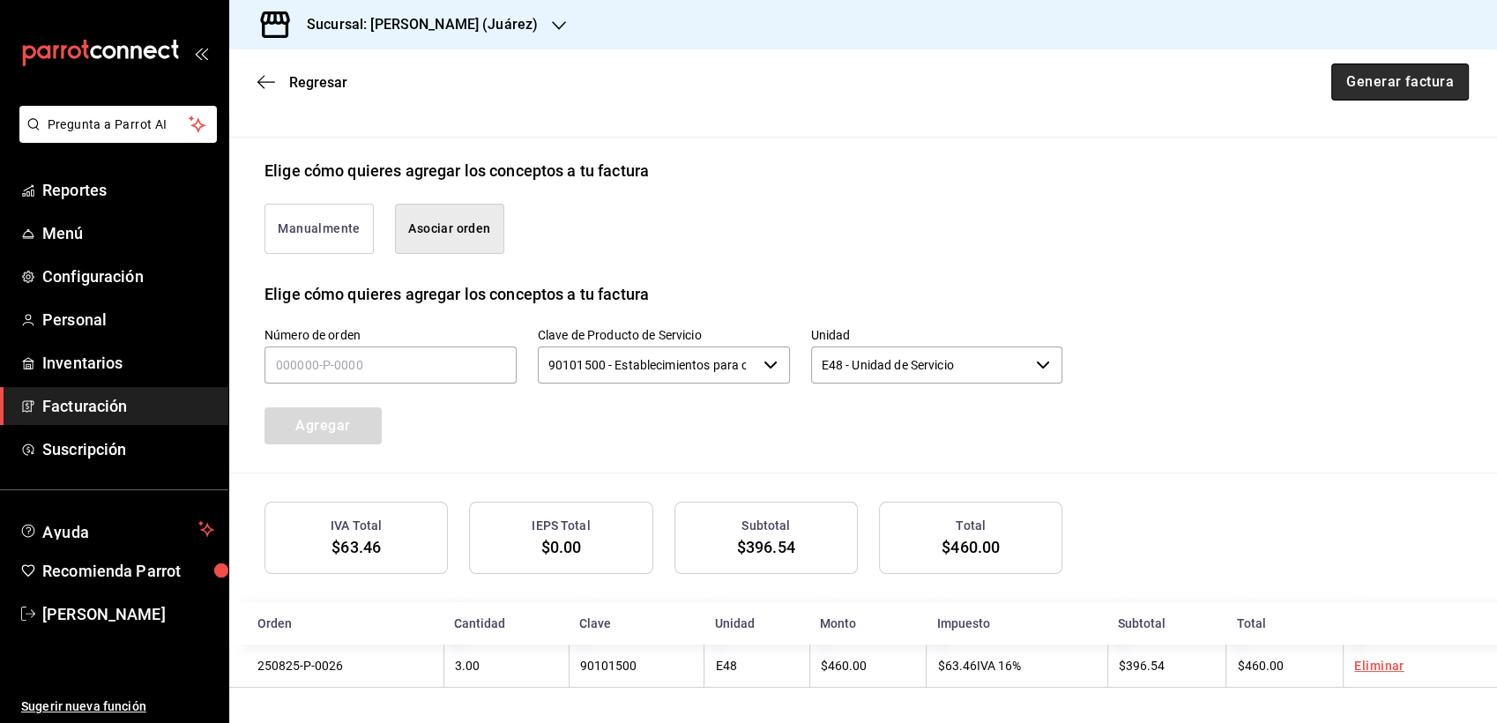
click at [1389, 88] on button "Generar factura" at bounding box center [1401, 81] width 138 height 37
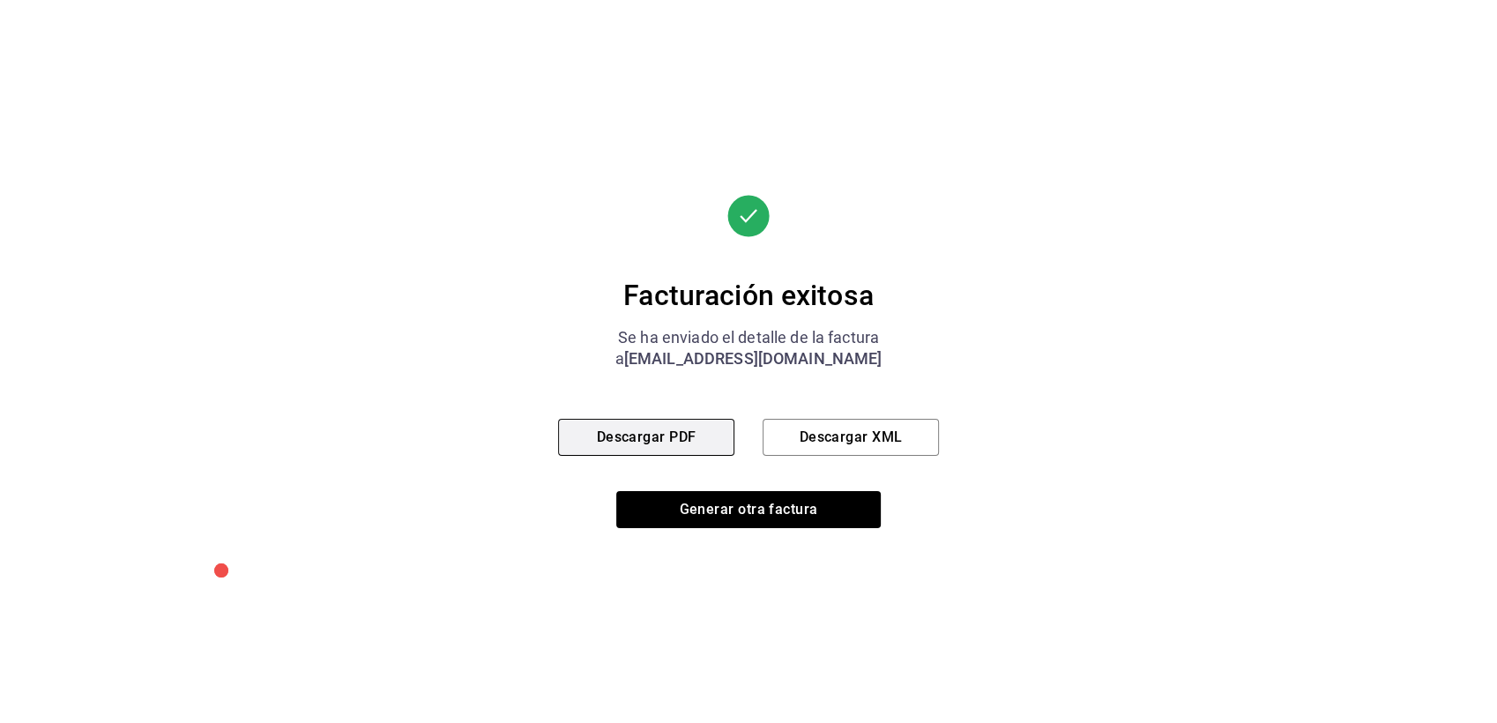
click at [639, 435] on button "Descargar PDF" at bounding box center [646, 437] width 176 height 37
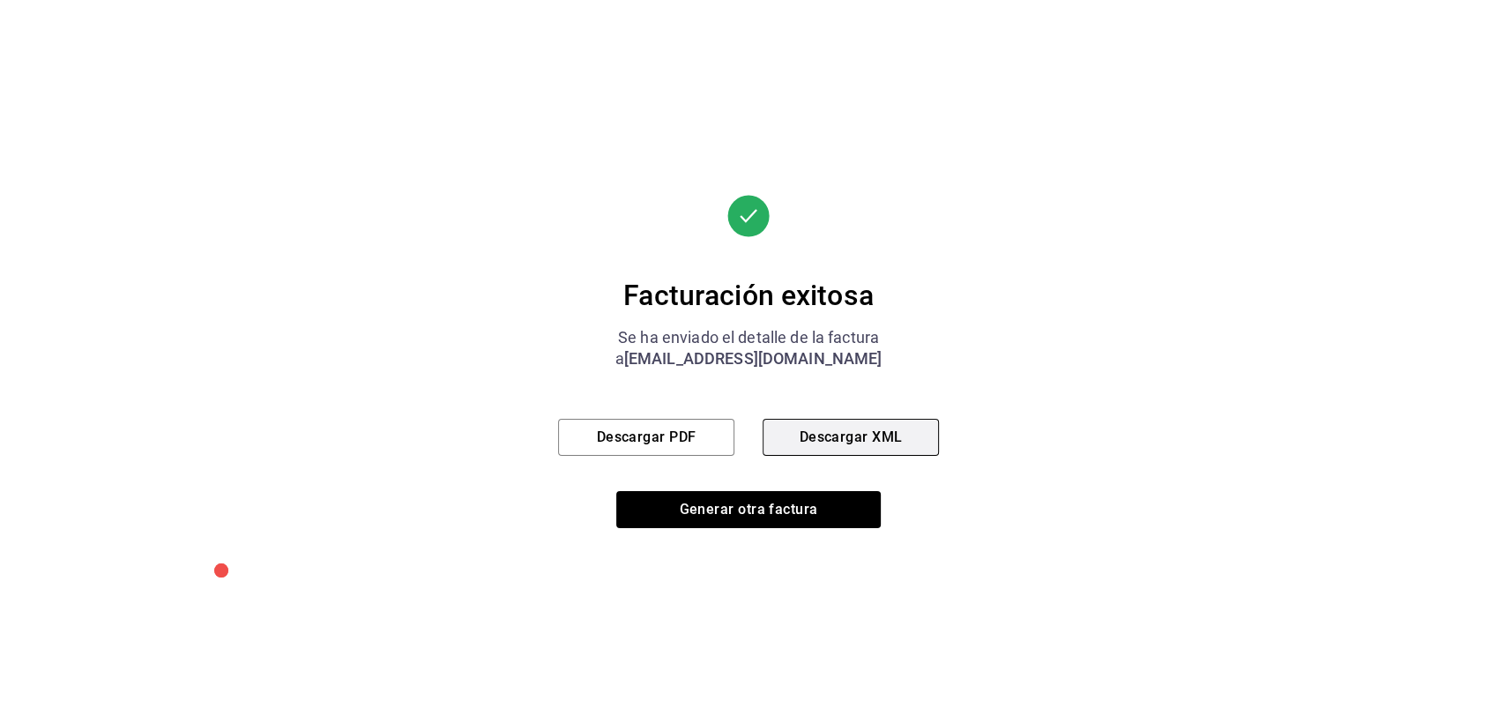
click at [832, 440] on button "Descargar XML" at bounding box center [851, 437] width 176 height 37
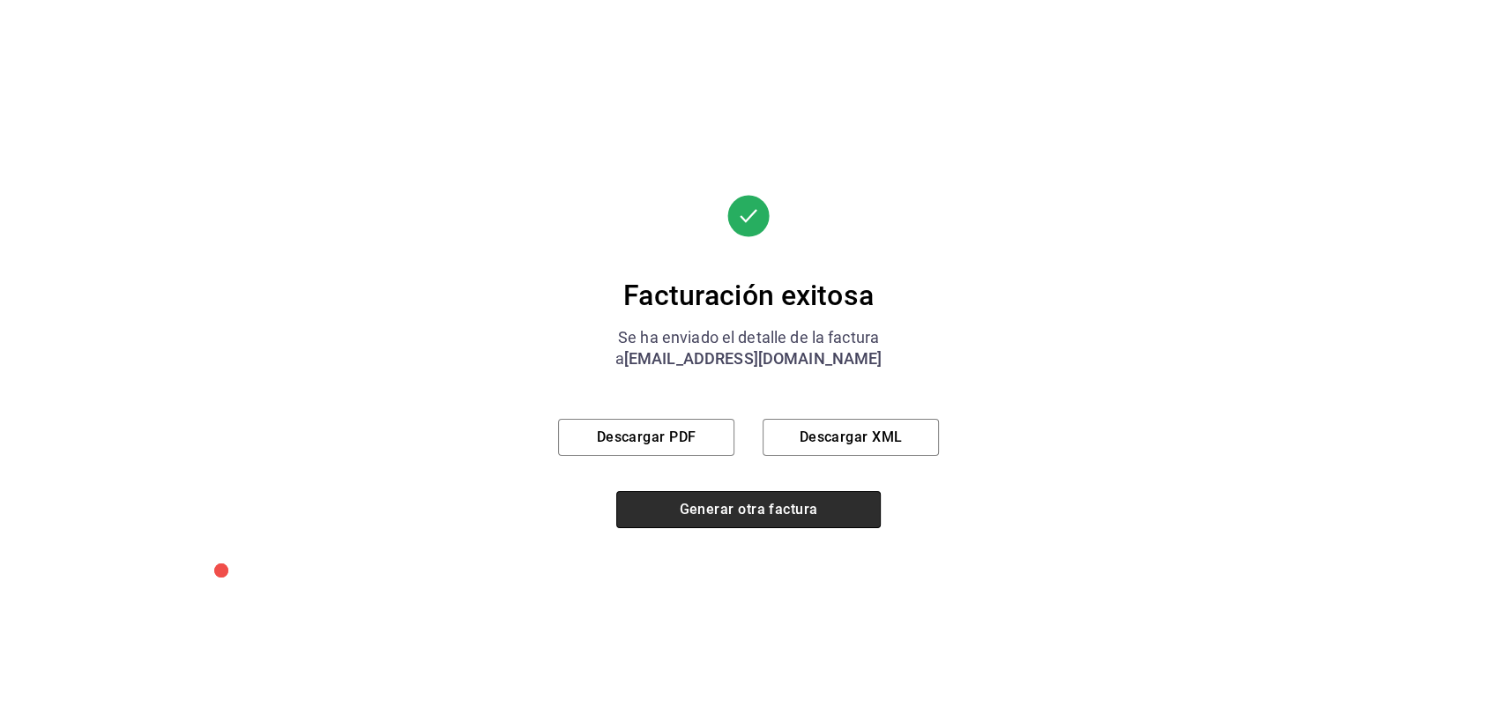
click at [746, 523] on button "Generar otra factura" at bounding box center [748, 509] width 265 height 37
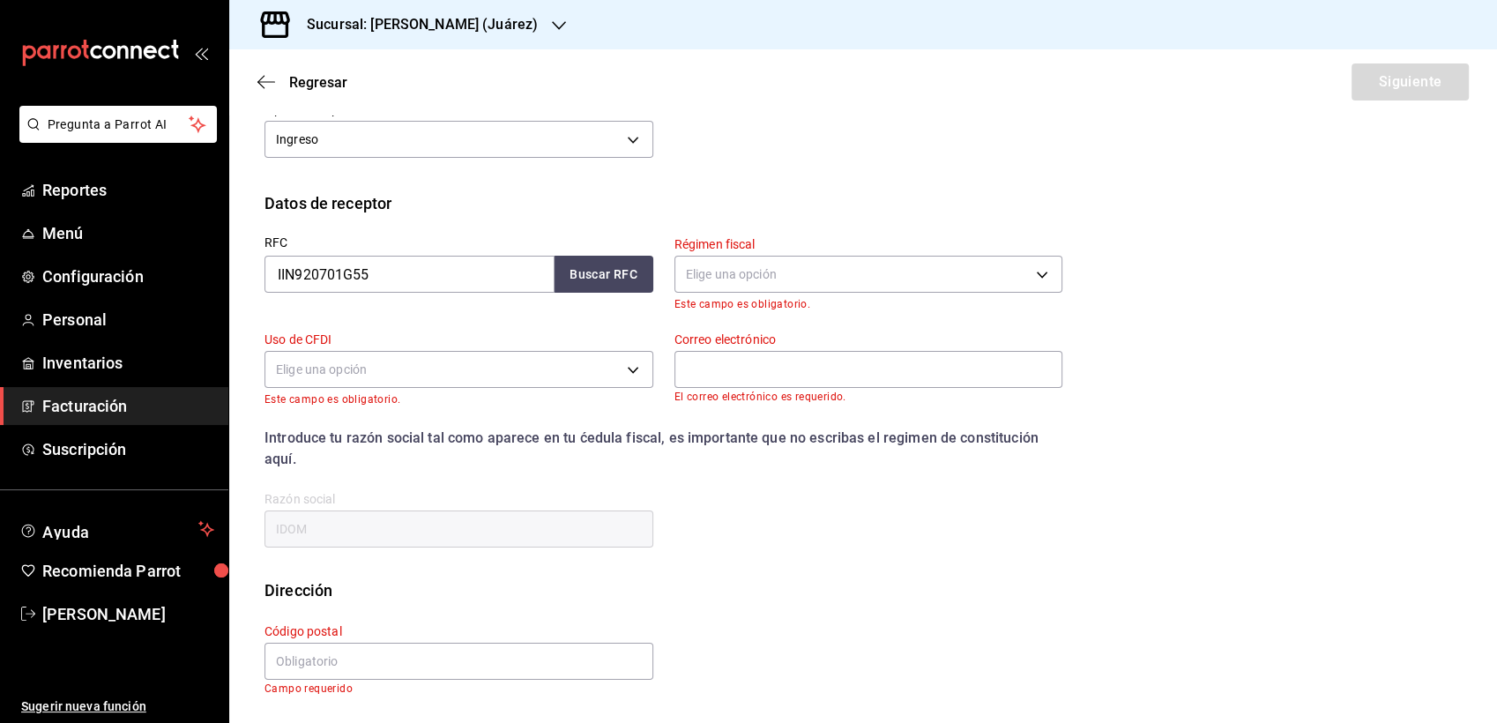
scroll to position [46, 0]
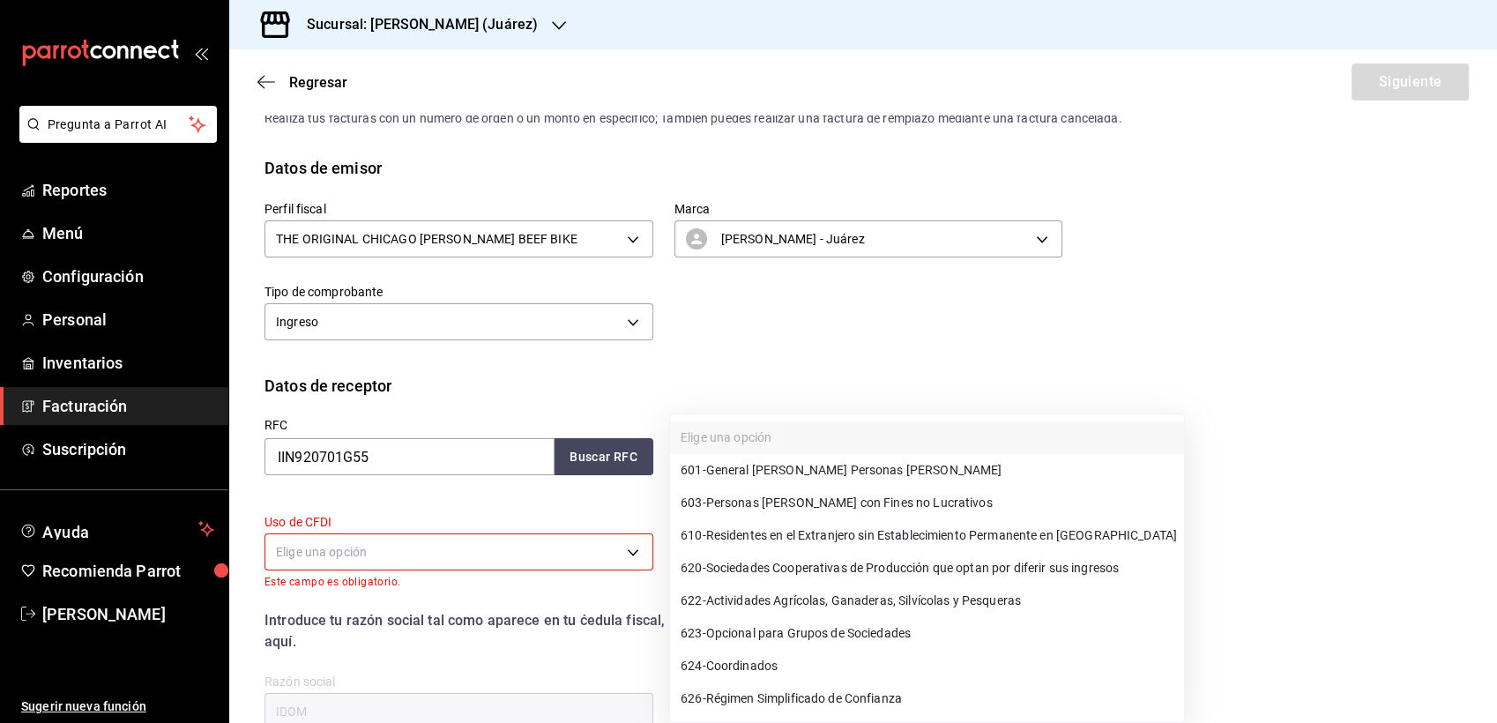
click at [707, 451] on body "Pregunta a Parrot AI Reportes Menú Configuración Personal Inventarios Facturaci…" at bounding box center [748, 361] width 1497 height 723
click at [738, 471] on span "601 - General [PERSON_NAME] Personas [PERSON_NAME]" at bounding box center [841, 470] width 321 height 19
type input "601"
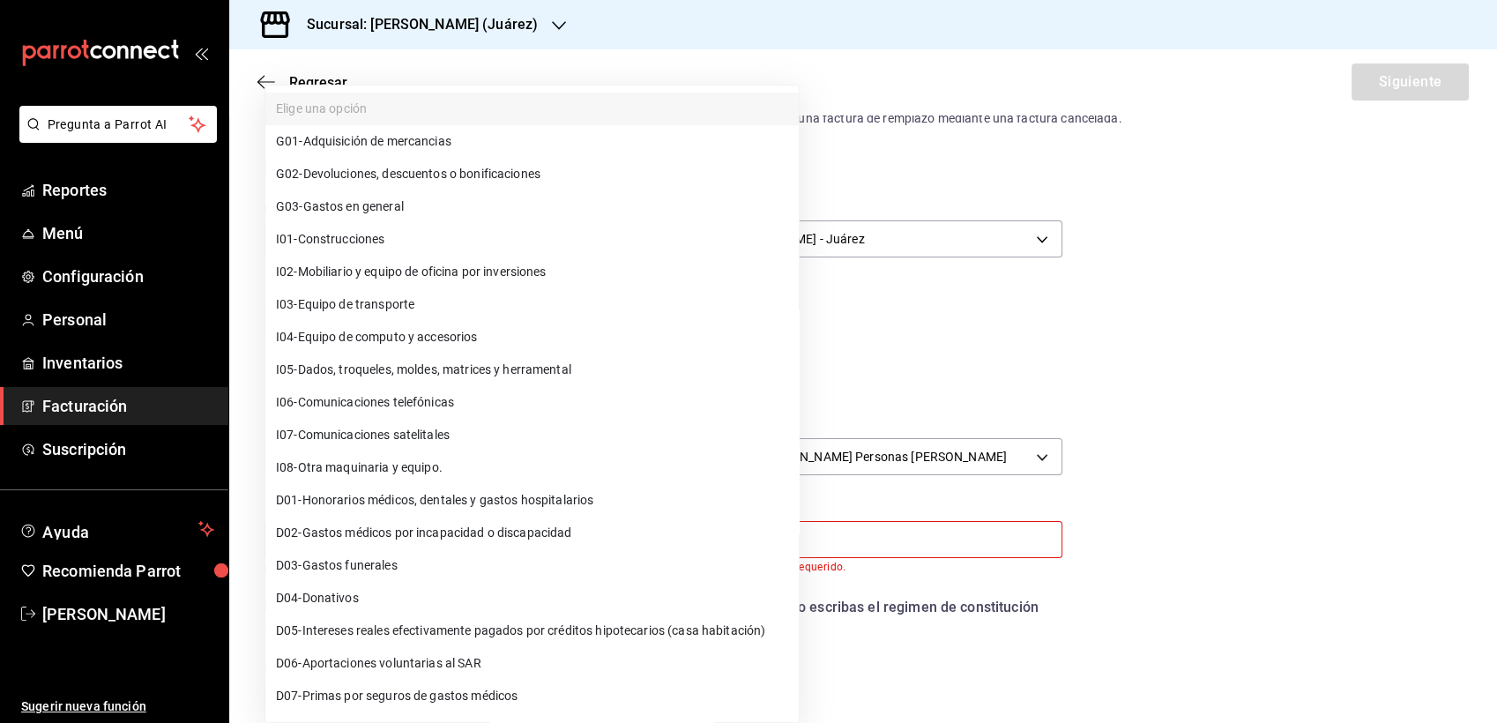
click at [562, 548] on body "Pregunta a Parrot AI Reportes Menú Configuración Personal Inventarios Facturaci…" at bounding box center [748, 361] width 1497 height 723
click at [373, 194] on li "G03 - Gastos en general" at bounding box center [531, 206] width 533 height 33
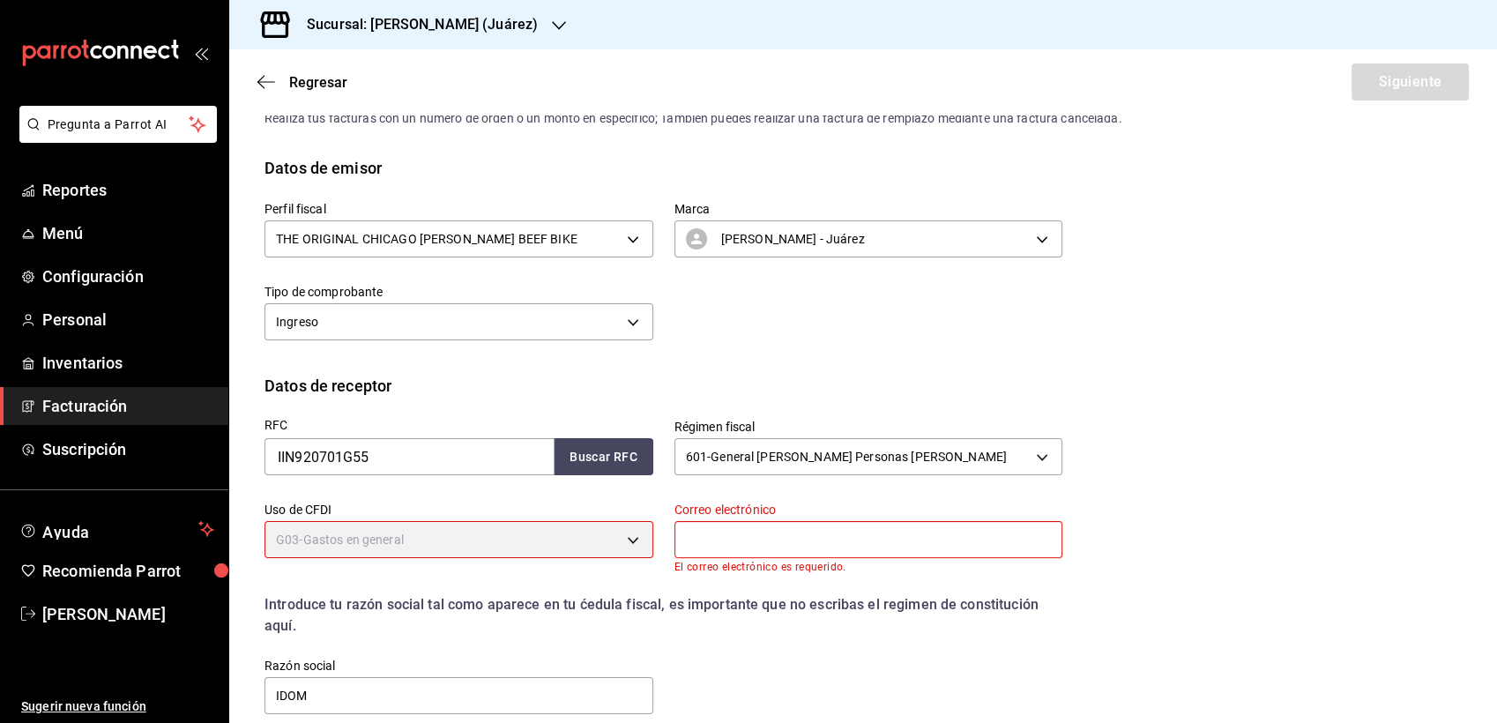
type input "G03"
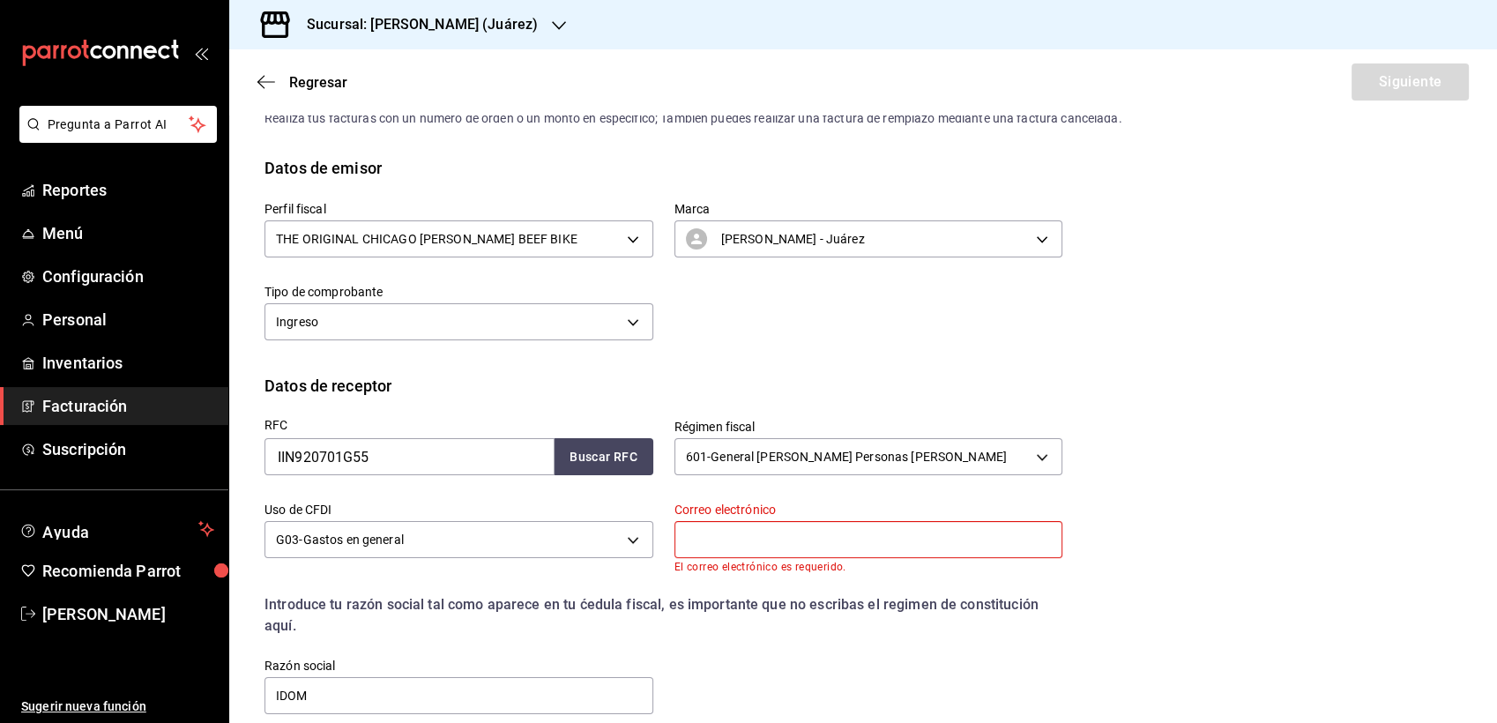
click at [748, 532] on input "text" at bounding box center [869, 539] width 389 height 37
type input "[EMAIL_ADDRESS][DOMAIN_NAME]"
type input "06600"
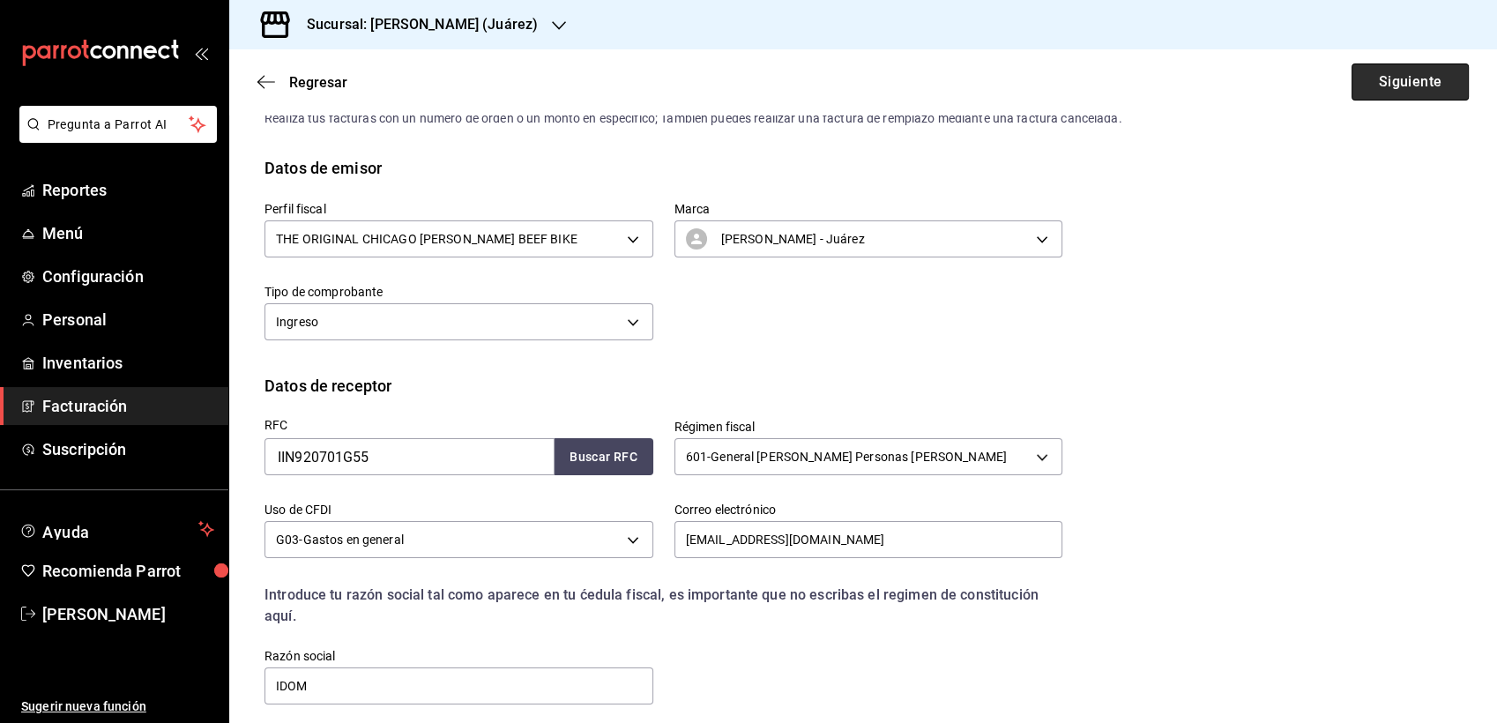
click at [1375, 65] on button "Siguiente" at bounding box center [1410, 81] width 117 height 37
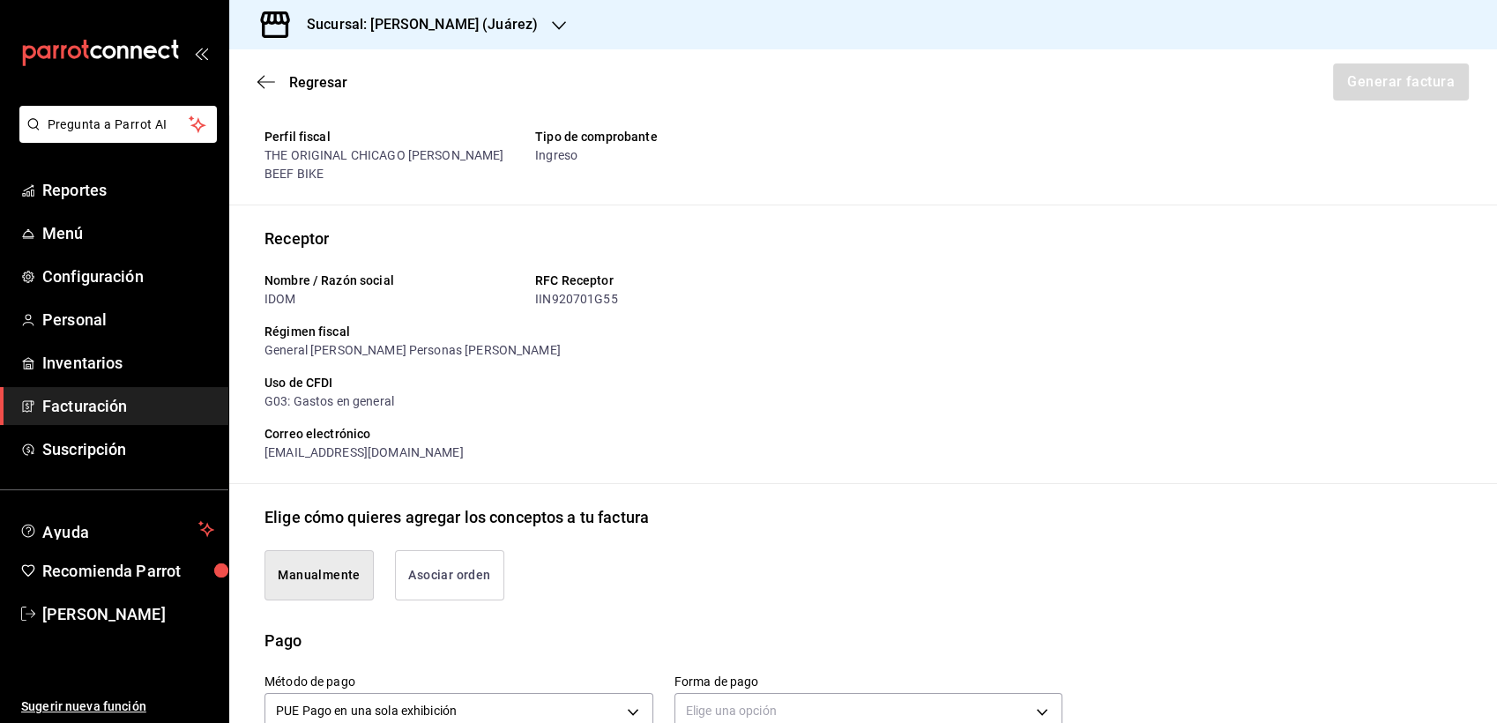
click at [481, 573] on button "Asociar orden" at bounding box center [449, 575] width 109 height 50
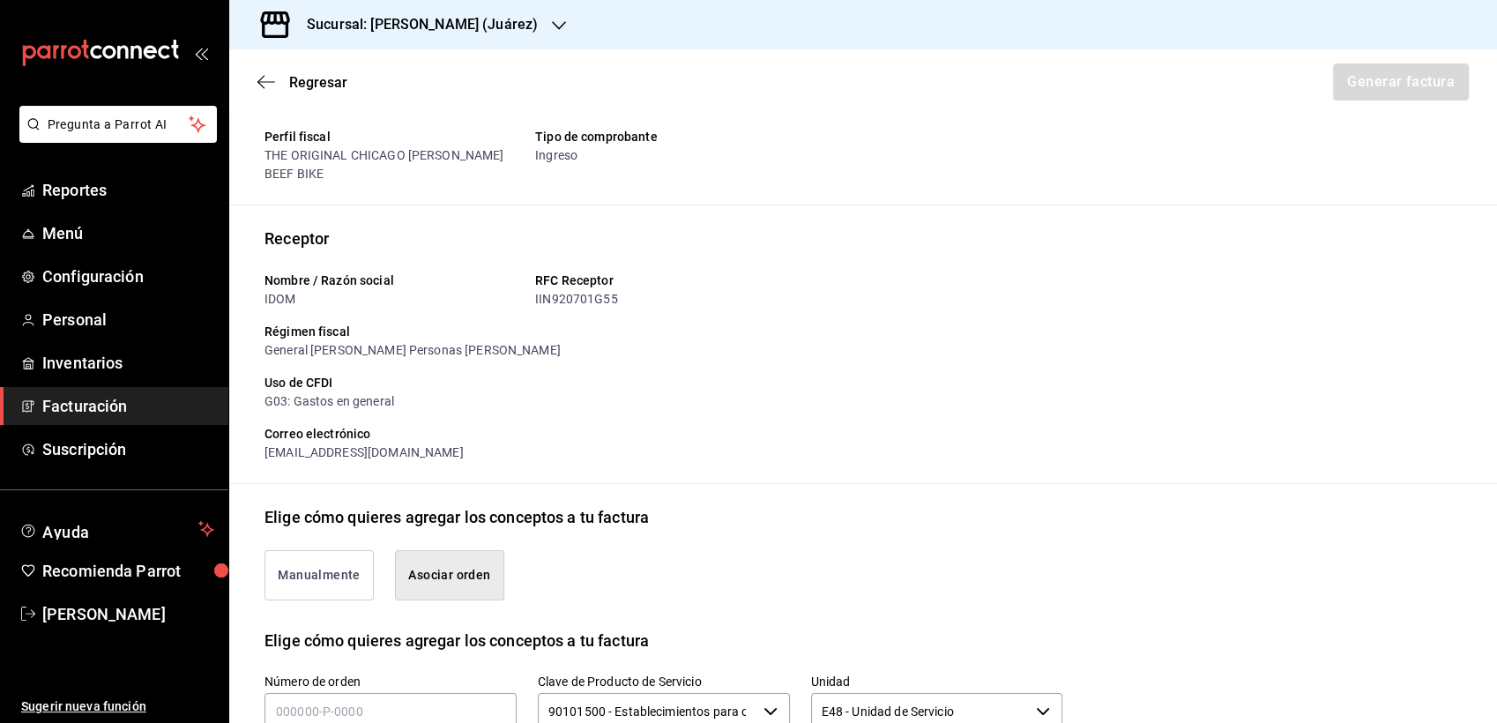
type button "associate"
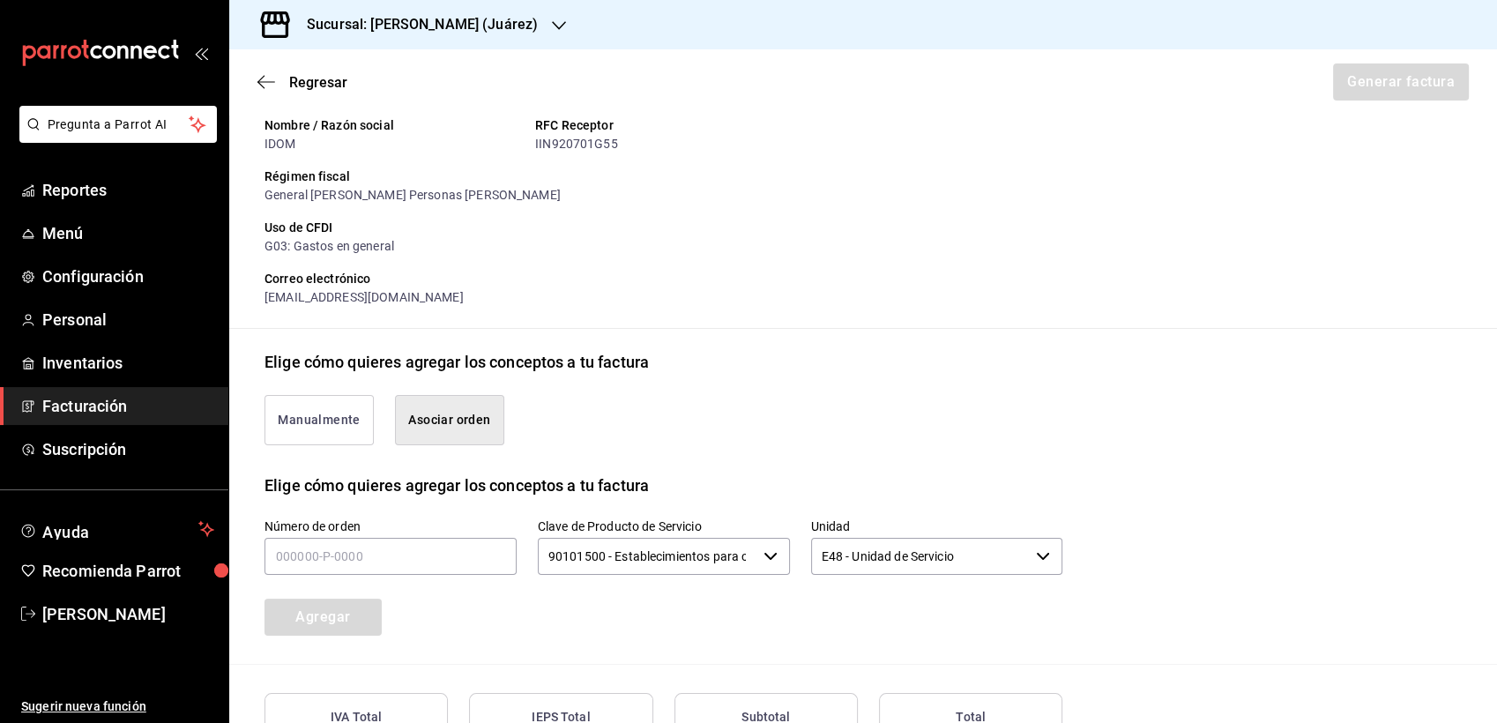
scroll to position [203, 0]
click at [415, 545] on input "text" at bounding box center [391, 554] width 252 height 37
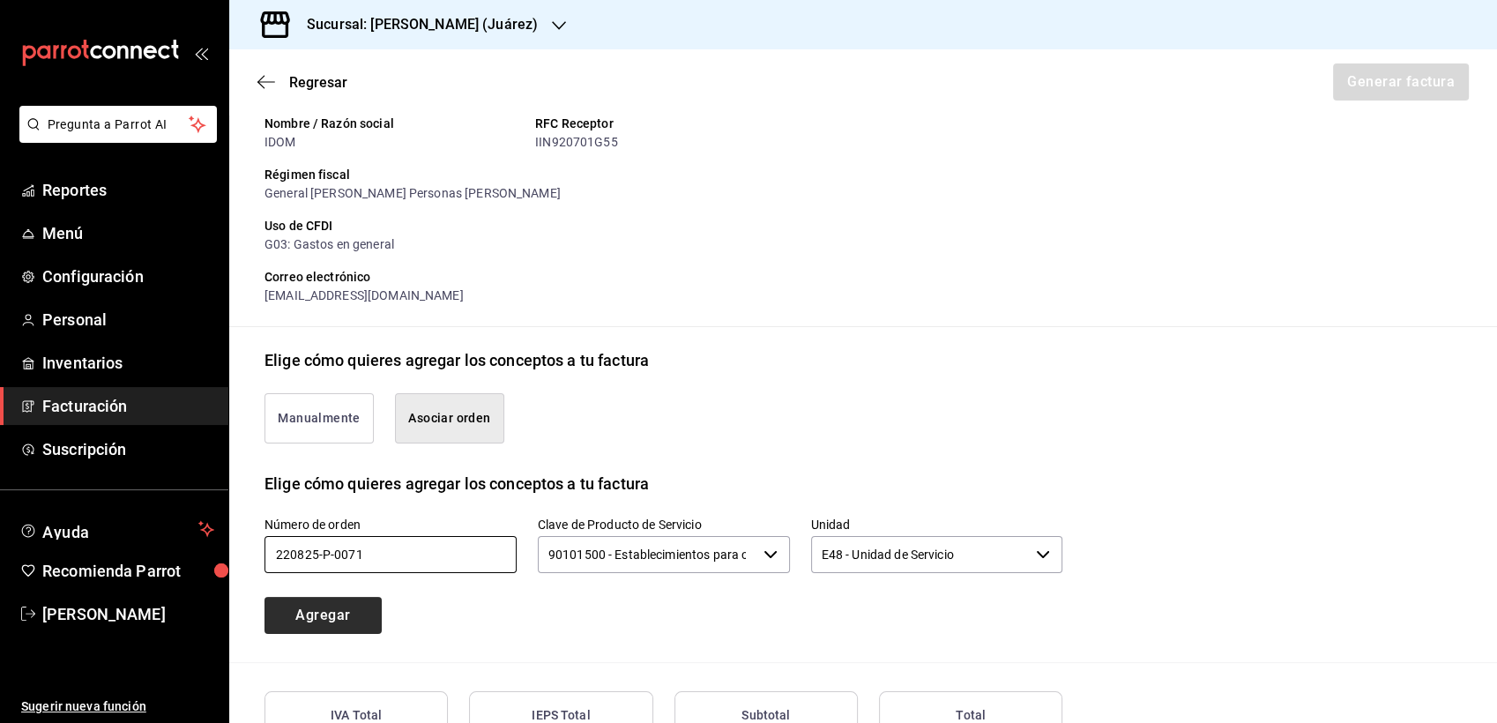
type input "220825-p-0071"
click at [339, 604] on button "Agregar" at bounding box center [323, 615] width 117 height 37
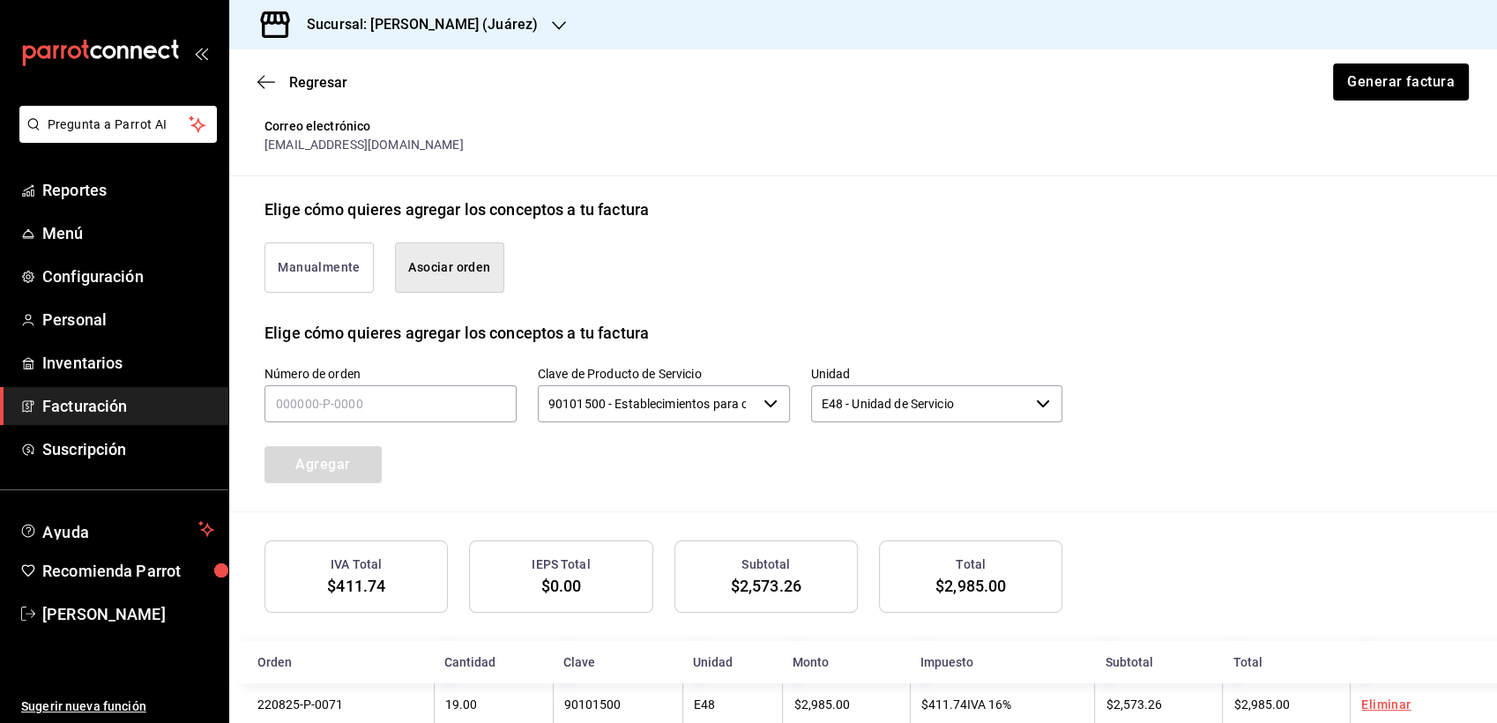
scroll to position [392, 0]
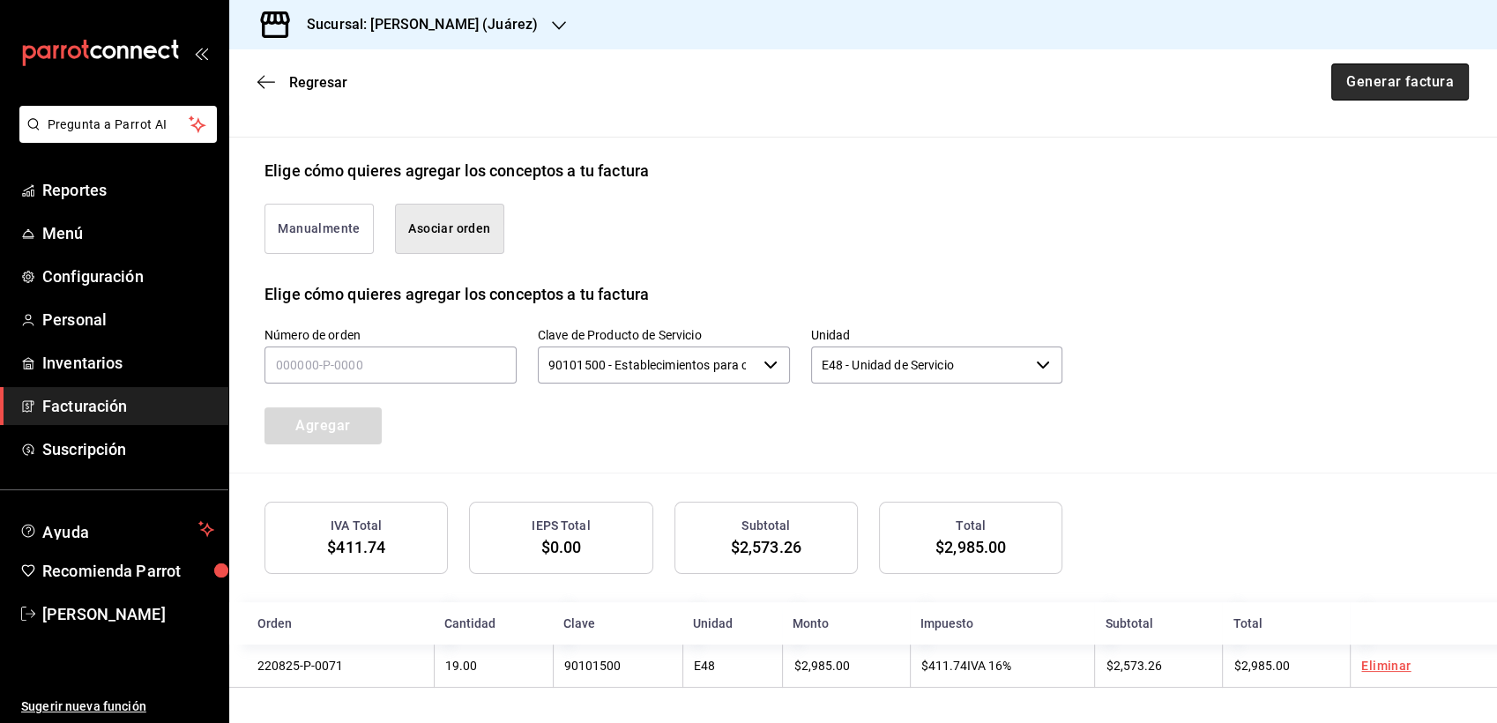
click at [1369, 82] on button "Generar factura" at bounding box center [1401, 81] width 138 height 37
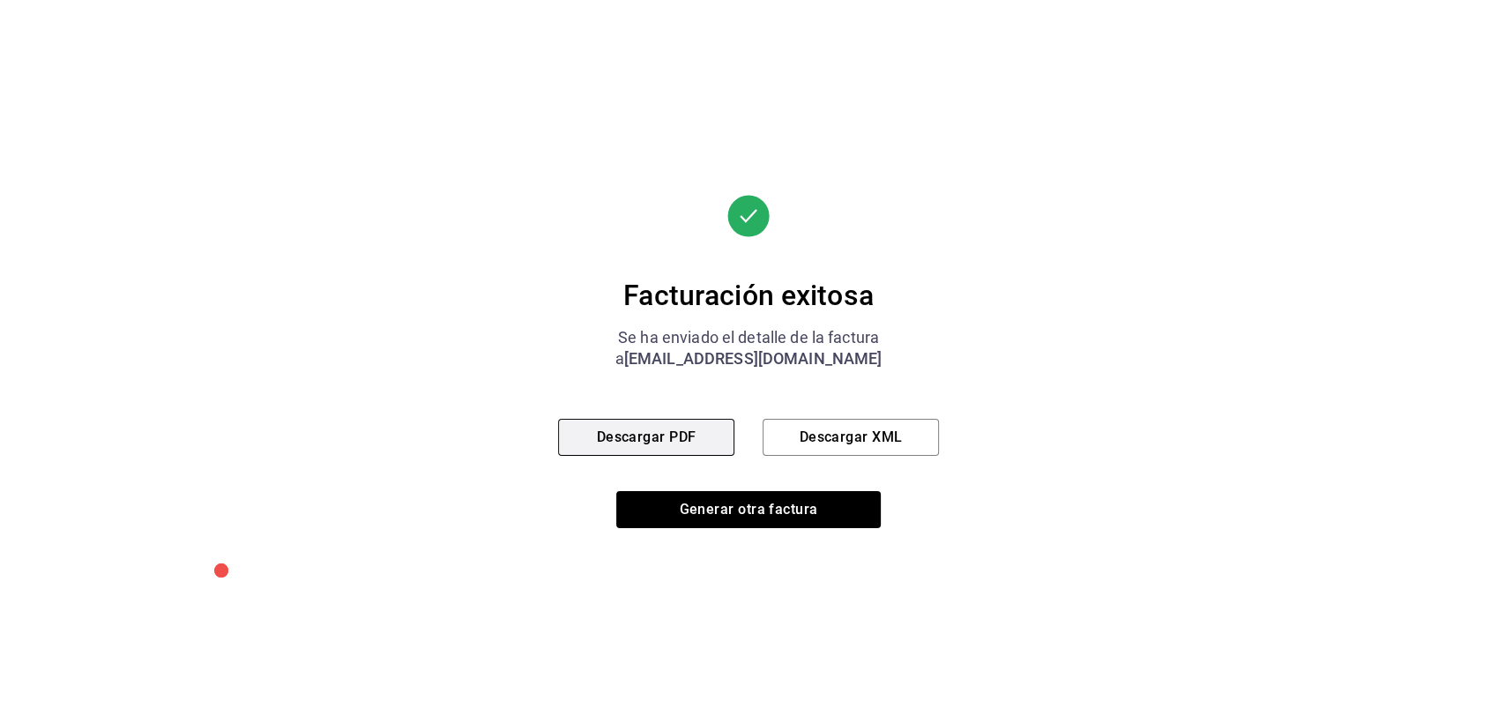
click at [633, 455] on button "Descargar PDF" at bounding box center [646, 437] width 176 height 37
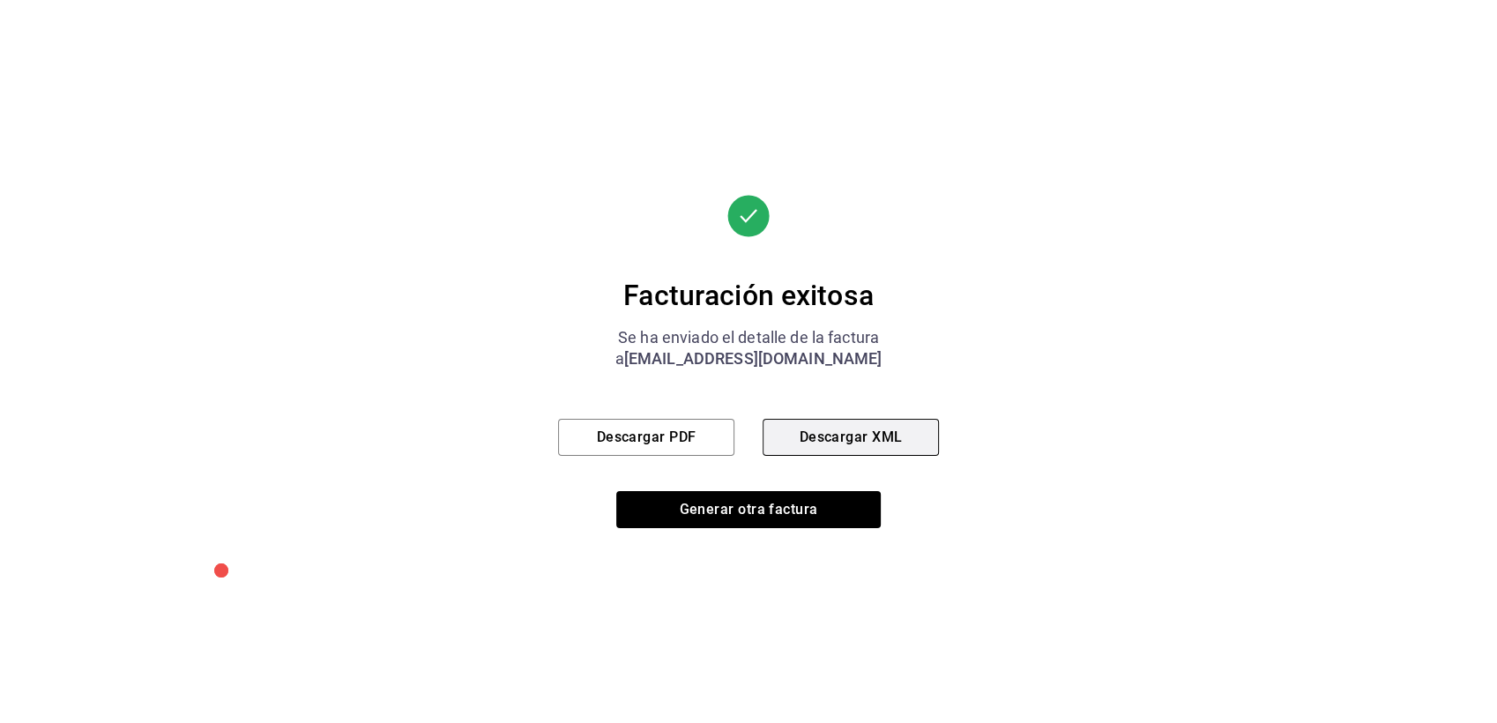
click at [868, 442] on button "Descargar XML" at bounding box center [851, 437] width 176 height 37
click at [586, 295] on div "Facturación exitosa" at bounding box center [748, 295] width 381 height 35
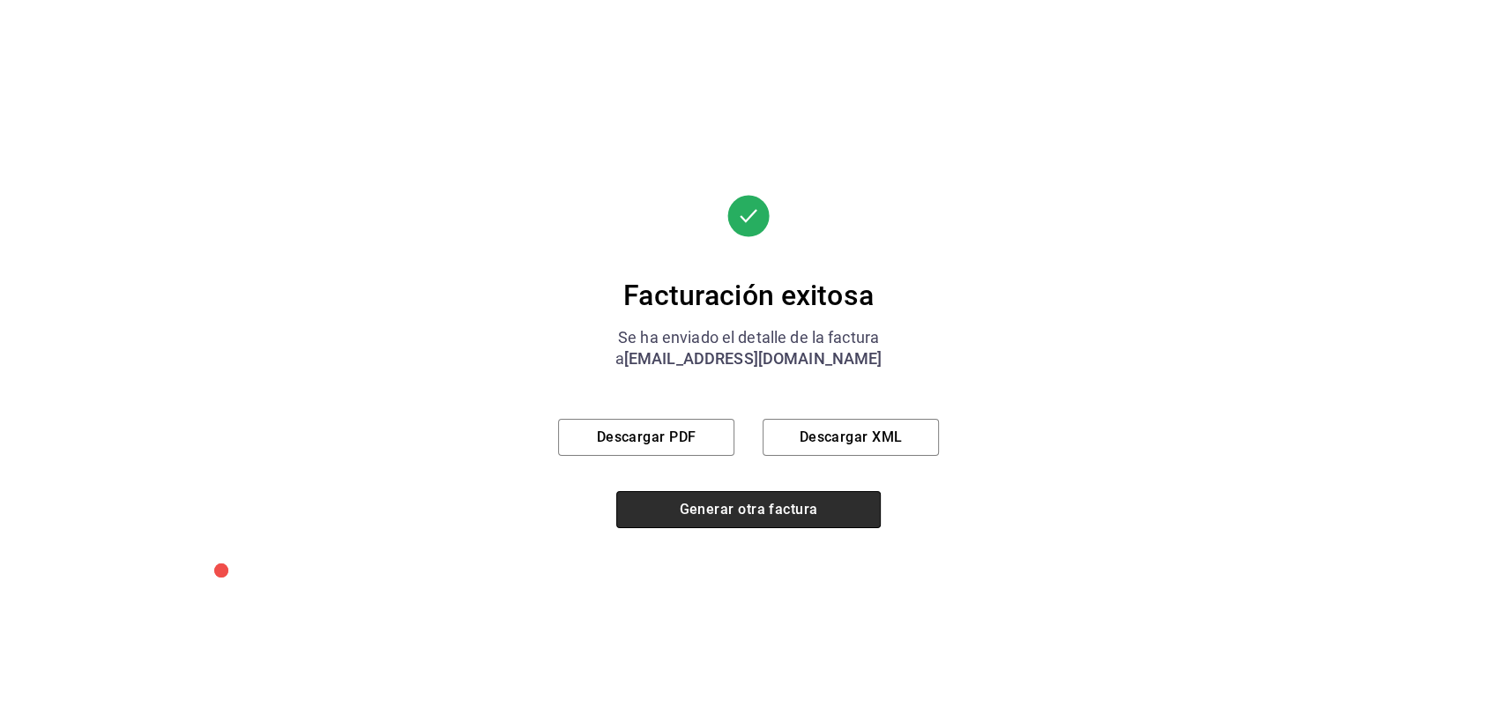
click at [714, 508] on button "Generar otra factura" at bounding box center [748, 509] width 265 height 37
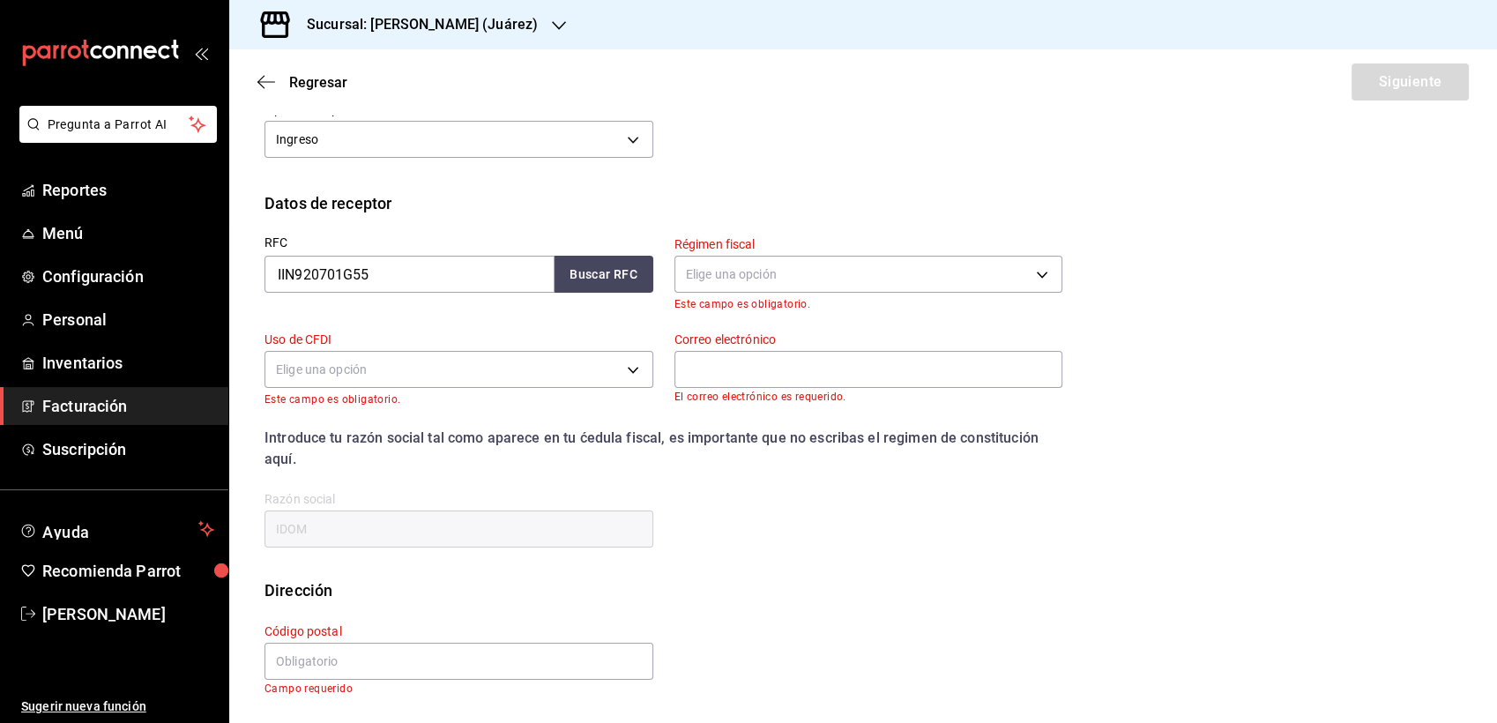
scroll to position [46, 0]
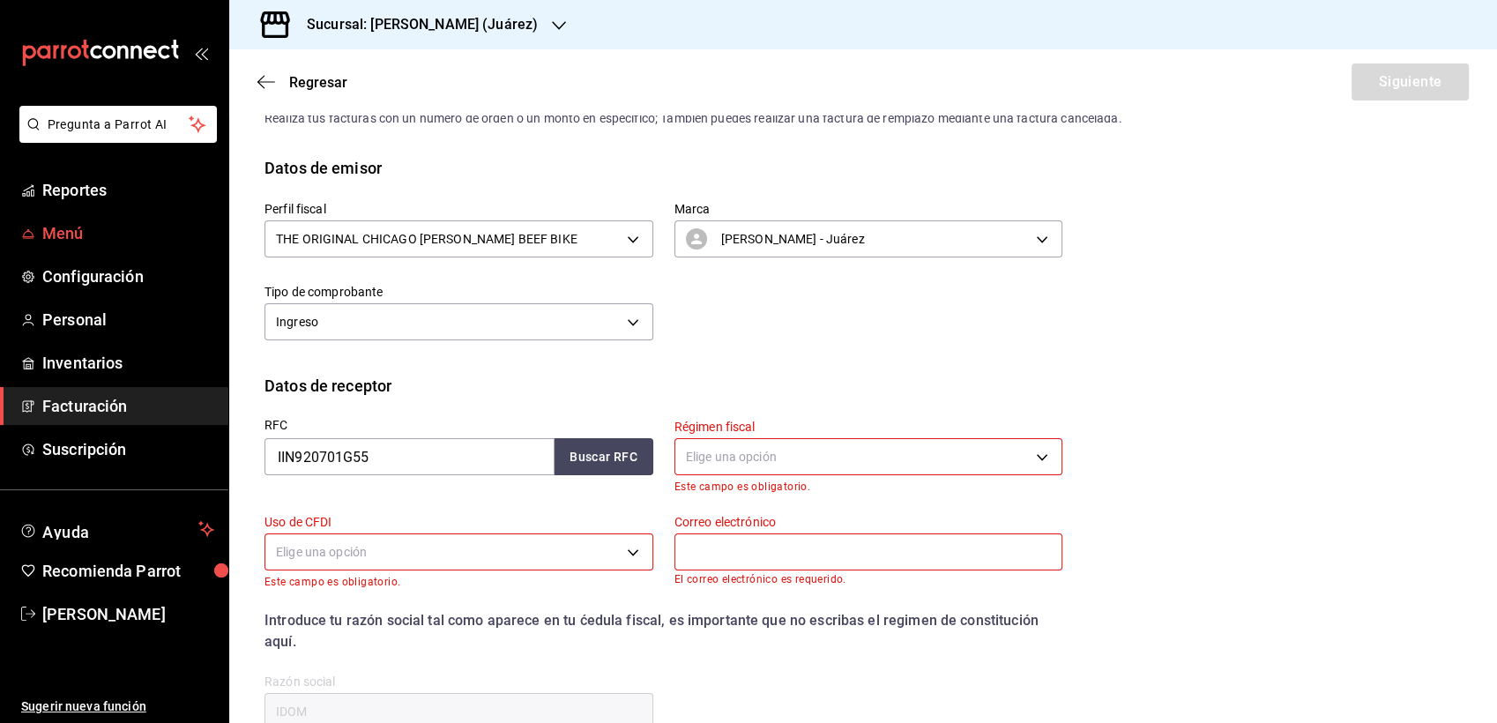
click at [91, 224] on span "Menú" at bounding box center [128, 233] width 172 height 24
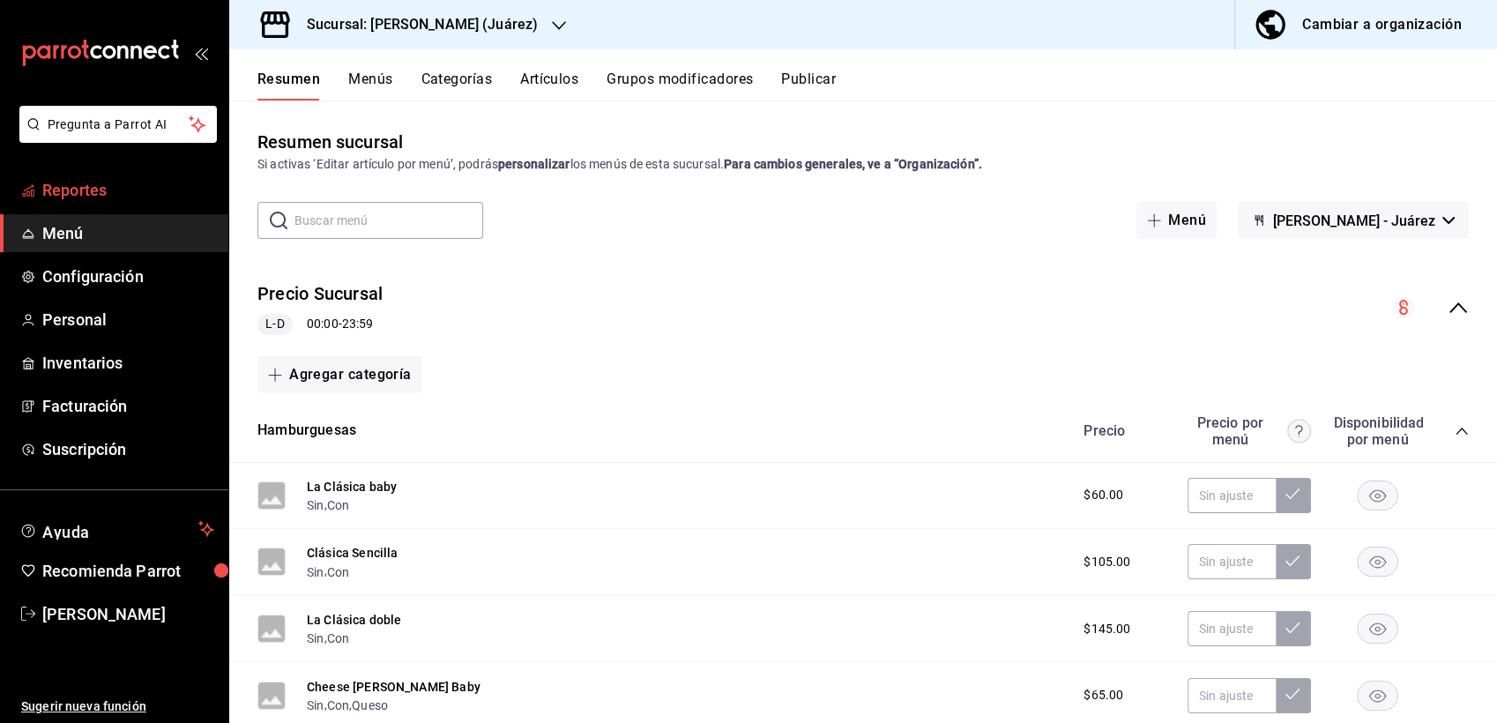
click at [71, 195] on span "Reportes" at bounding box center [128, 190] width 172 height 24
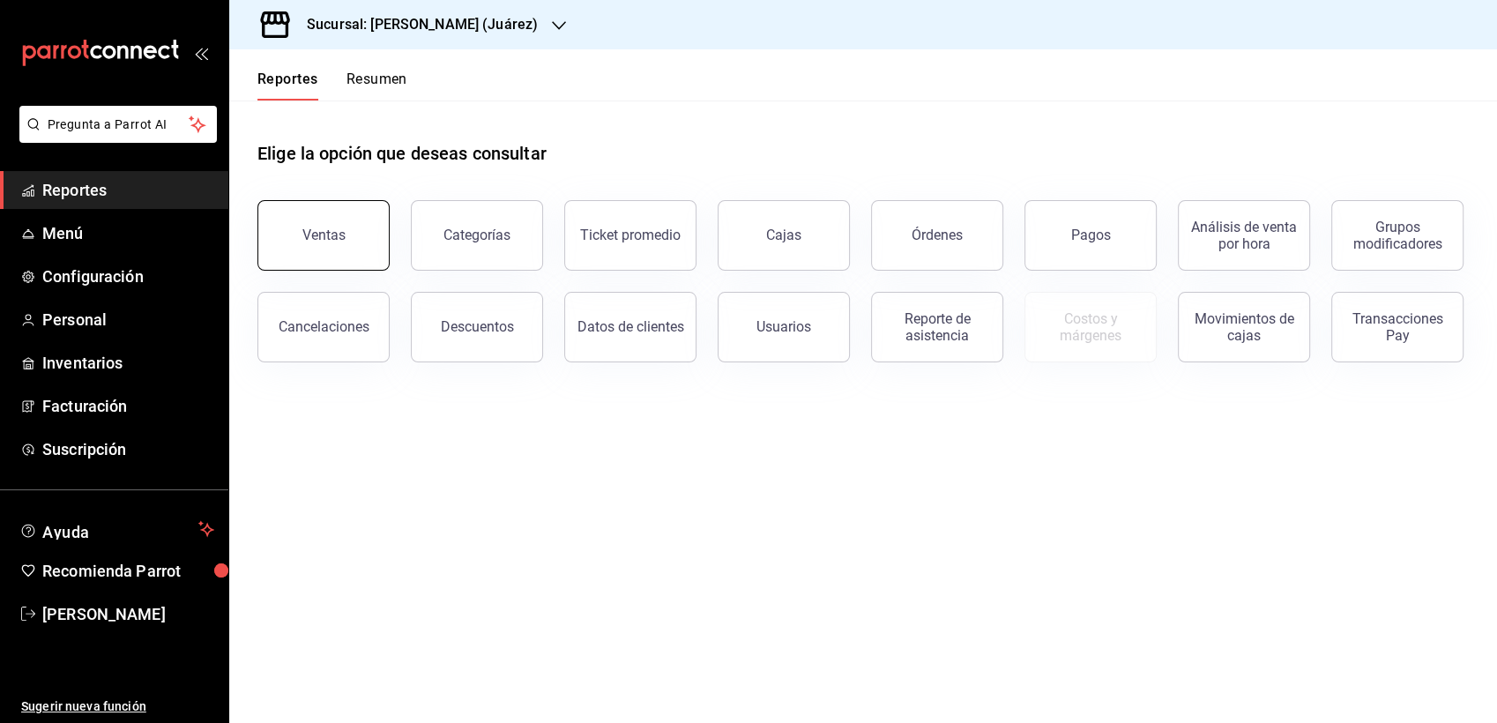
click at [338, 229] on div "Ventas" at bounding box center [323, 235] width 43 height 17
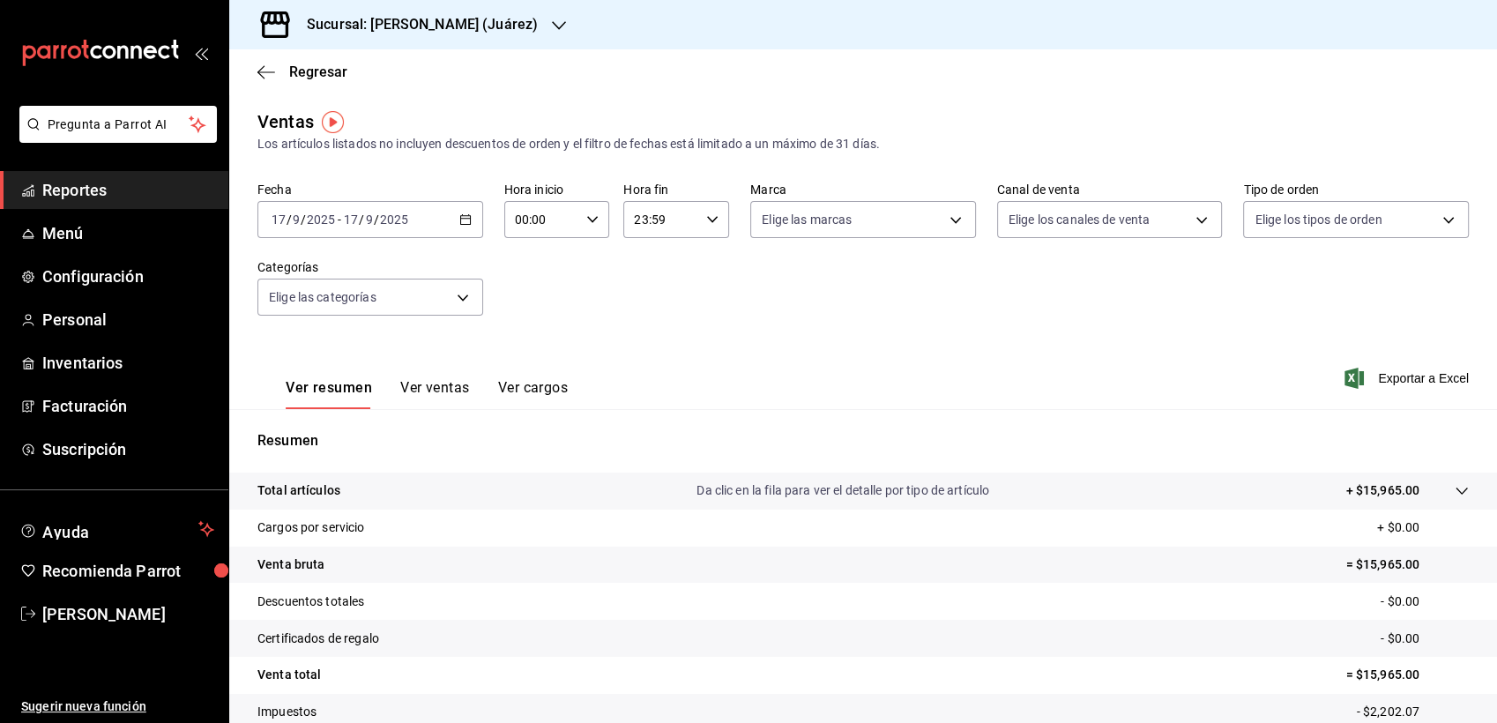
click at [1133, 463] on div "Resumen Total artículos Da clic en la fila para ver el detalle por tipo de artí…" at bounding box center [863, 609] width 1268 height 358
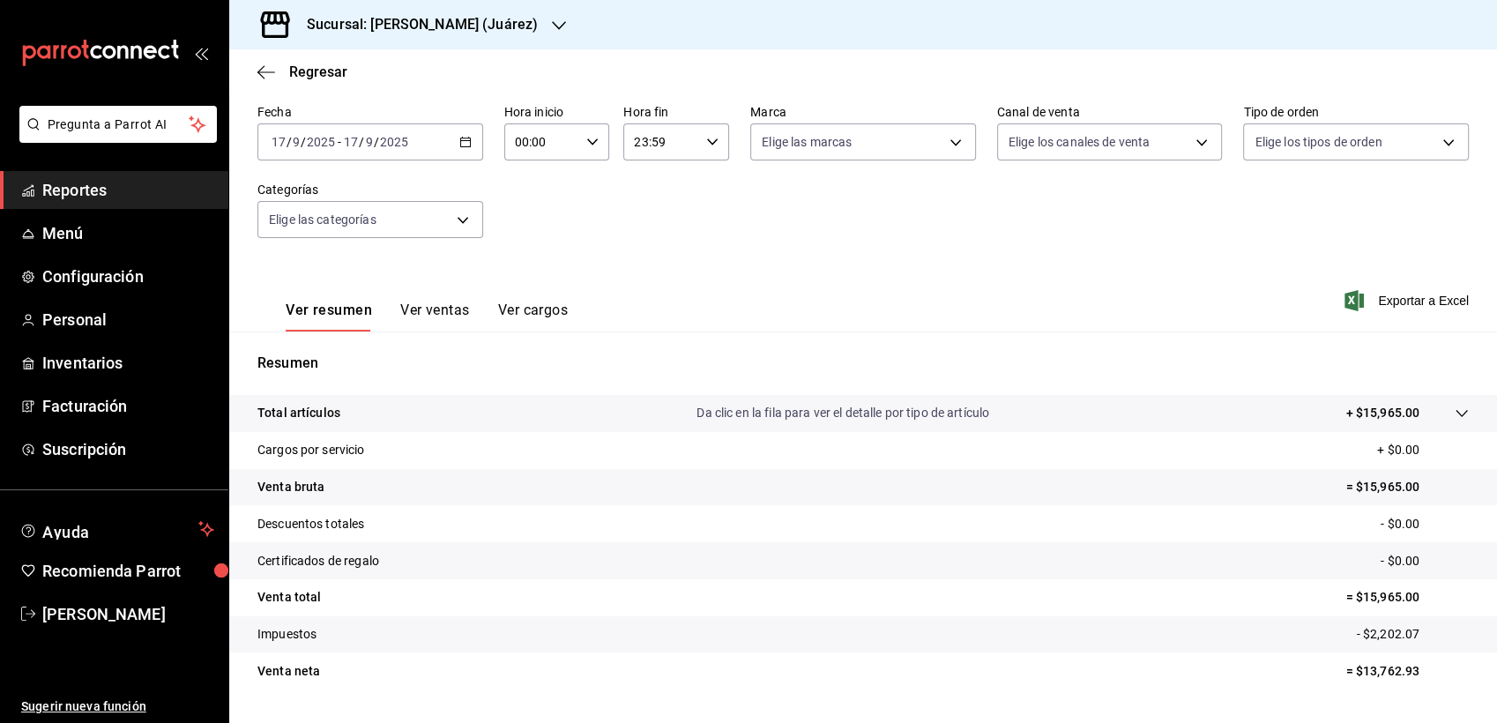
scroll to position [117, 0]
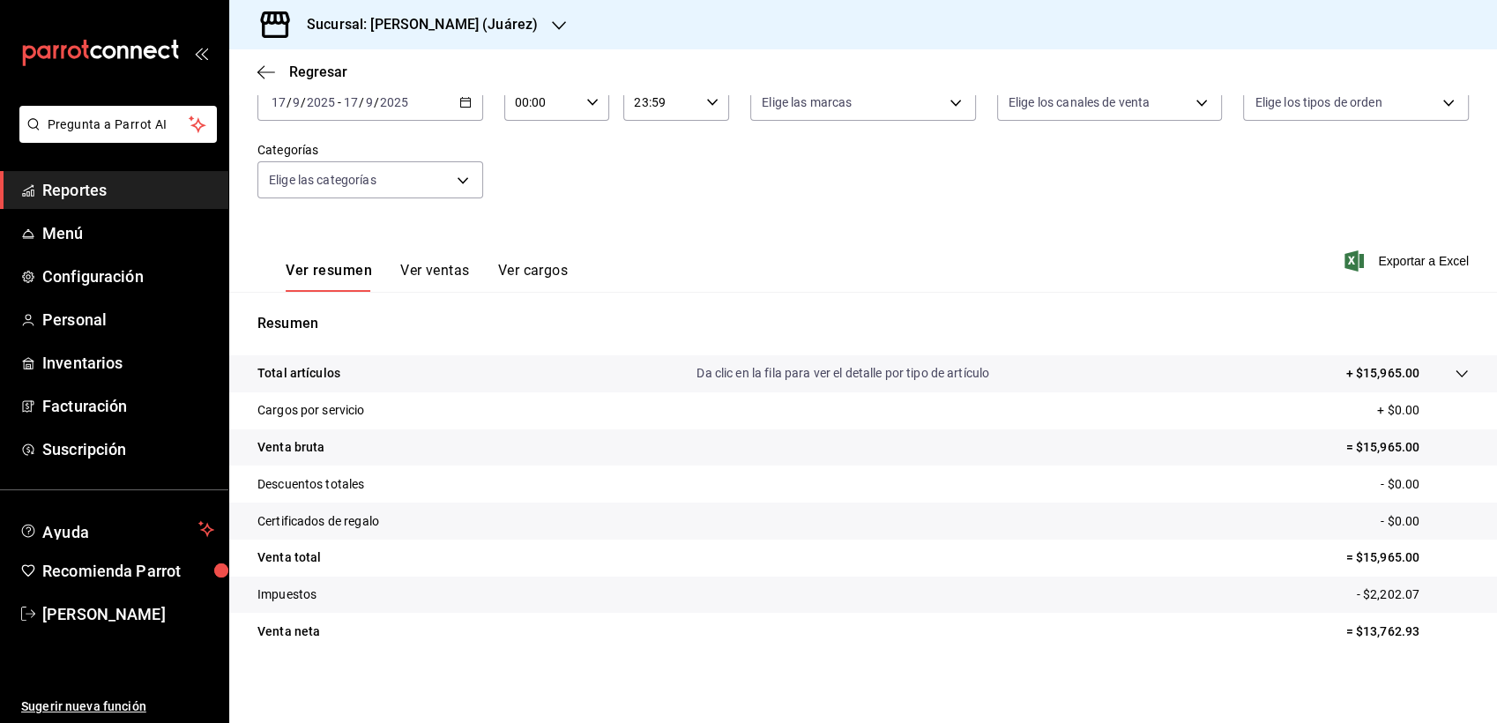
click at [442, 275] on button "Ver ventas" at bounding box center [435, 277] width 70 height 30
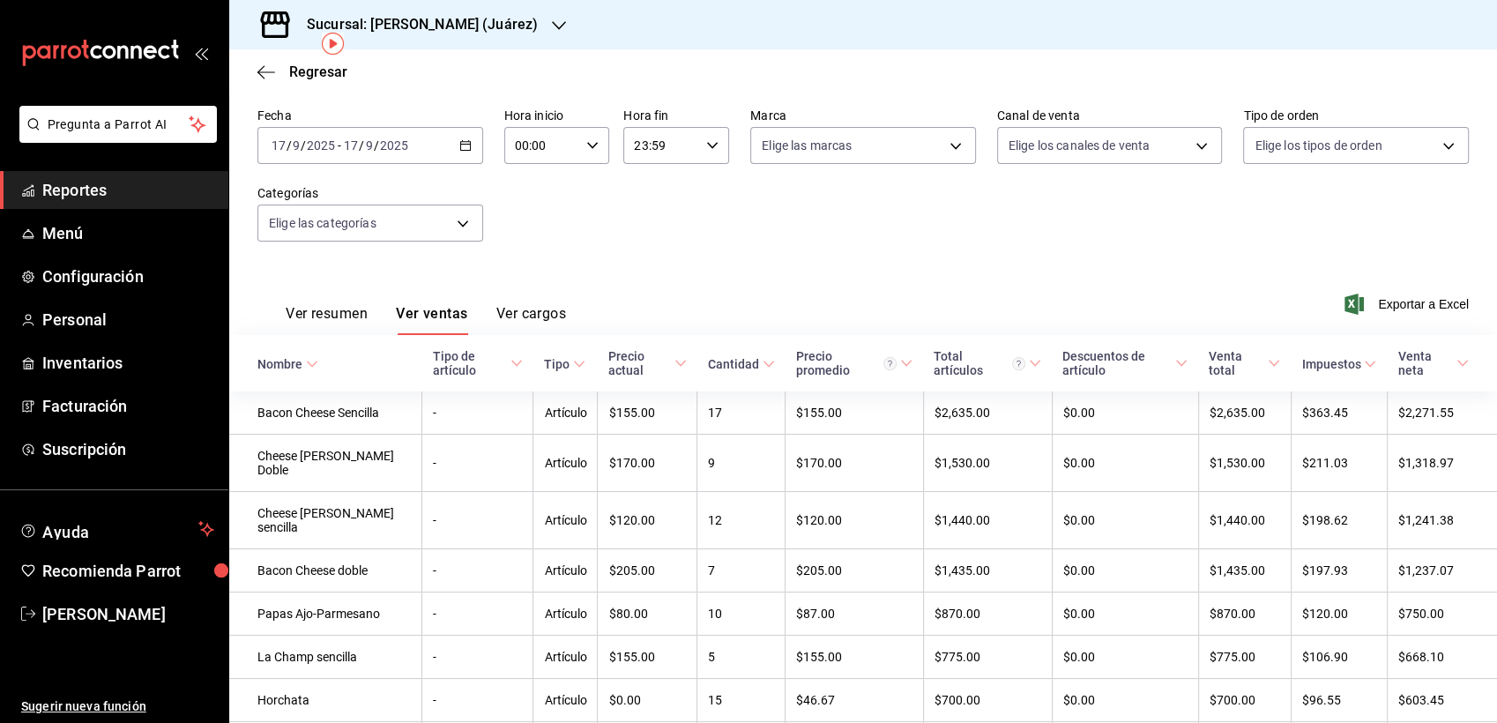
scroll to position [78, 0]
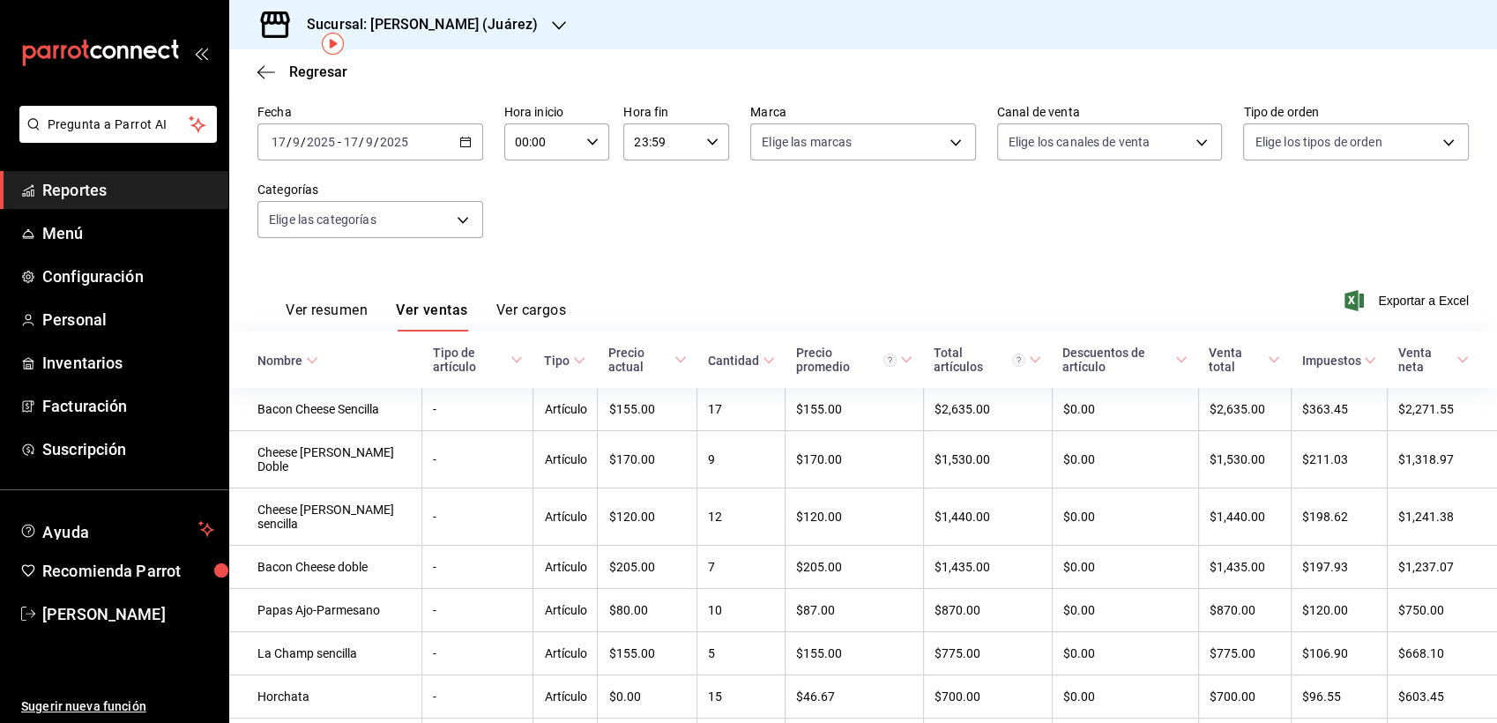
click at [328, 321] on button "Ver resumen" at bounding box center [327, 317] width 82 height 30
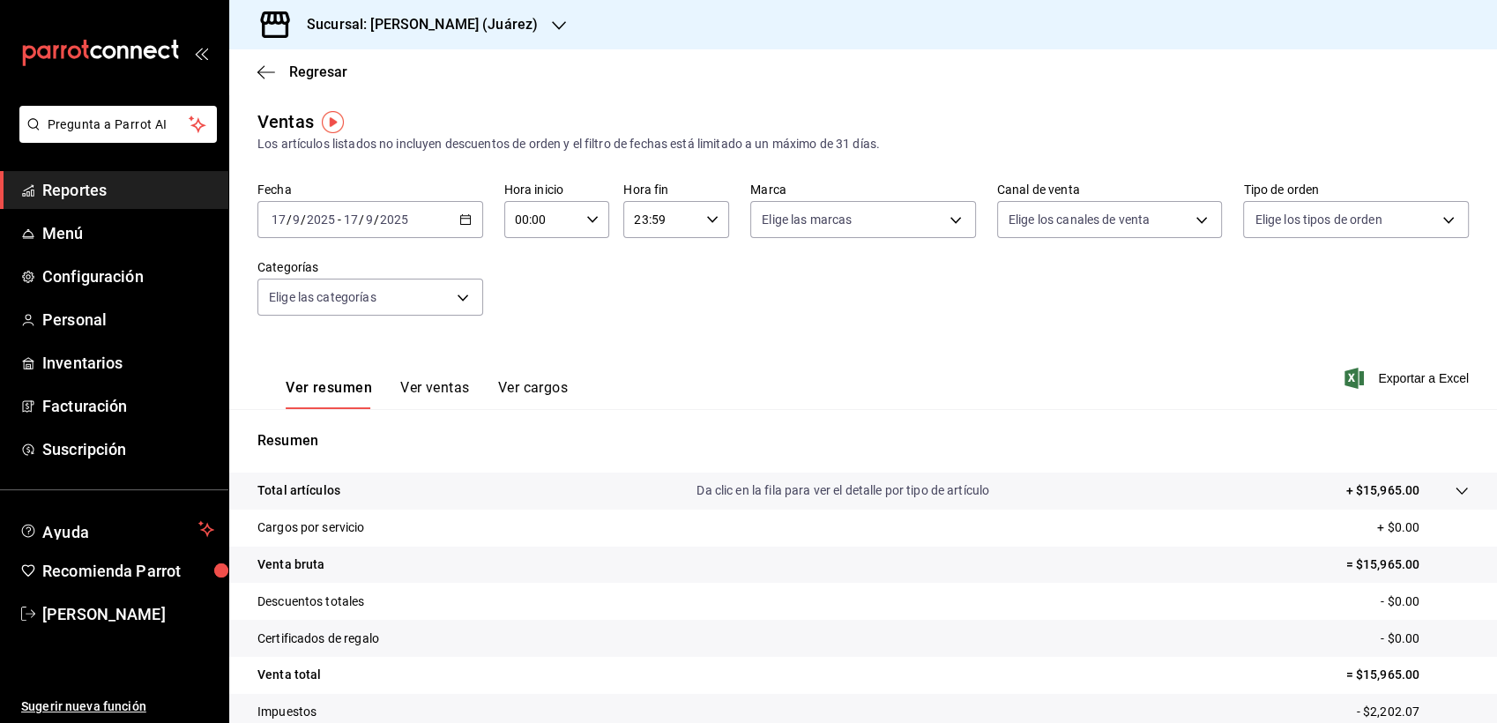
click at [414, 31] on h3 "Sucursal: [PERSON_NAME] (Juárez)" at bounding box center [415, 24] width 245 height 21
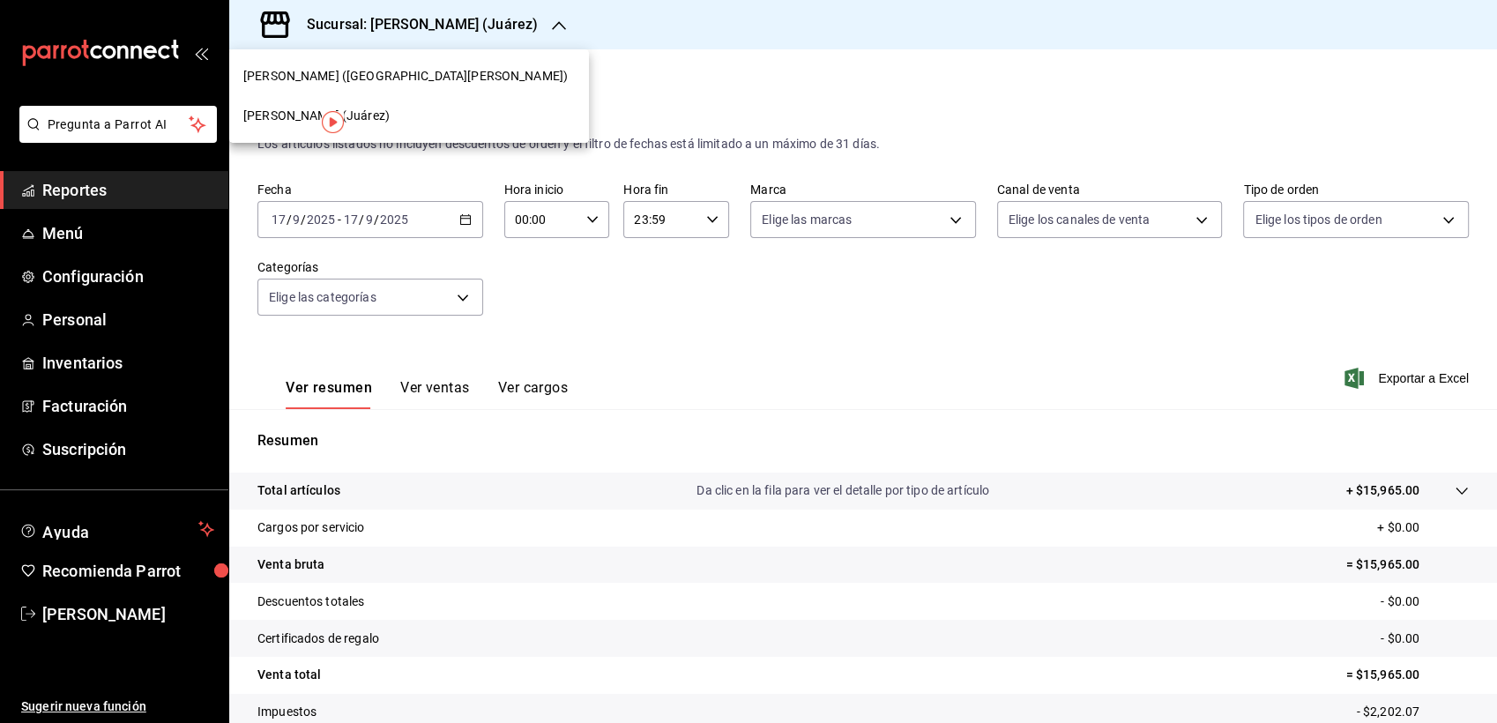
click at [345, 74] on span "[PERSON_NAME] ([GEOGRAPHIC_DATA][PERSON_NAME])" at bounding box center [405, 76] width 325 height 19
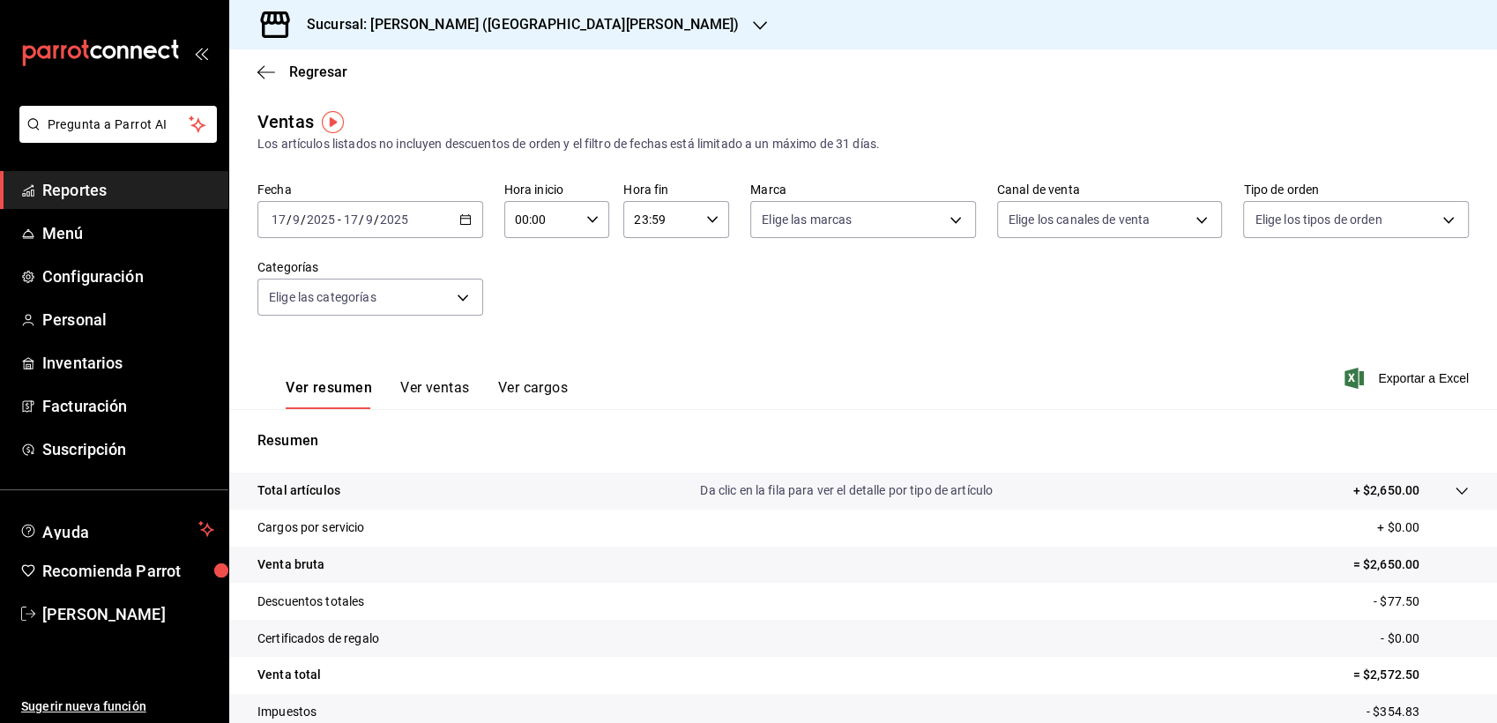
click at [747, 401] on div "Ver resumen Ver ventas Ver cargos Exportar a Excel" at bounding box center [863, 373] width 1268 height 72
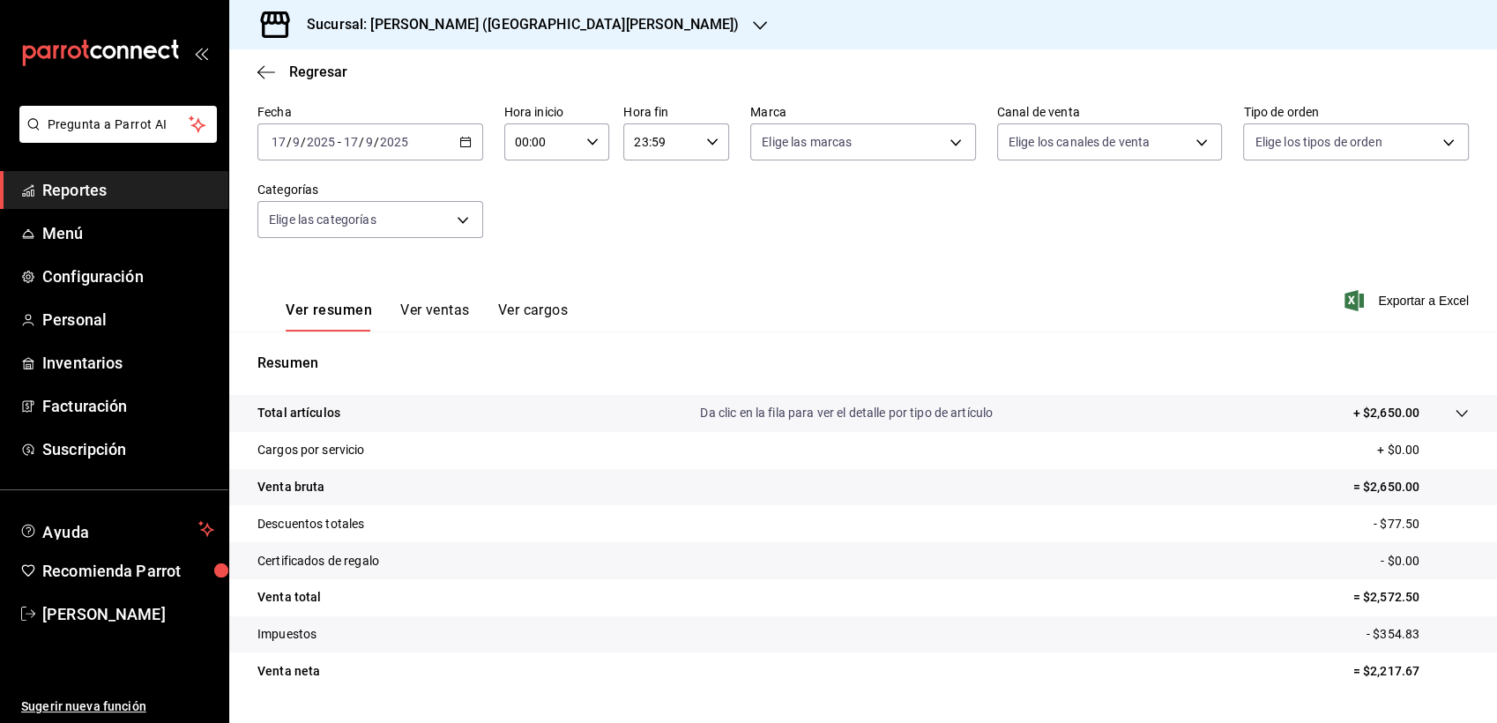
scroll to position [117, 0]
